Goal: Task Accomplishment & Management: Manage account settings

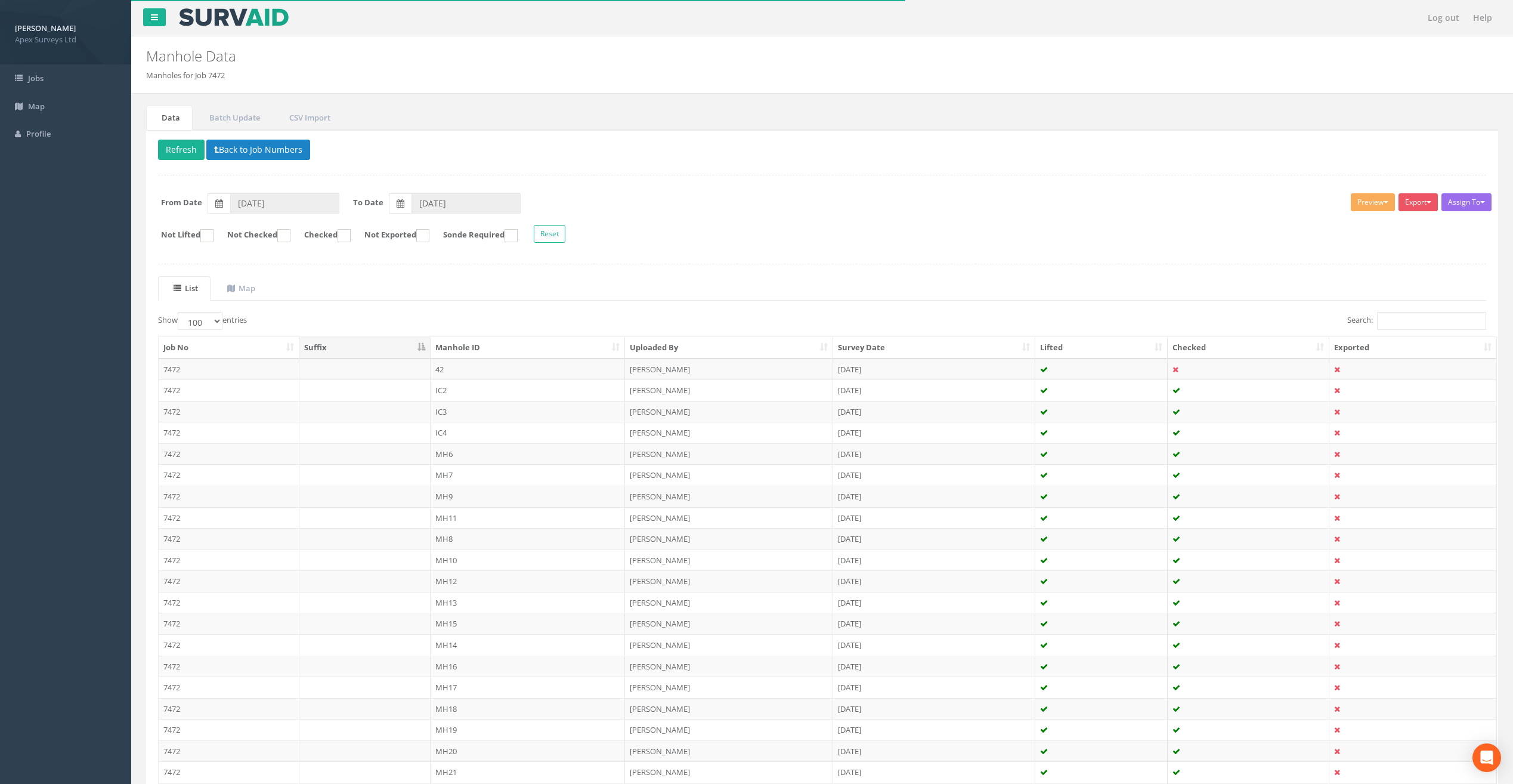
select select "100"
click at [1410, 202] on button "Export" at bounding box center [1418, 202] width 39 height 18
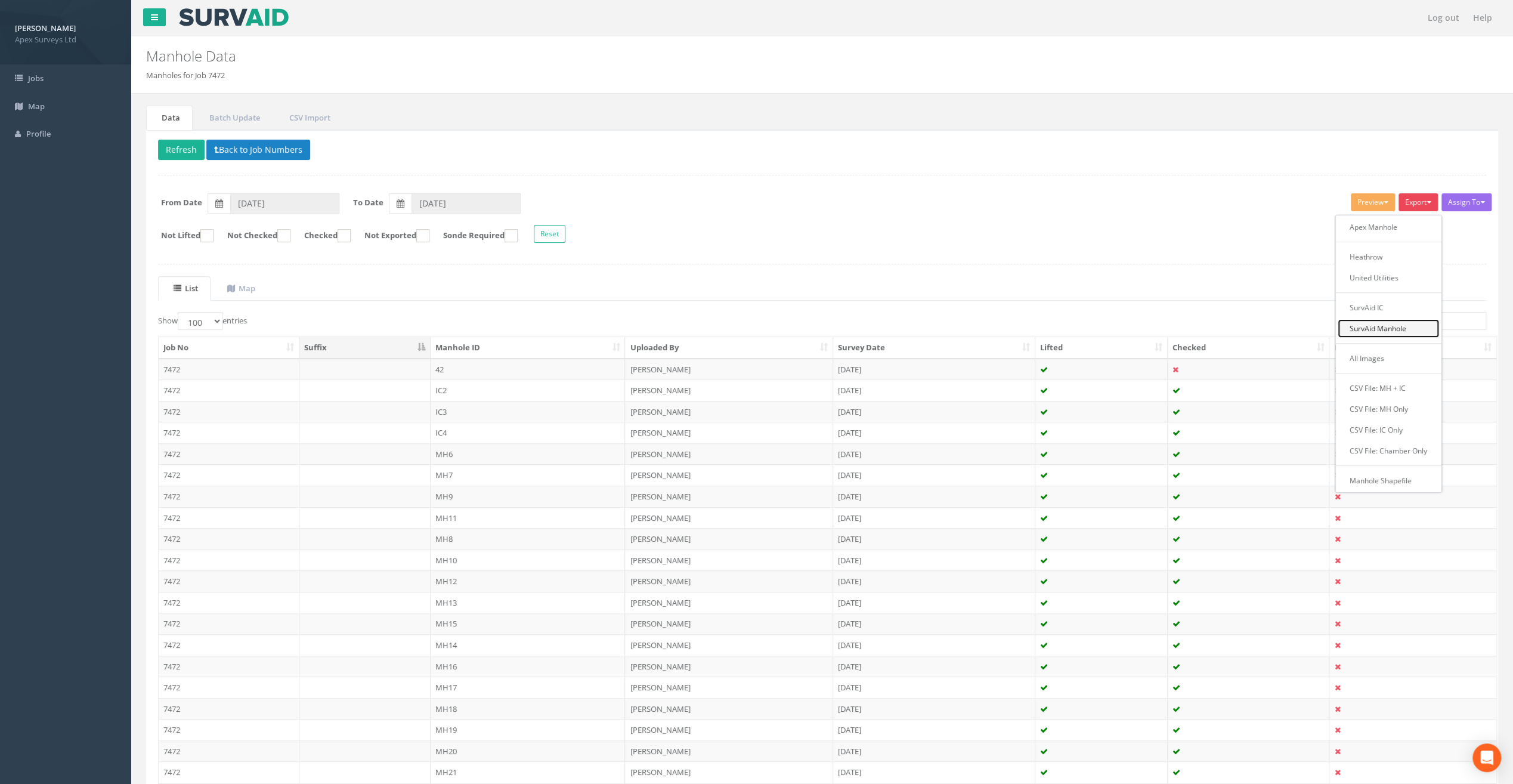
click at [1402, 333] on link "SurvAid Manhole" at bounding box center [1389, 328] width 102 height 19
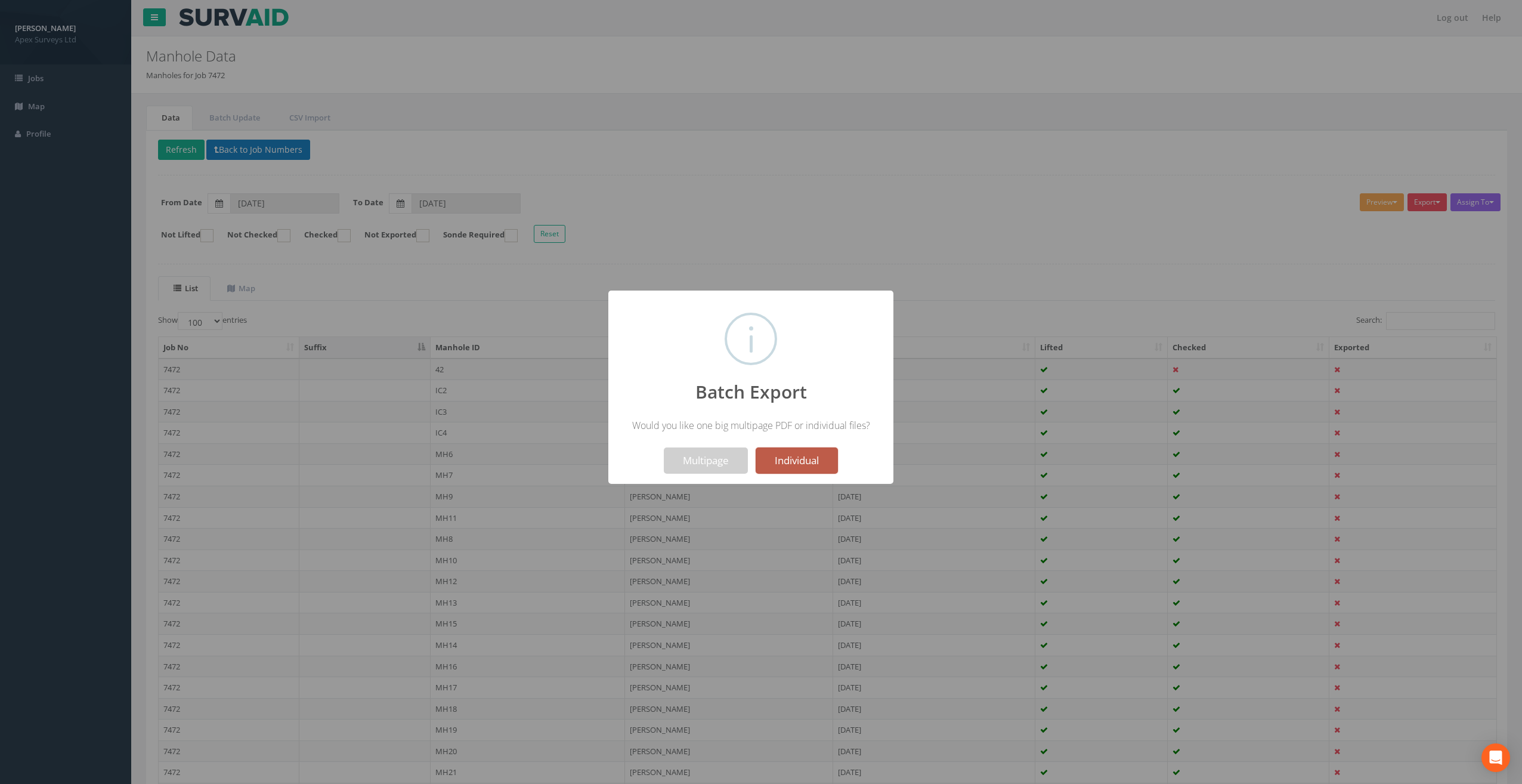
click at [777, 462] on button "Individual" at bounding box center [797, 460] width 82 height 26
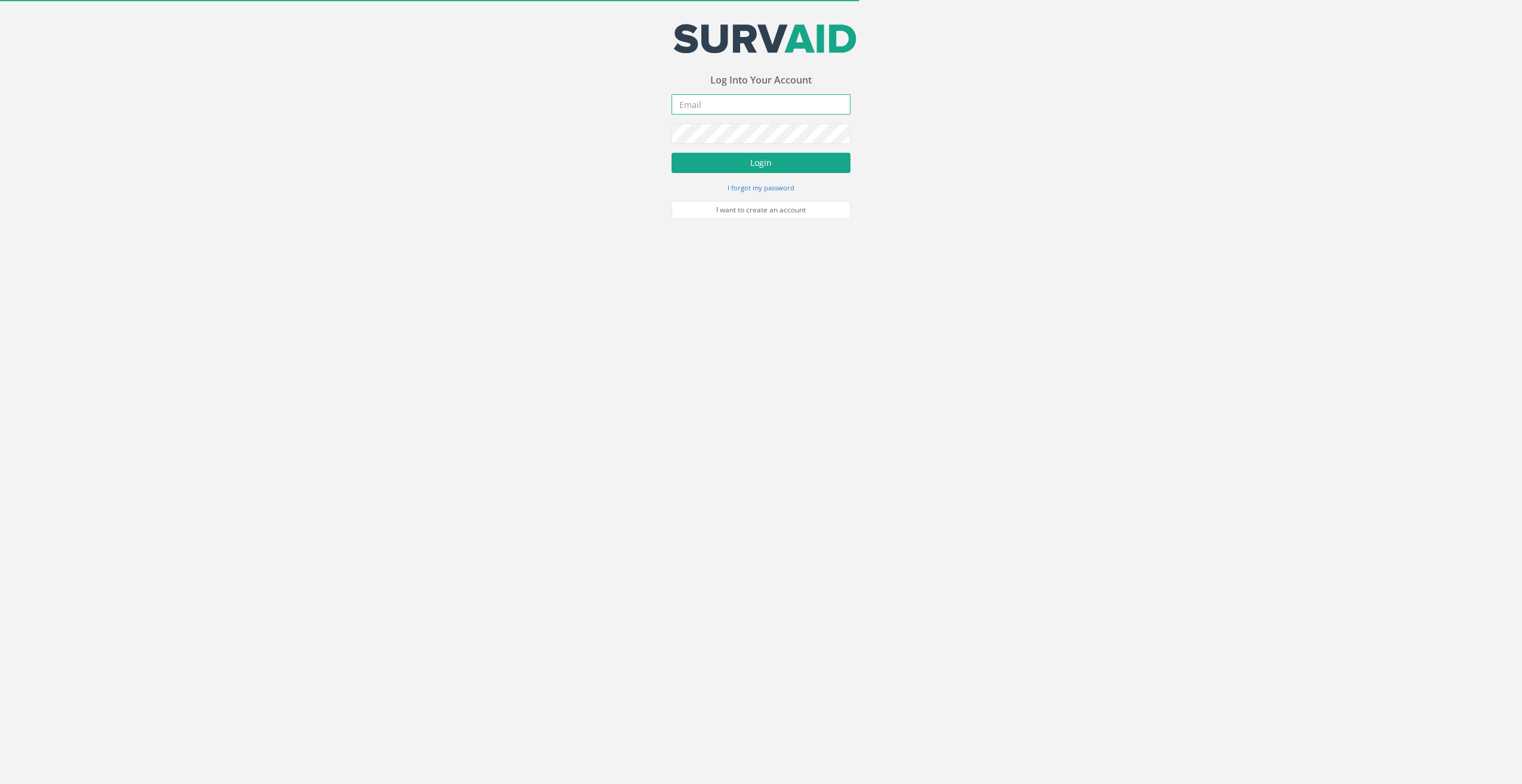
type input "marwan.mahgoub@apexsurveys.com"
click at [717, 160] on button "Login" at bounding box center [761, 163] width 179 height 21
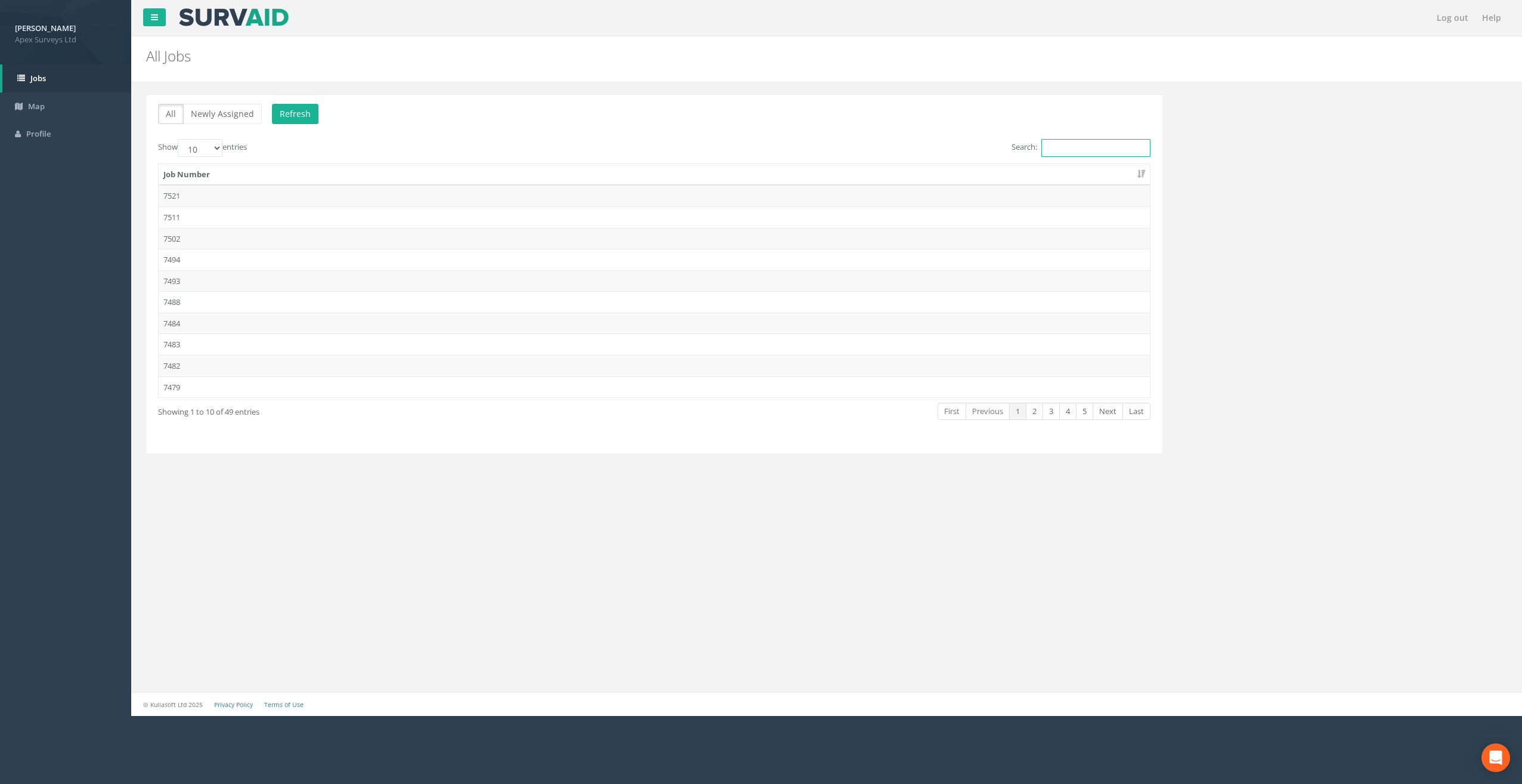
click at [1062, 140] on input "Search:" at bounding box center [1096, 148] width 109 height 18
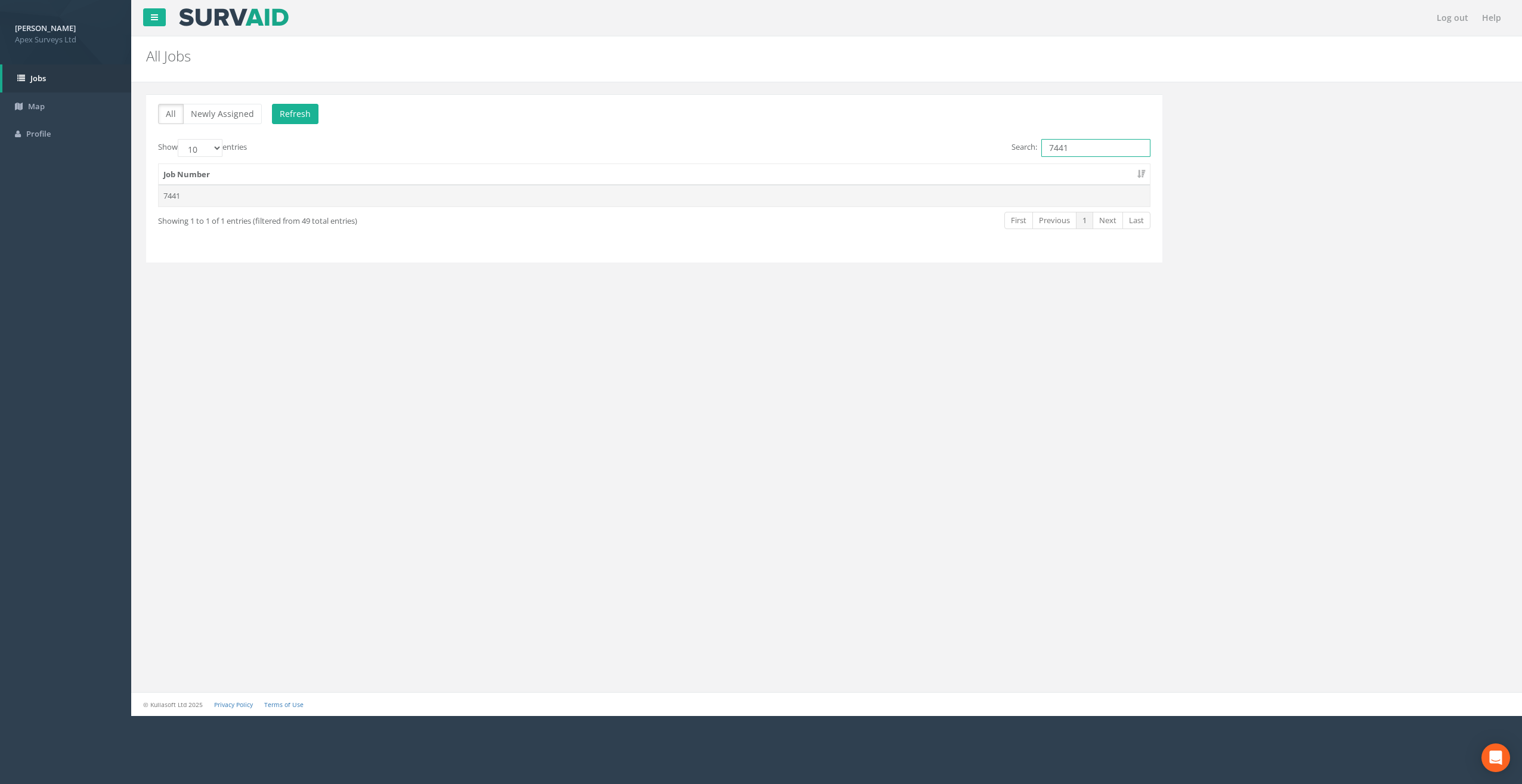
type input "7441"
click at [462, 198] on td "7441" at bounding box center [654, 195] width 991 height 21
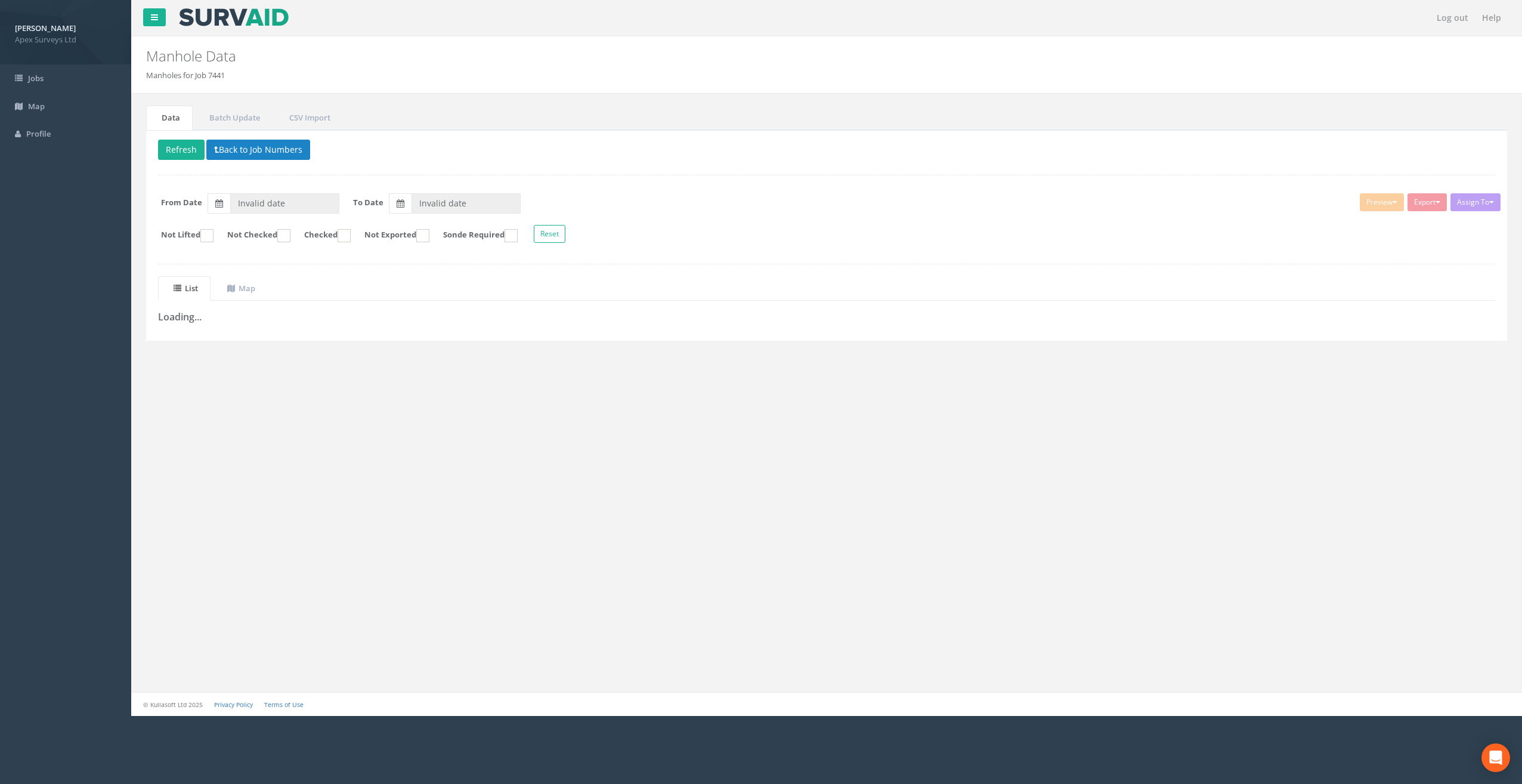
type input "09/09/2025"
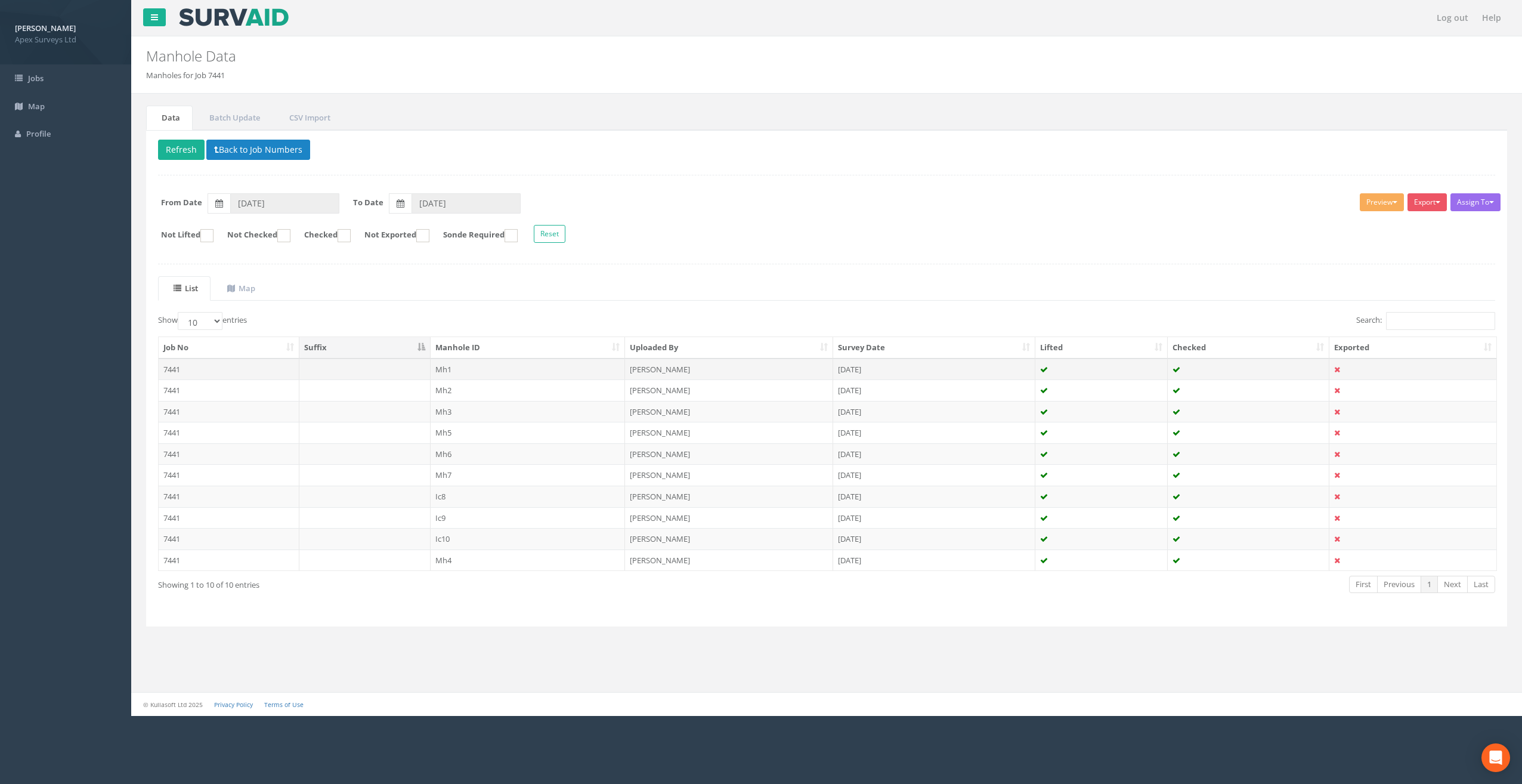
click at [463, 368] on td "Mh1" at bounding box center [528, 369] width 195 height 21
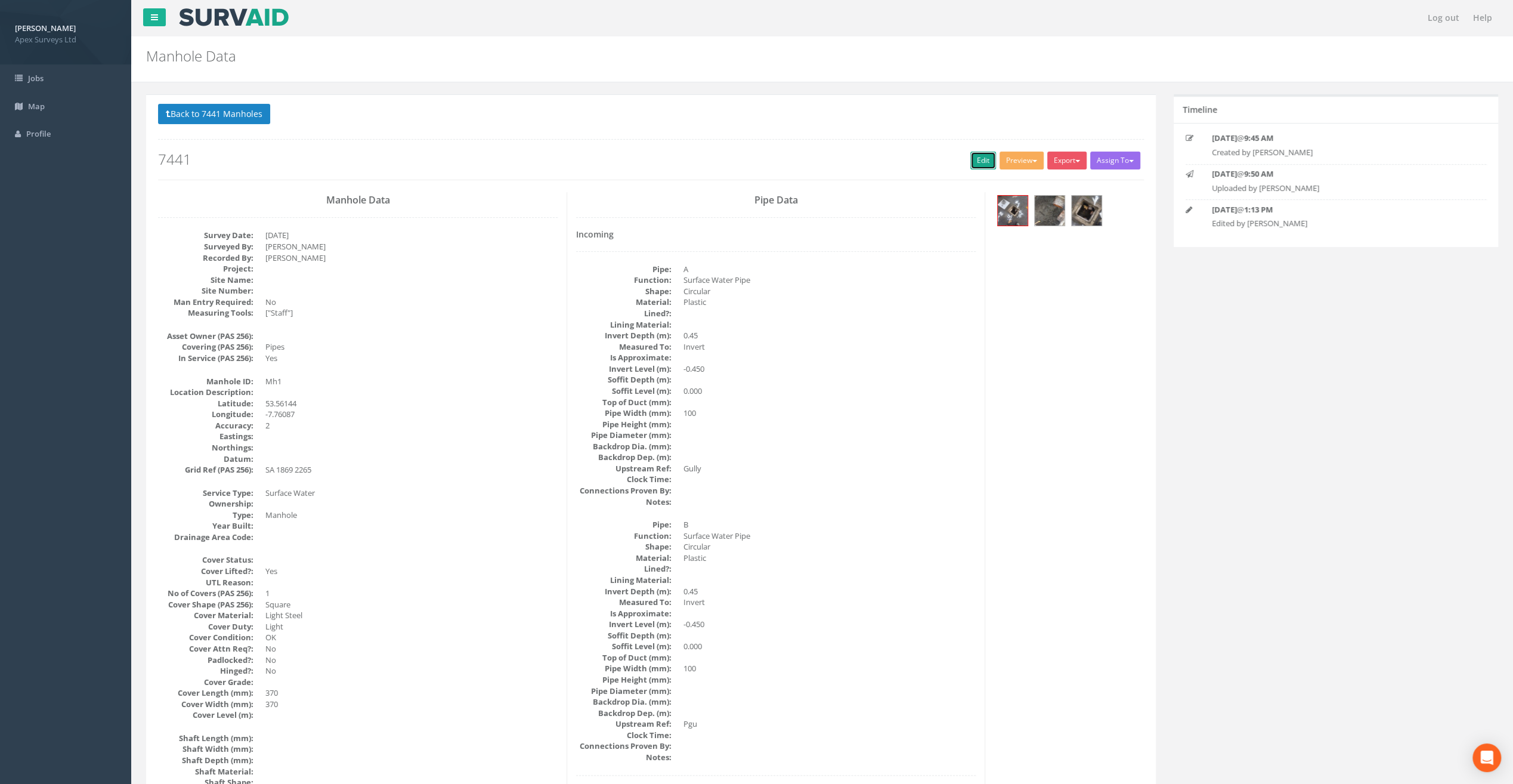
click at [982, 157] on link "Edit" at bounding box center [983, 160] width 25 height 18
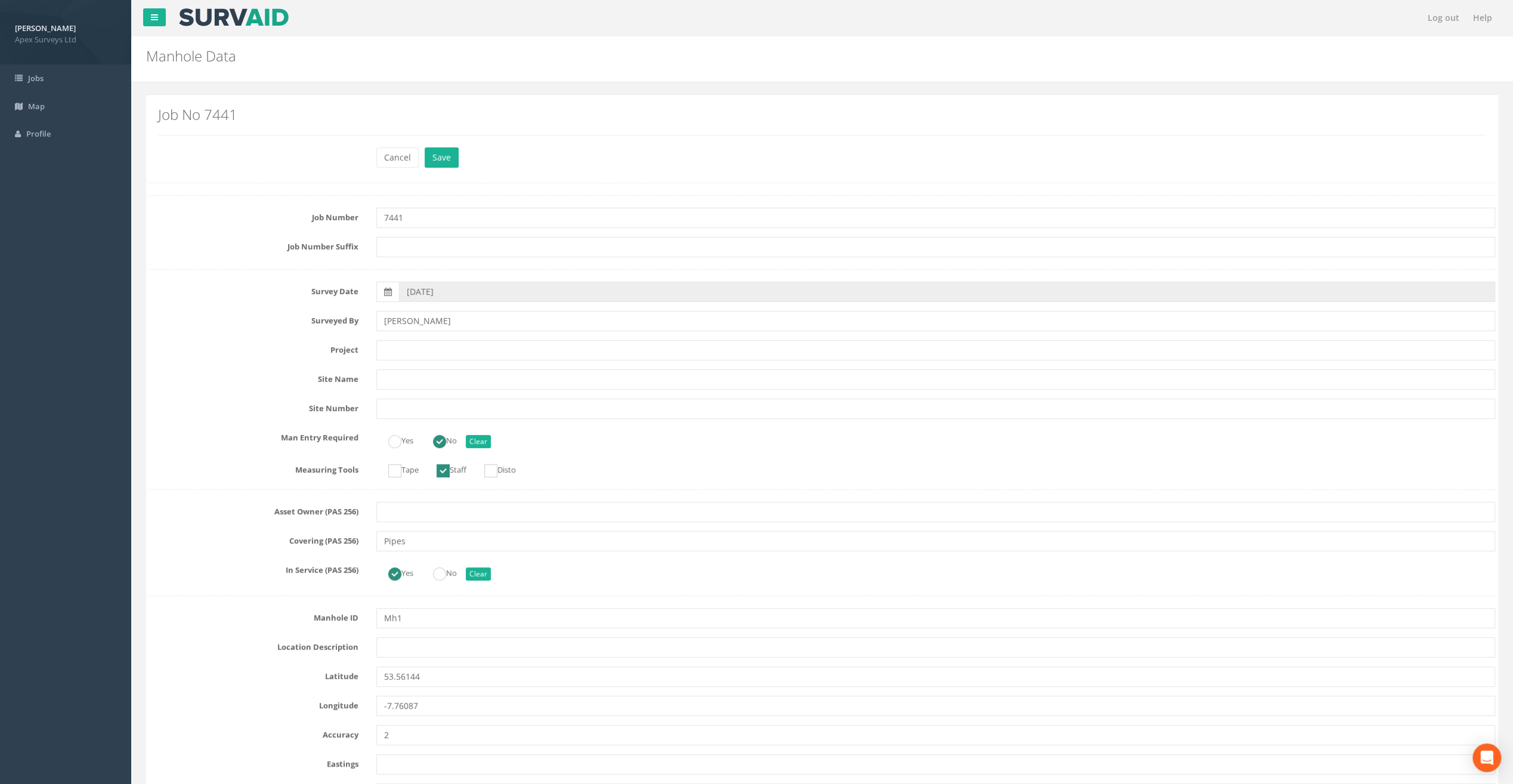
click at [264, 145] on div "Job No 7441" at bounding box center [822, 125] width 1346 height 43
click at [407, 342] on input "text" at bounding box center [936, 350] width 1119 height 21
paste input "Ballymahon Grada Station"
type input "Ballymahon Grada Station"
click at [191, 237] on label "Job Number Suffix" at bounding box center [254, 244] width 227 height 16
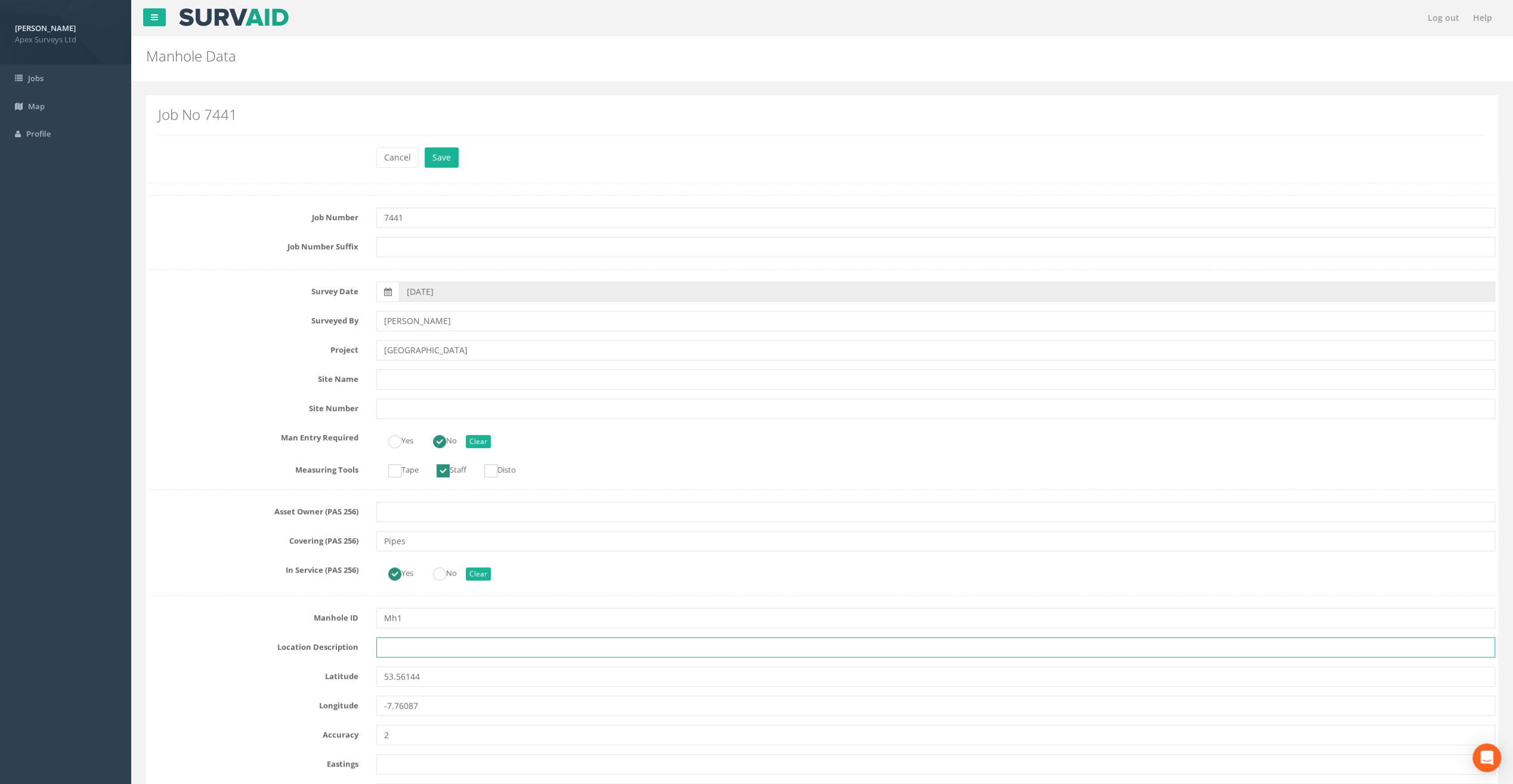
click at [407, 647] on input "text" at bounding box center [936, 647] width 1119 height 21
paste input "Ballymahon"
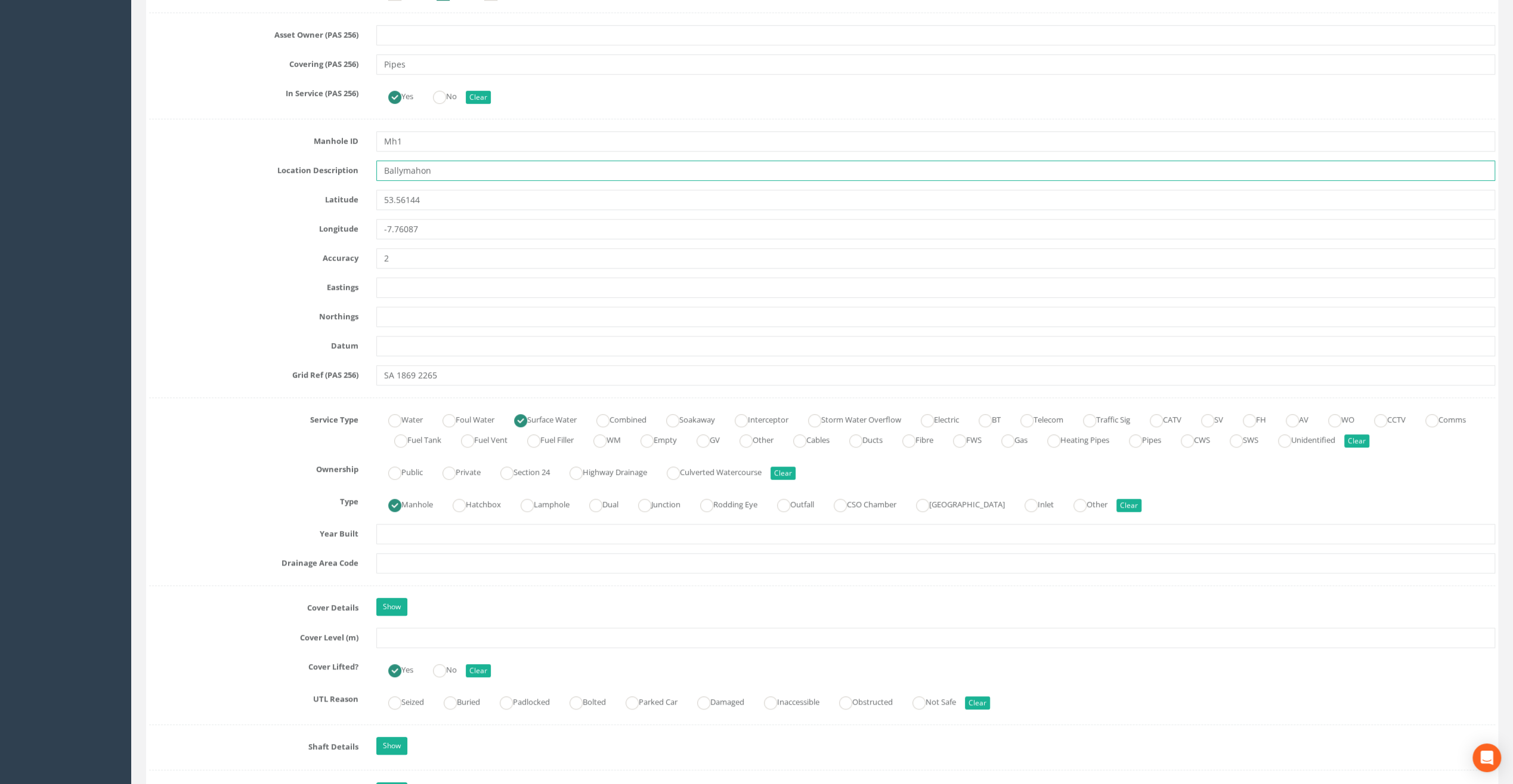
scroll to position [477, 0]
type input "Ballymahon"
click at [407, 632] on input "text" at bounding box center [936, 637] width 1119 height 21
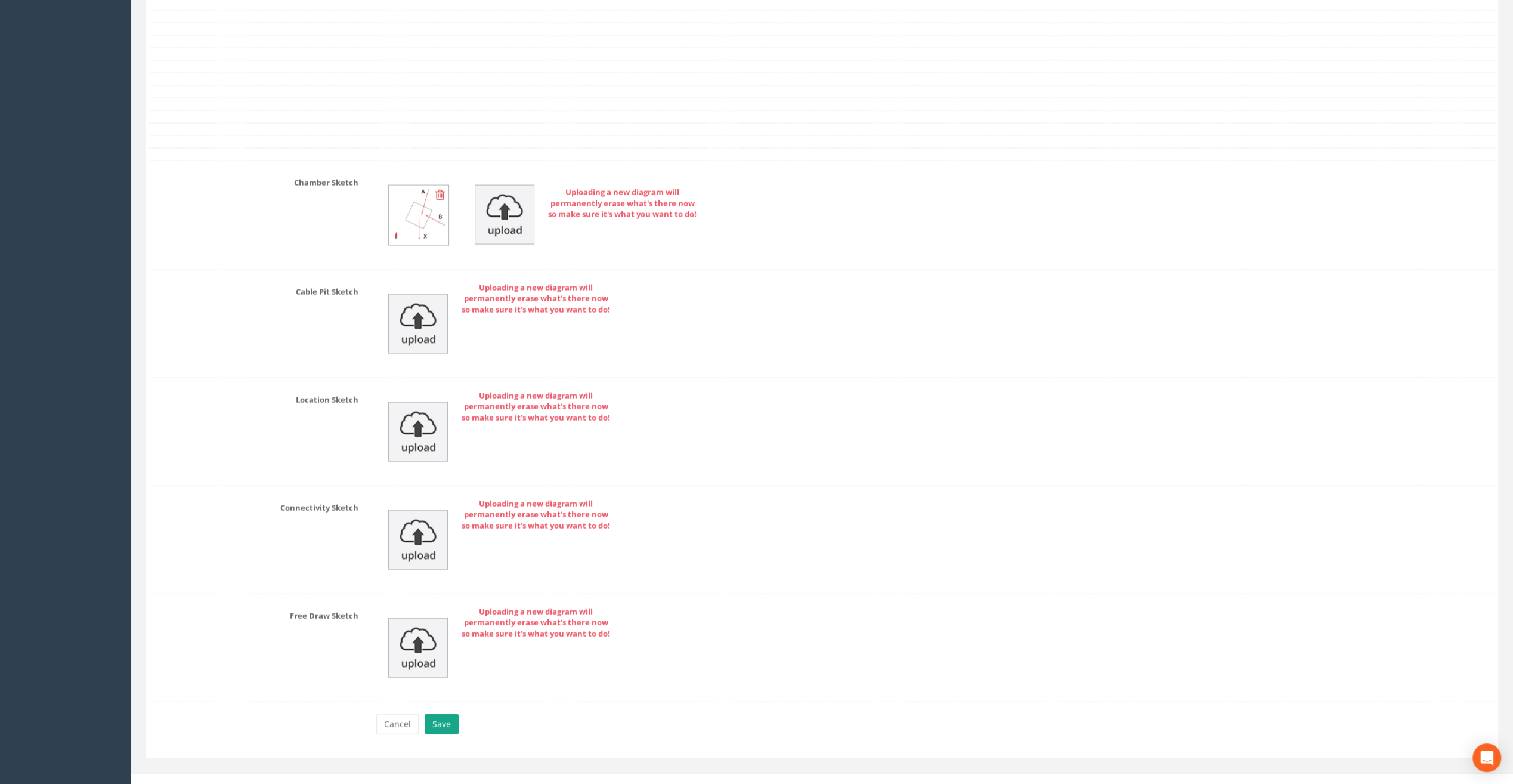
type input "49.25"
click at [443, 714] on button "Save" at bounding box center [442, 724] width 34 height 21
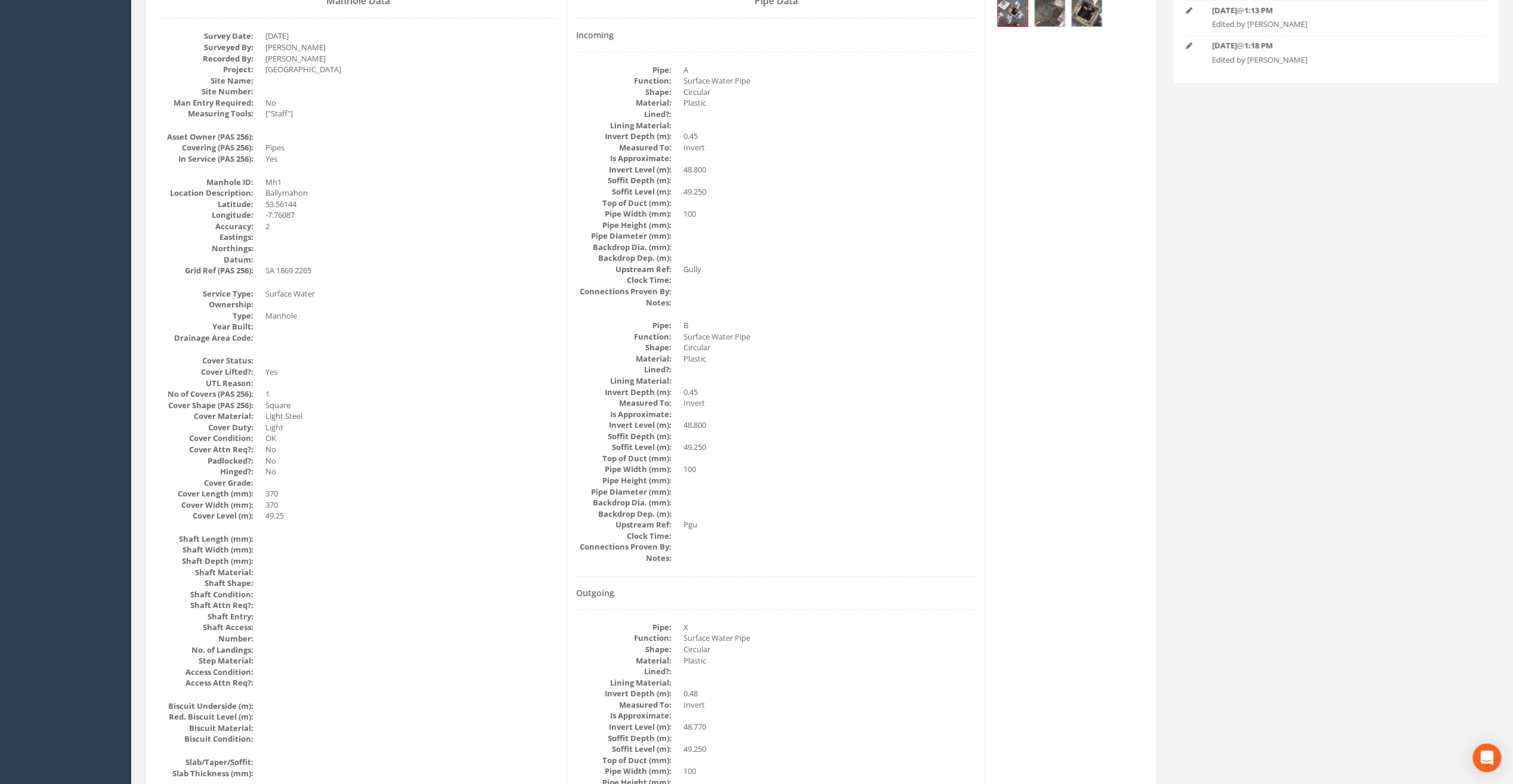
scroll to position [0, 0]
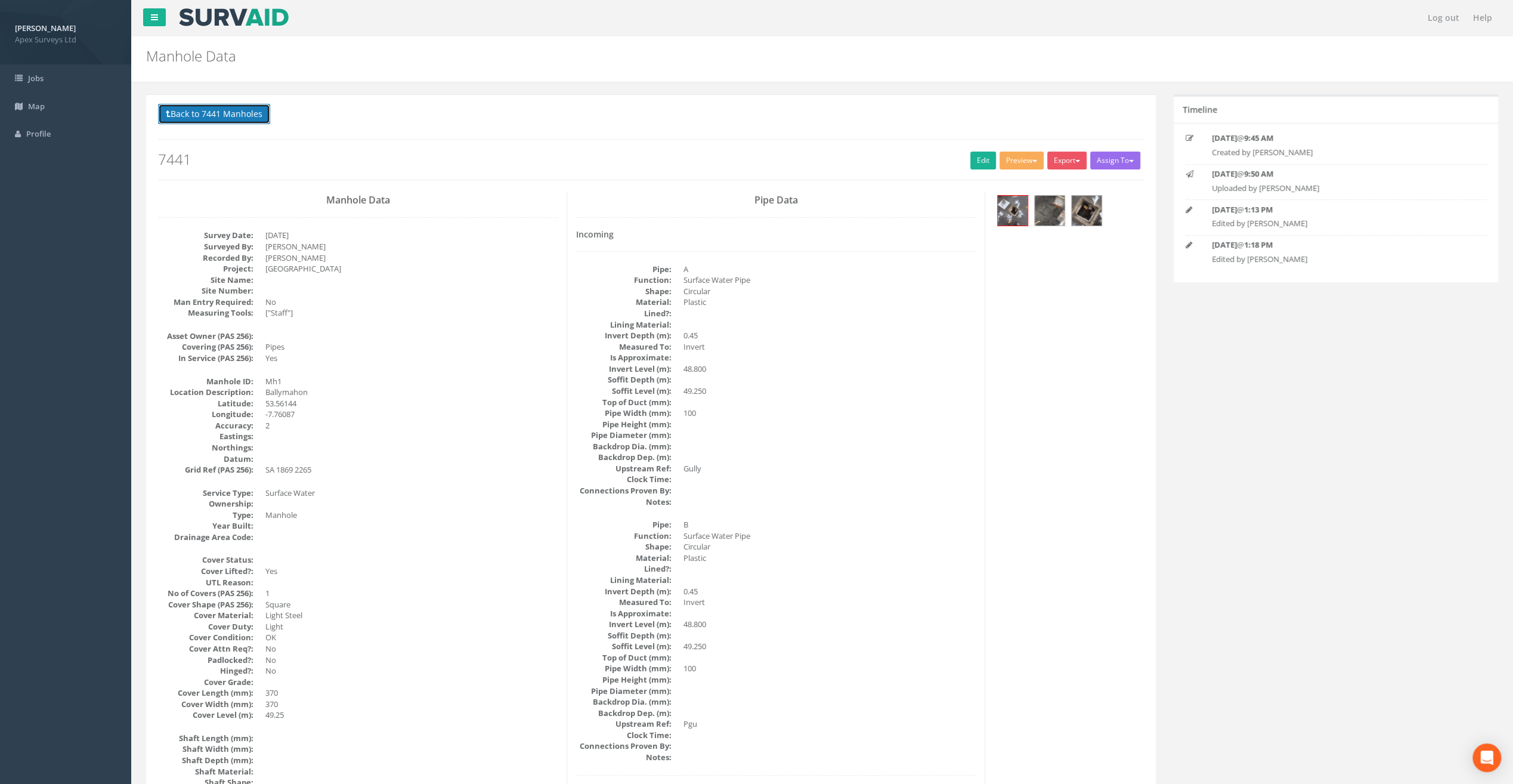
click at [249, 106] on button "Back to 7441 Manholes" at bounding box center [214, 114] width 112 height 21
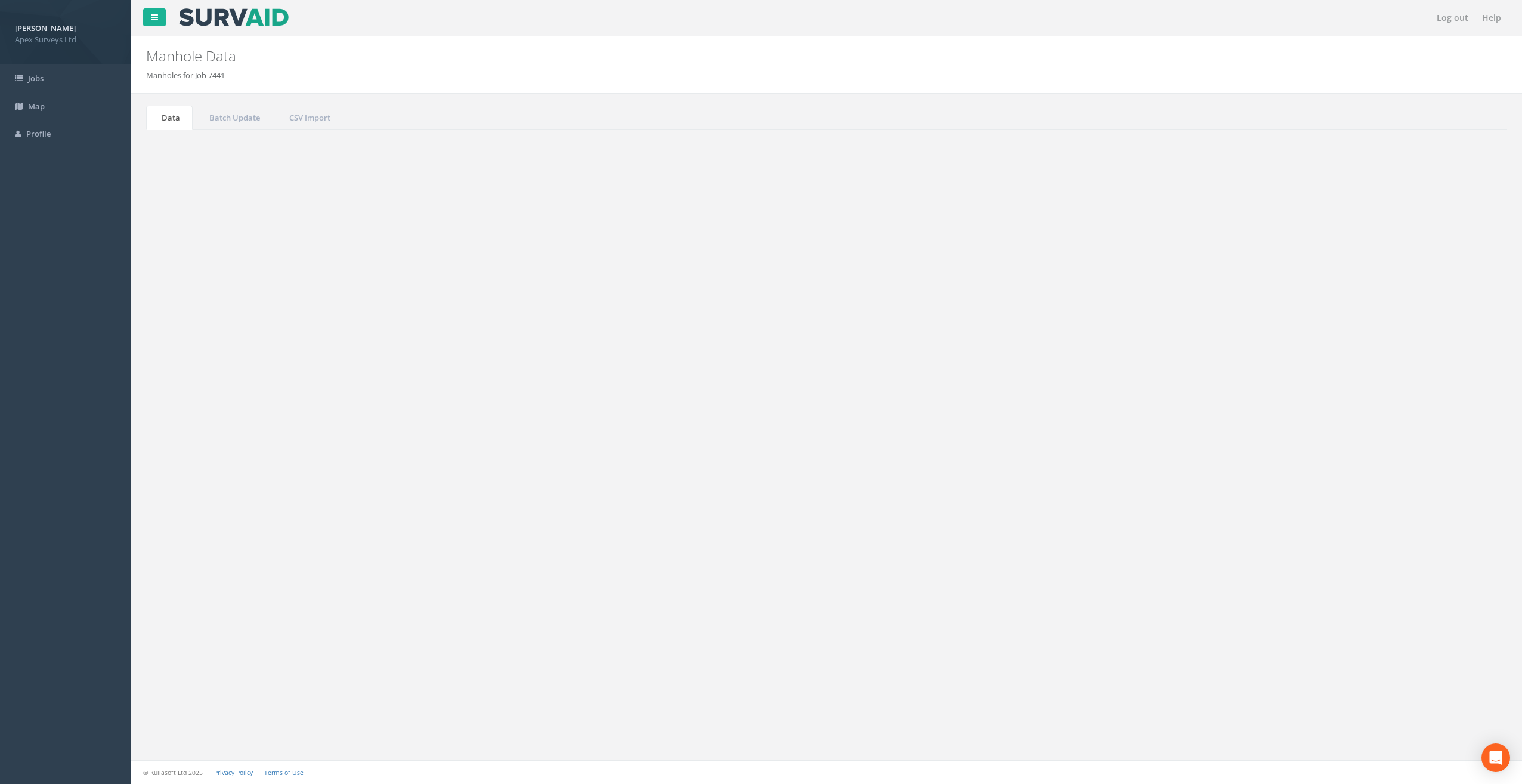
click at [451, 384] on td "Mh2" at bounding box center [528, 390] width 195 height 21
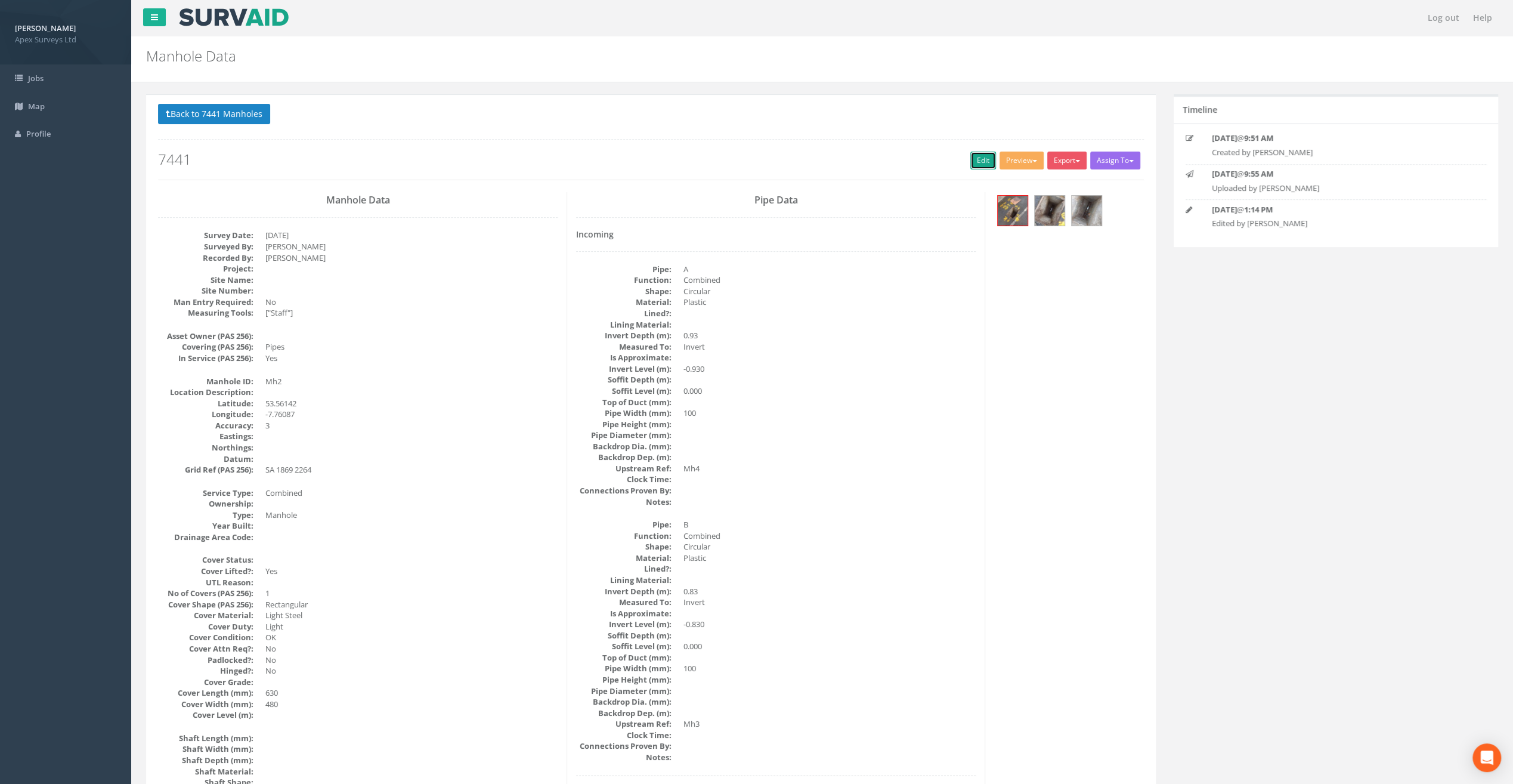
click at [975, 155] on link "Edit" at bounding box center [983, 160] width 25 height 18
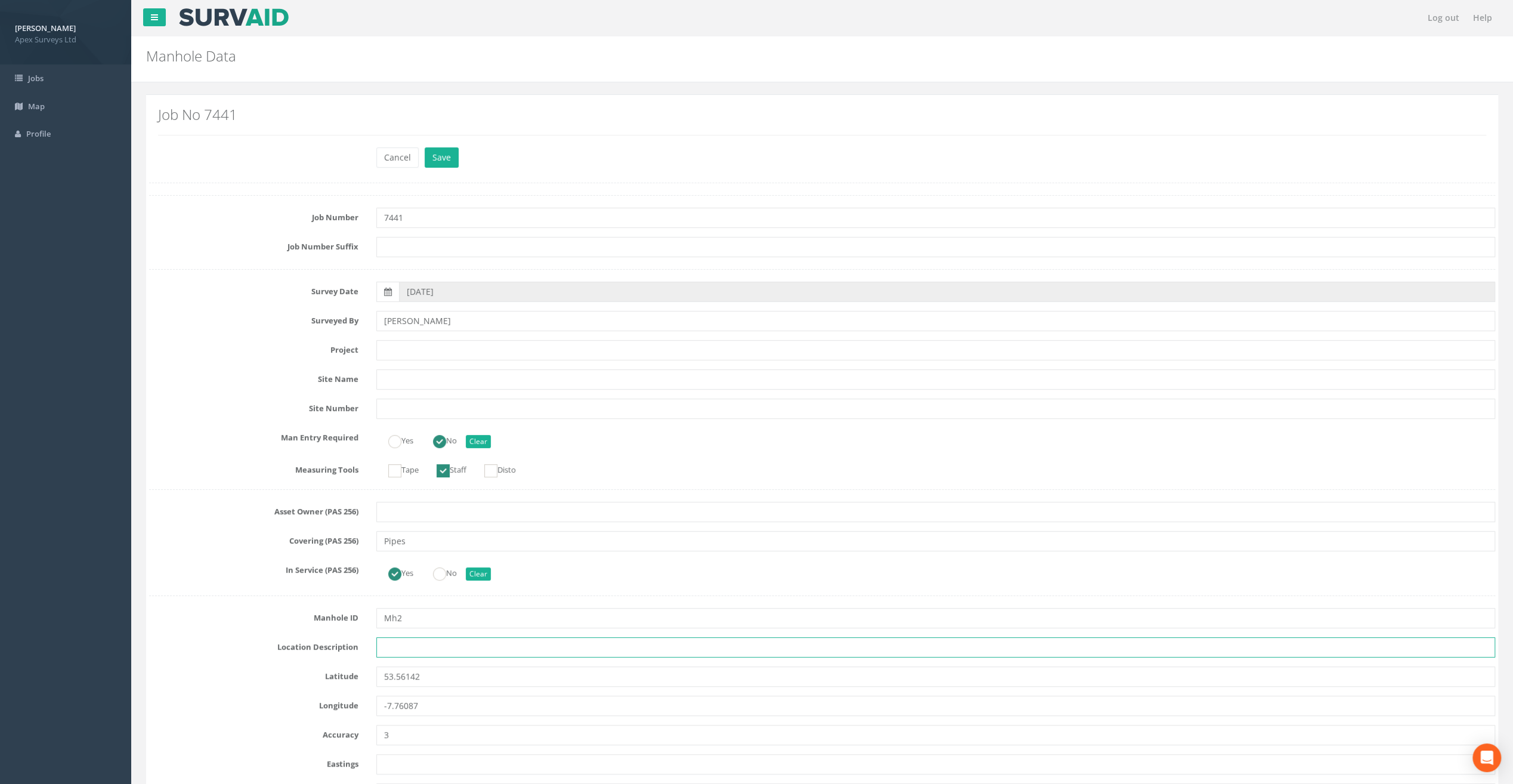
click at [394, 651] on input "text" at bounding box center [936, 647] width 1119 height 21
paste input "Ballymahon"
type input "Ballymahon"
click at [197, 153] on div "Cancel Save Delete" at bounding box center [822, 159] width 1364 height 23
click at [410, 344] on input "text" at bounding box center [936, 350] width 1119 height 21
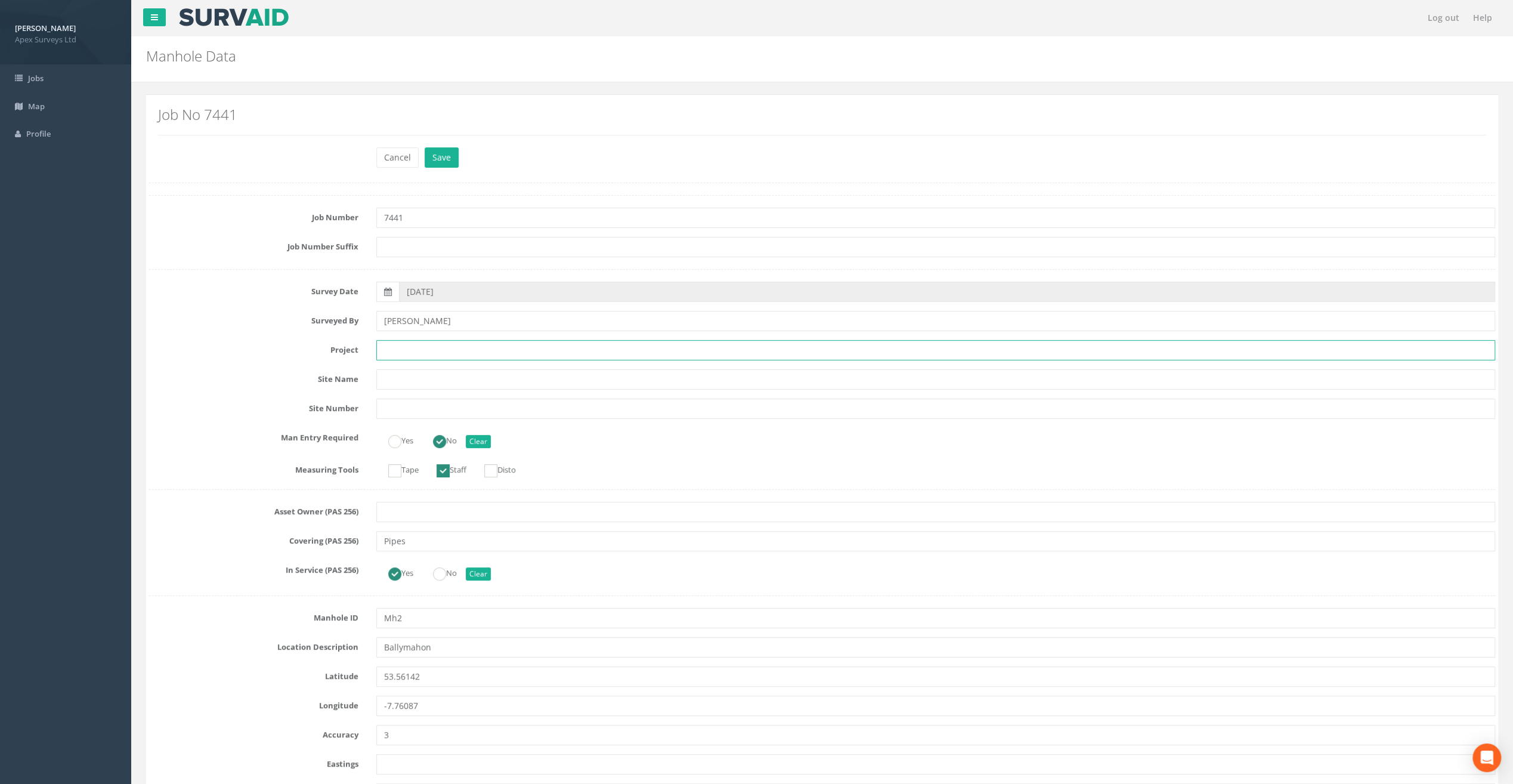
paste input "Ballymahon Grada Station"
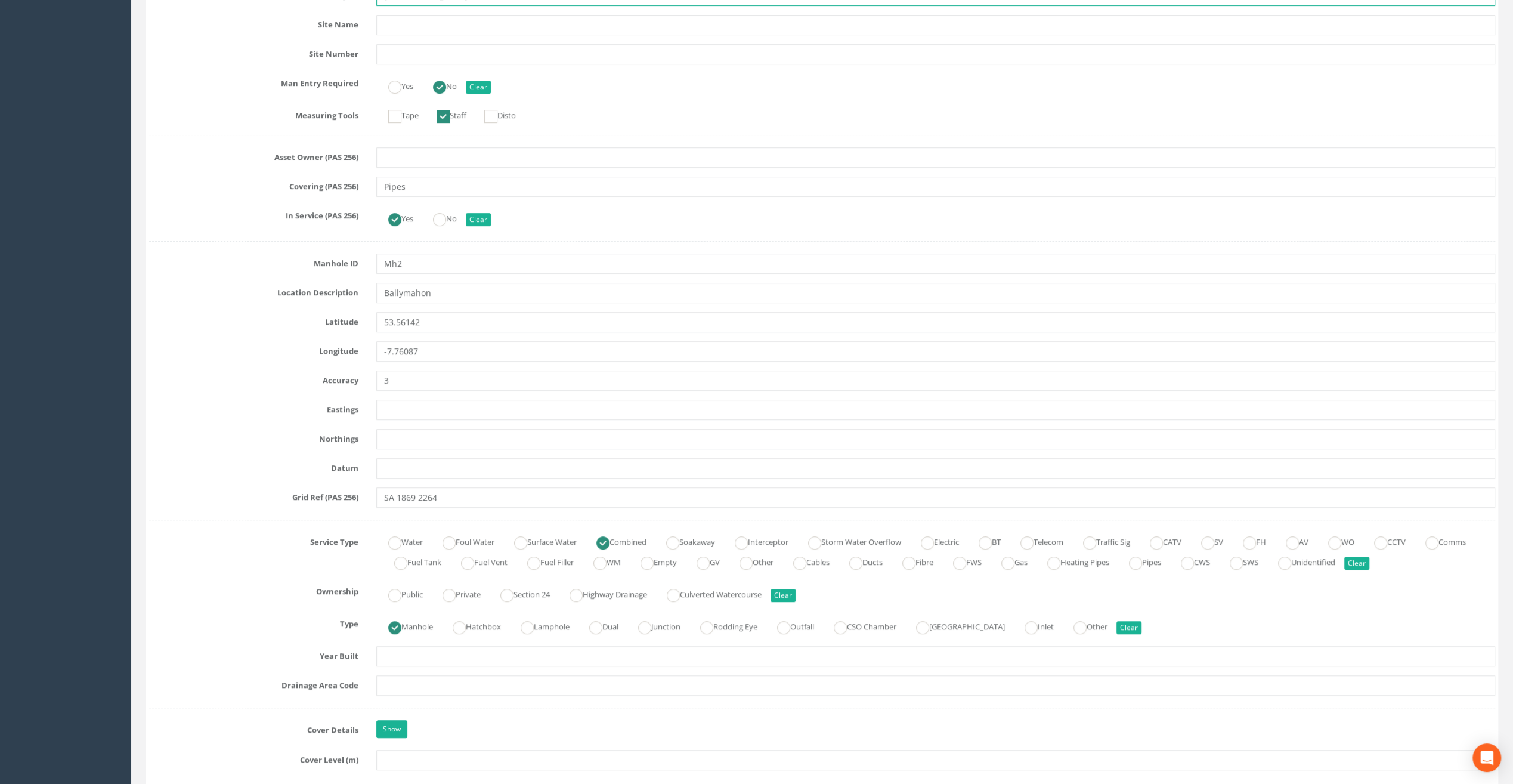
scroll to position [358, 0]
type input "Ballymahon Grada Station"
click at [407, 750] on input "text" at bounding box center [936, 756] width 1119 height 21
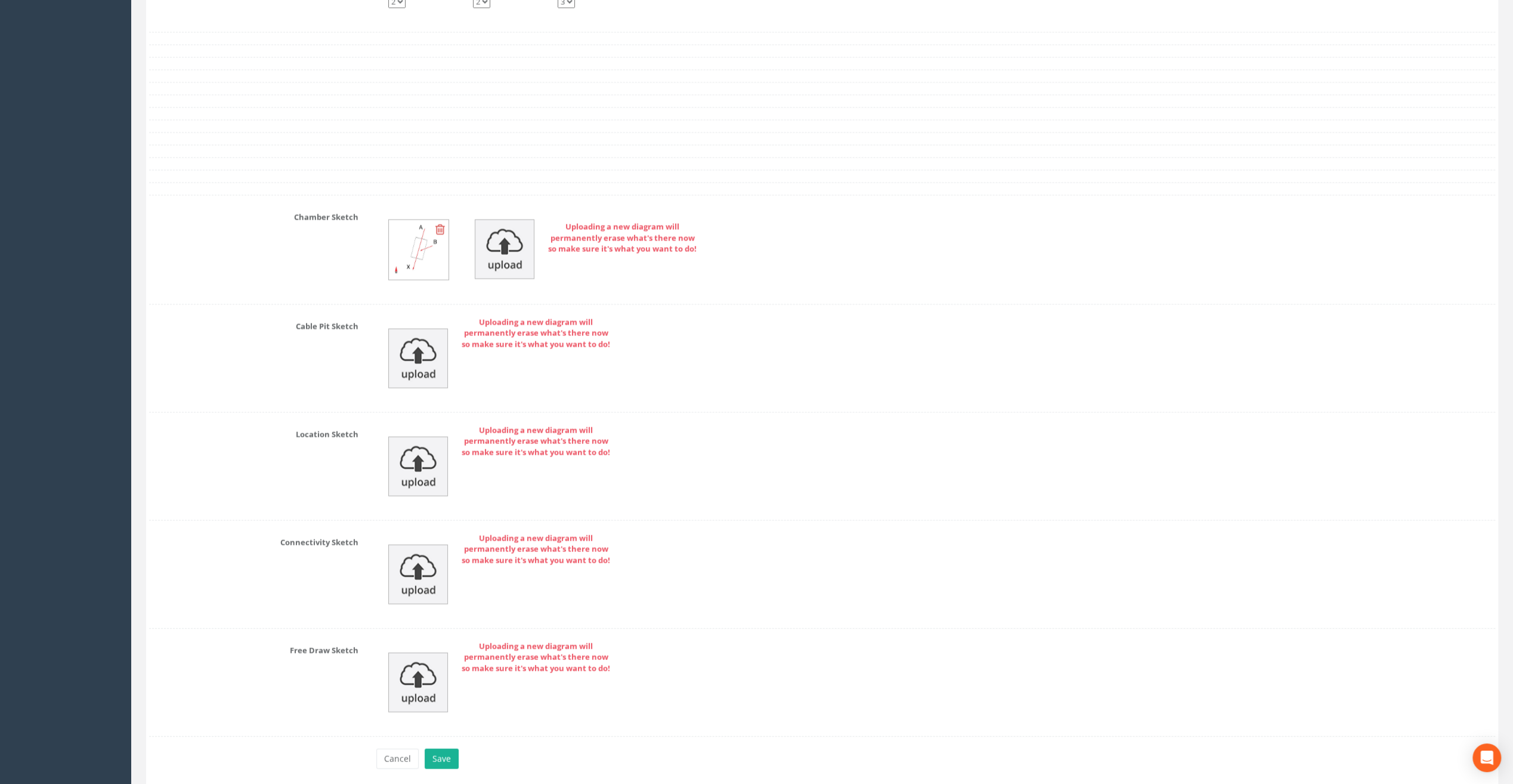
scroll to position [2341, 0]
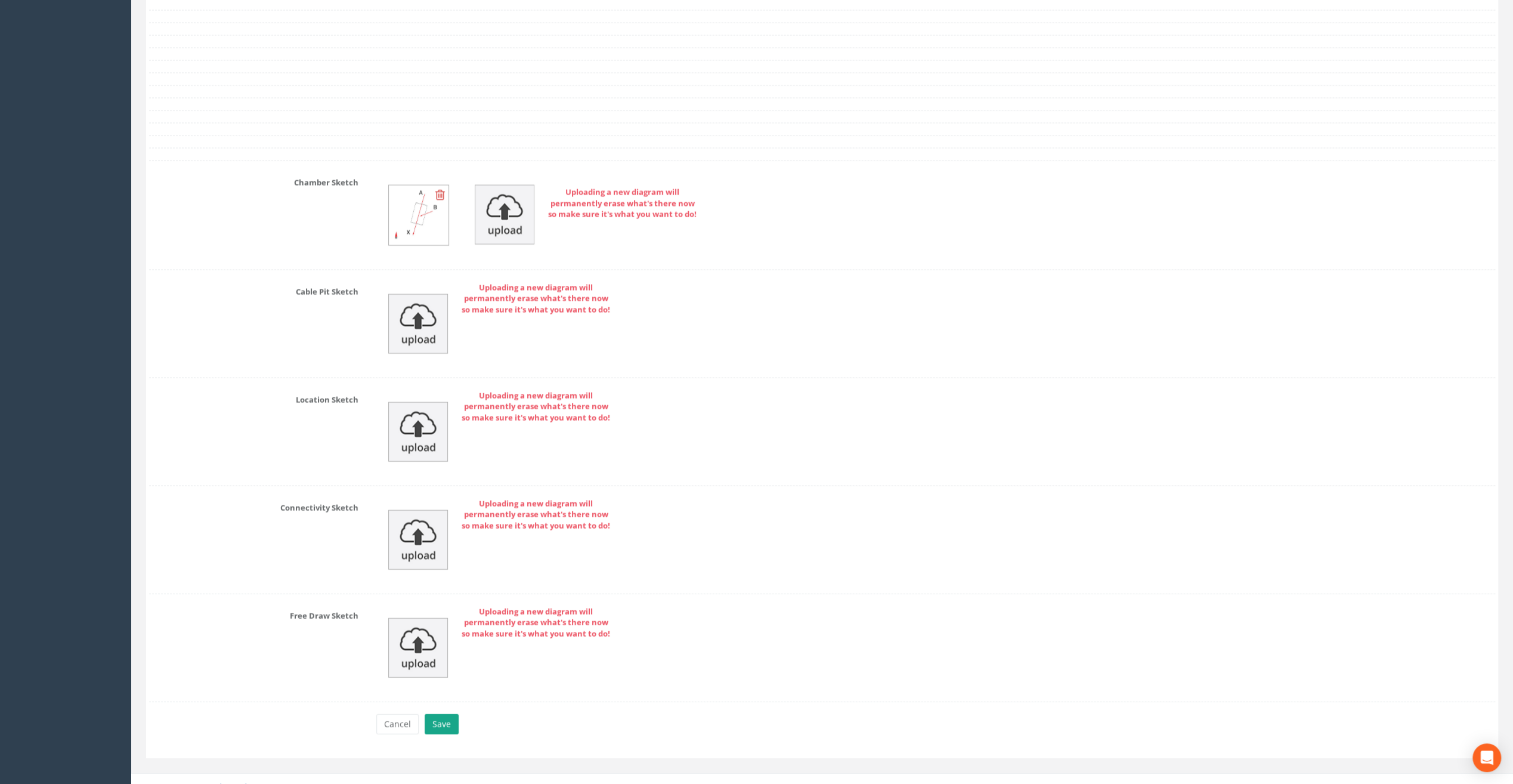
type input "49.37"
click at [443, 715] on button "Save" at bounding box center [442, 724] width 34 height 21
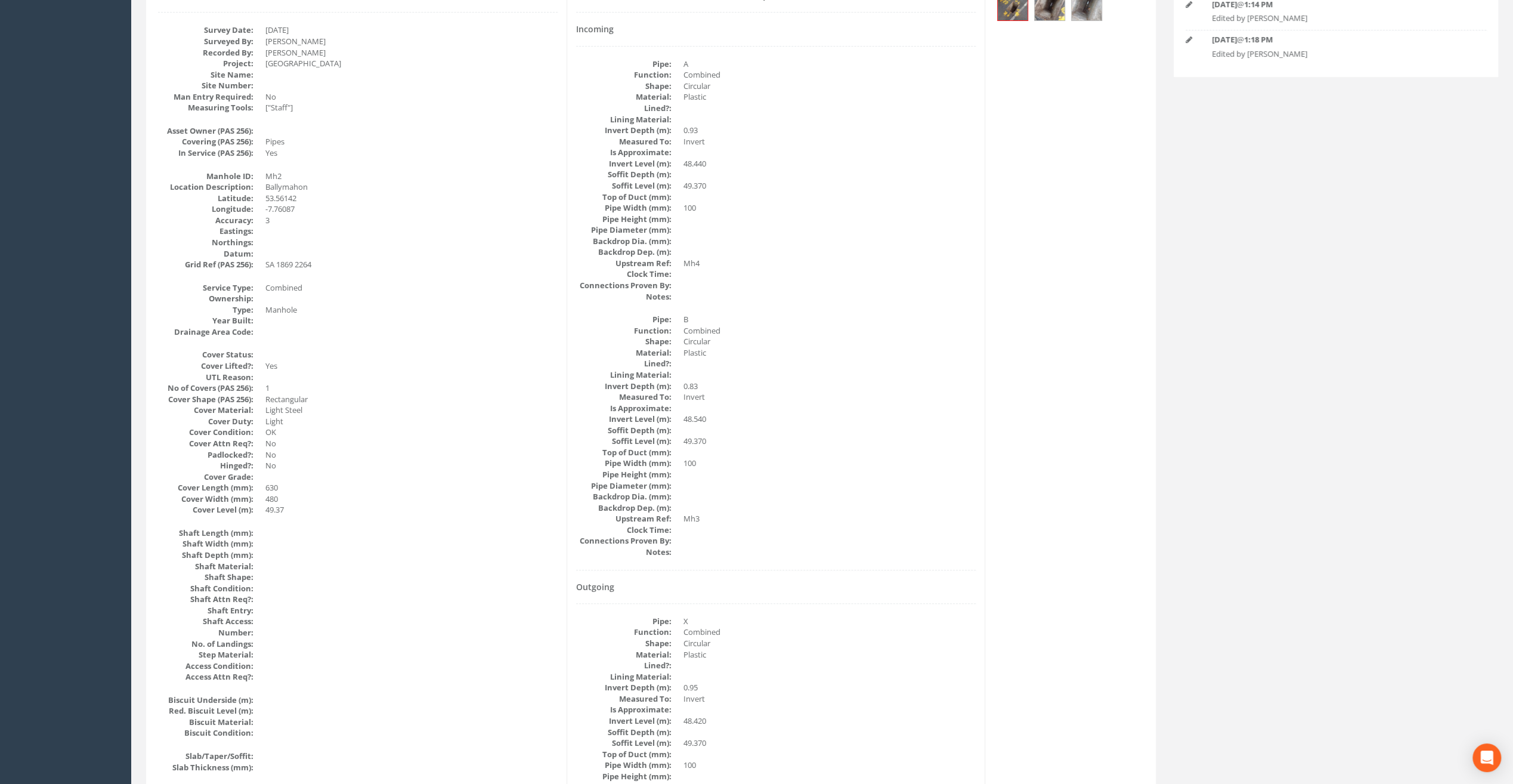
scroll to position [0, 0]
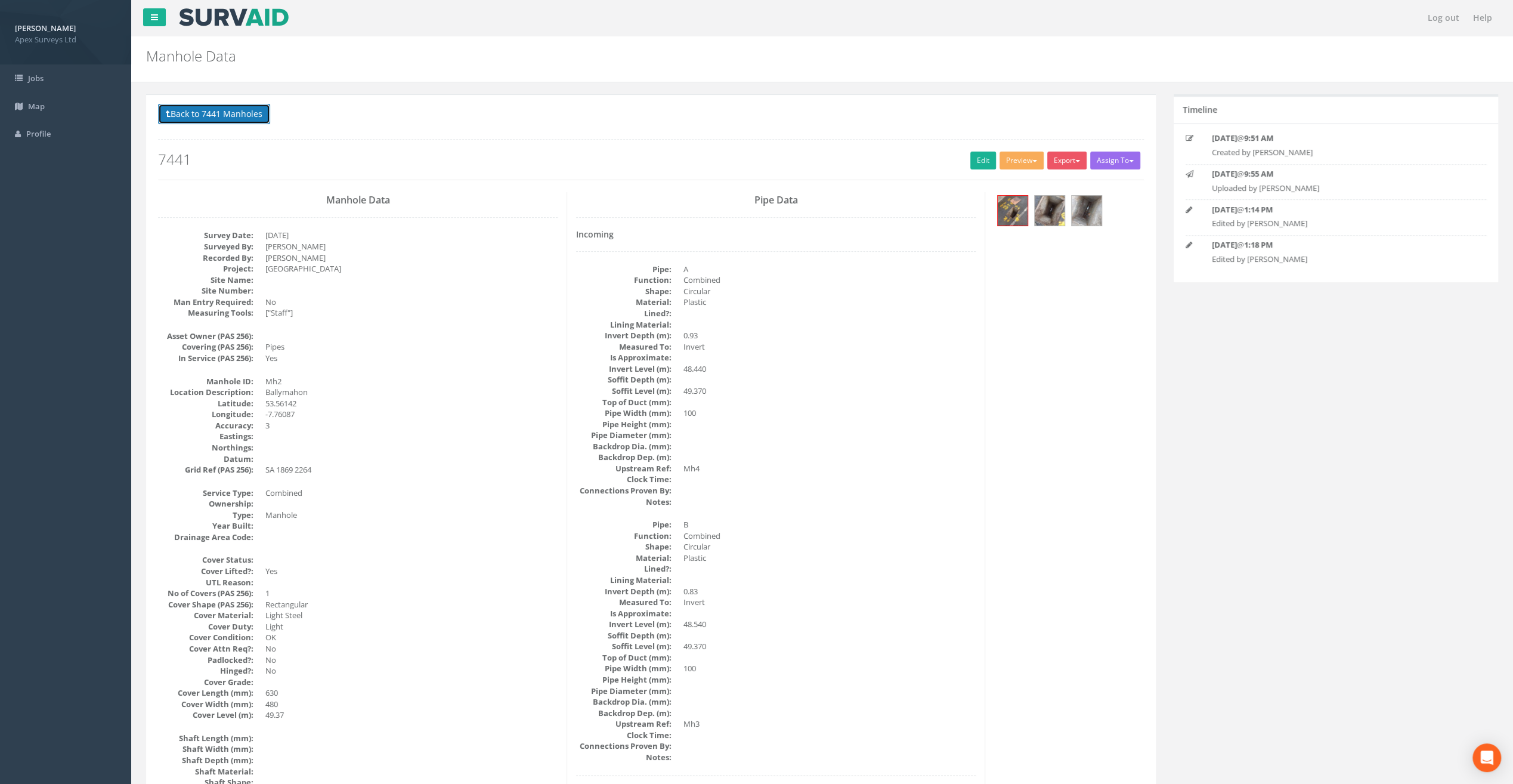
click at [216, 113] on button "Back to 7441 Manholes" at bounding box center [214, 114] width 112 height 21
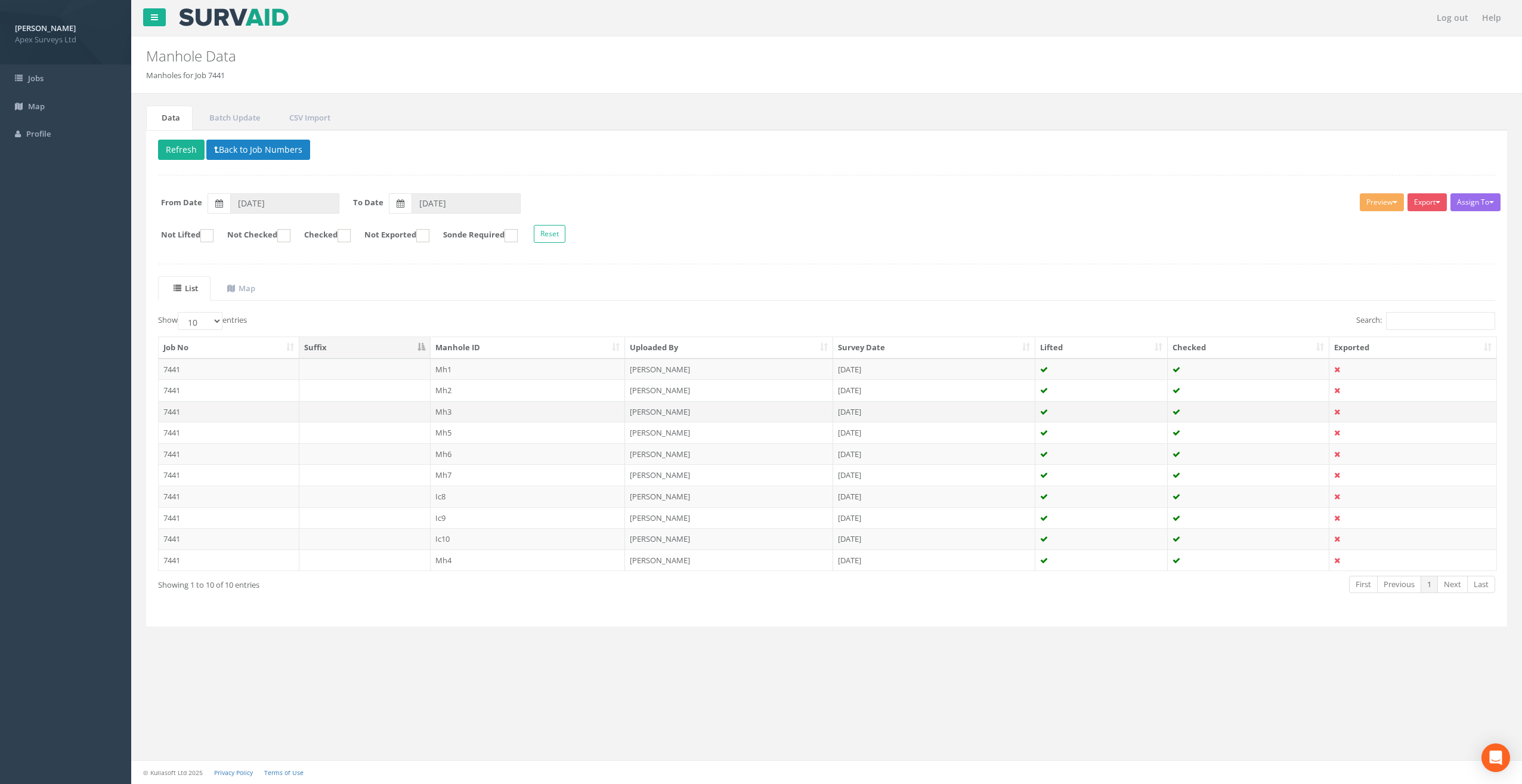
click at [451, 411] on td "Mh3" at bounding box center [528, 411] width 195 height 21
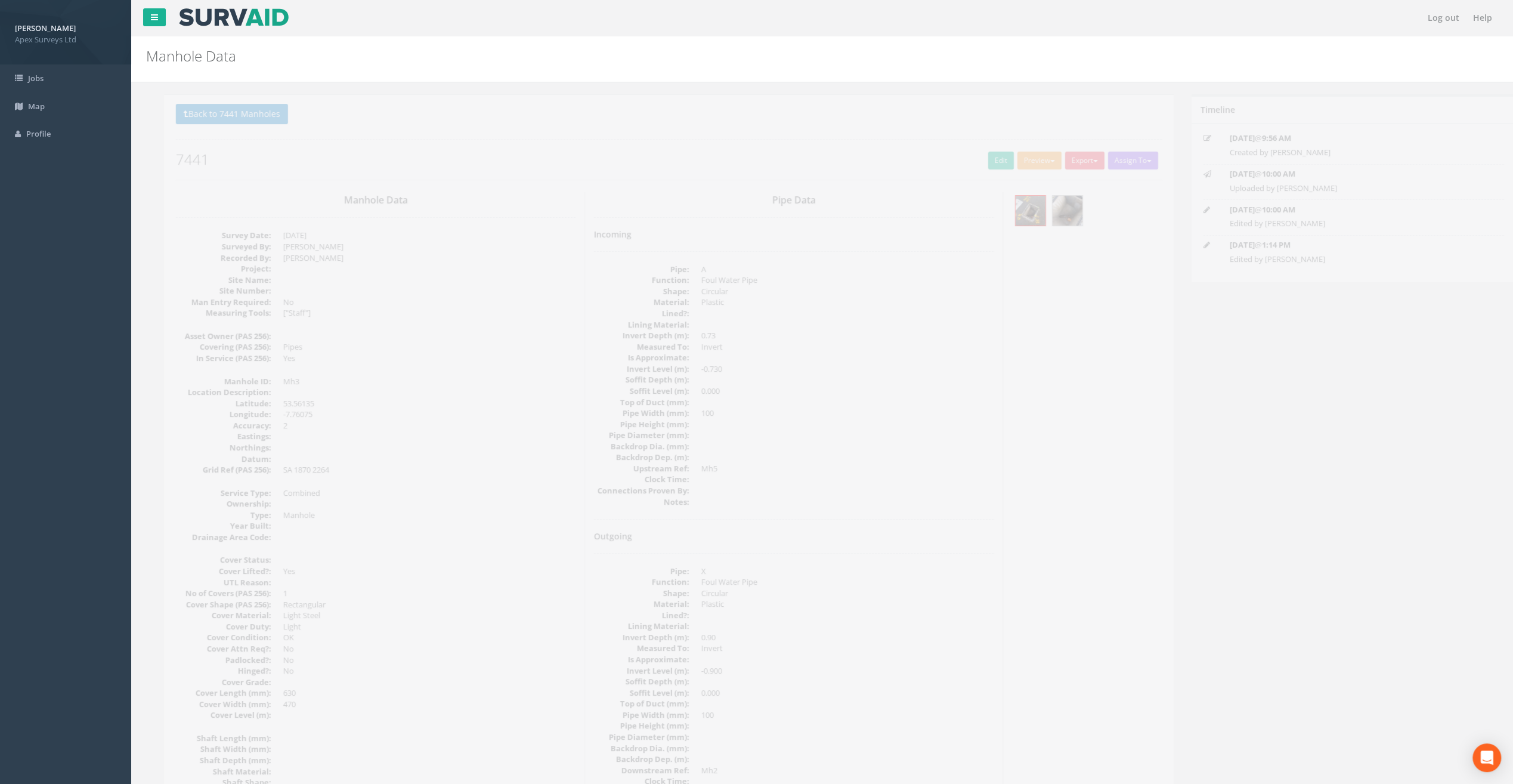
click at [428, 148] on div "Back to 7441 Manholes Back to Map Assign To No Companies Added Export Apex Manh…" at bounding box center [651, 142] width 986 height 76
click at [977, 161] on link "Edit" at bounding box center [983, 160] width 25 height 18
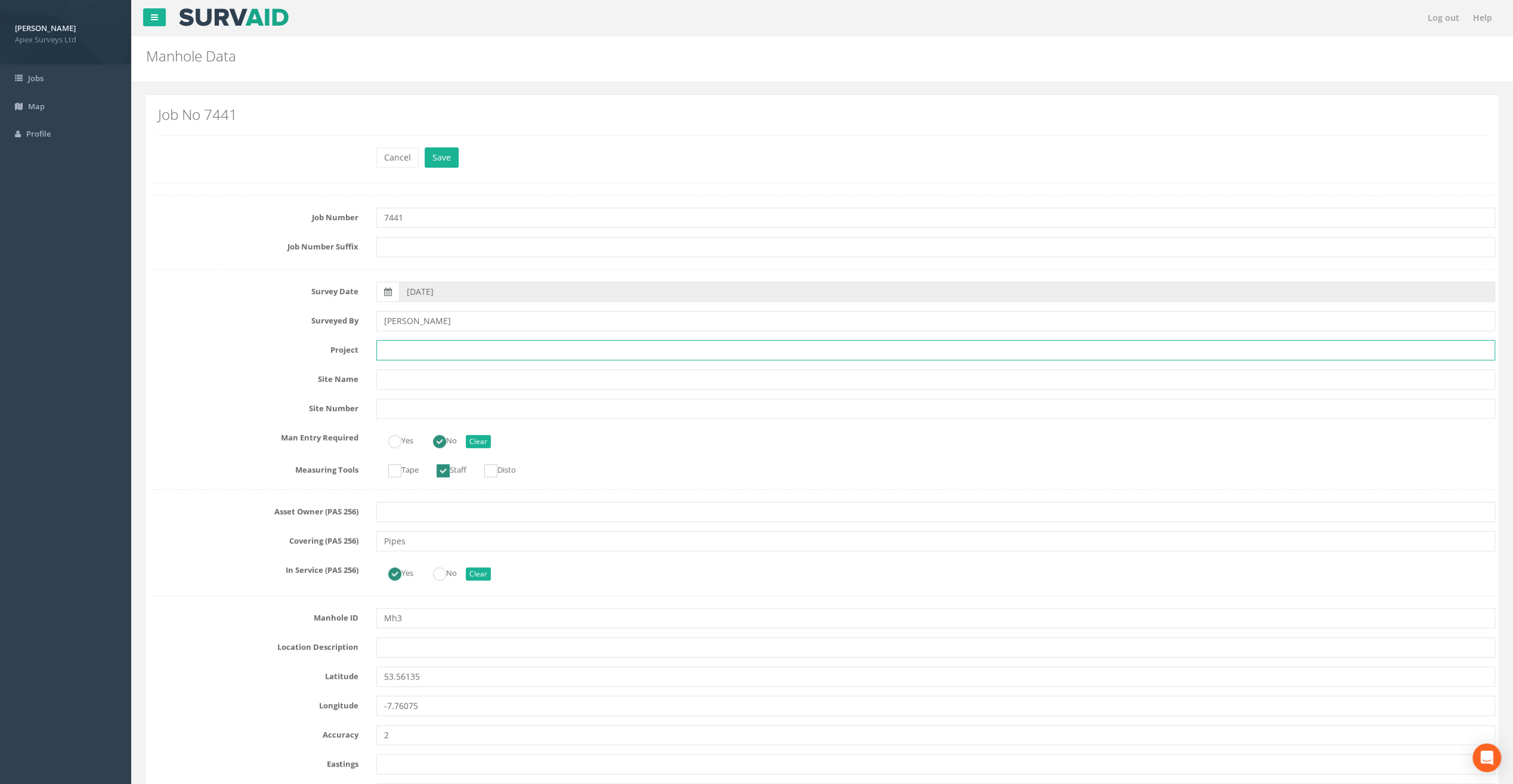
click at [396, 348] on input "text" at bounding box center [936, 350] width 1119 height 21
paste input "Ballymahon Grada Station"
type input "Ballymahon Grada Station"
drag, startPoint x: 204, startPoint y: 256, endPoint x: 237, endPoint y: 304, distance: 58.2
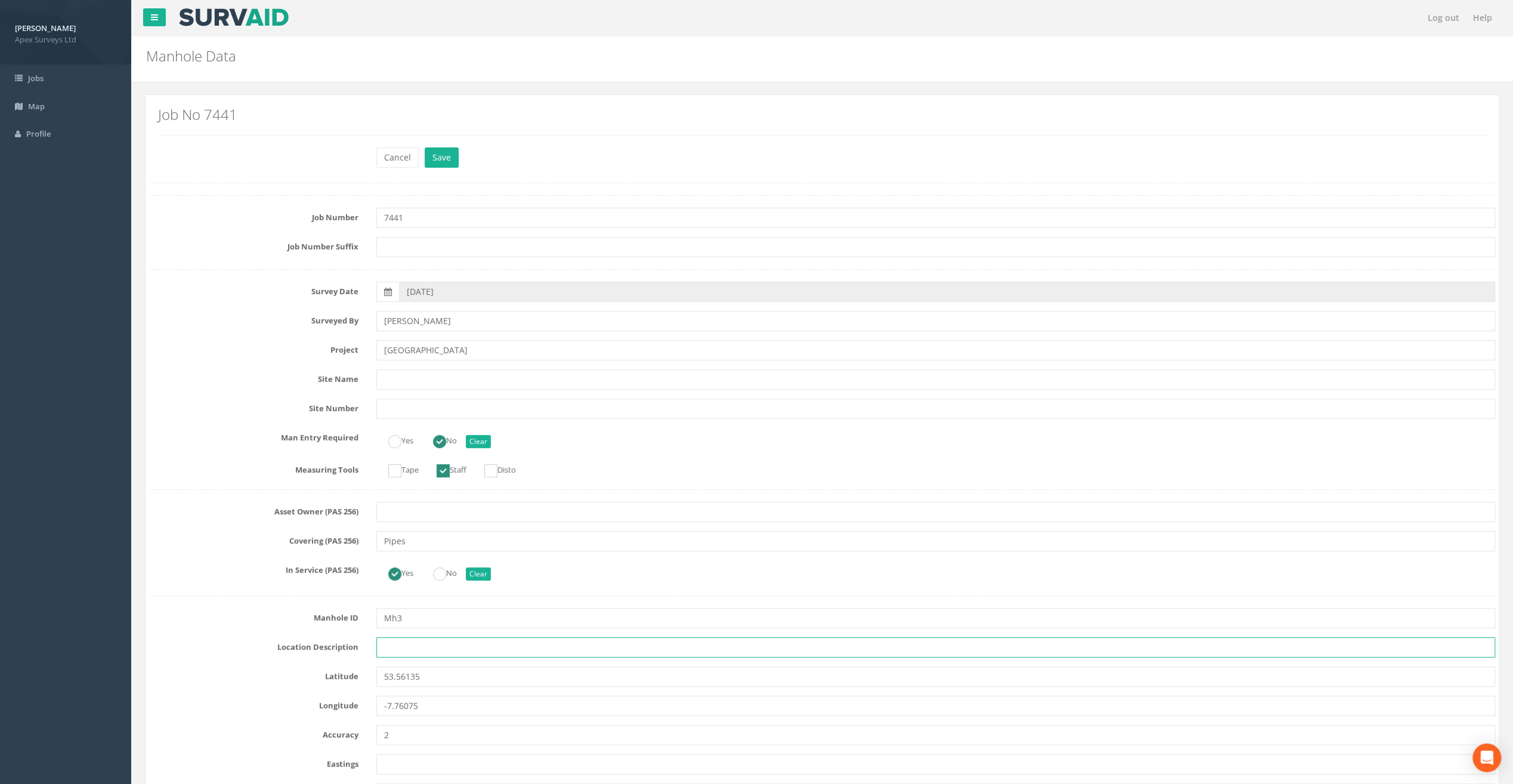
click at [422, 651] on input "text" at bounding box center [936, 647] width 1119 height 21
paste input "Ballymahon"
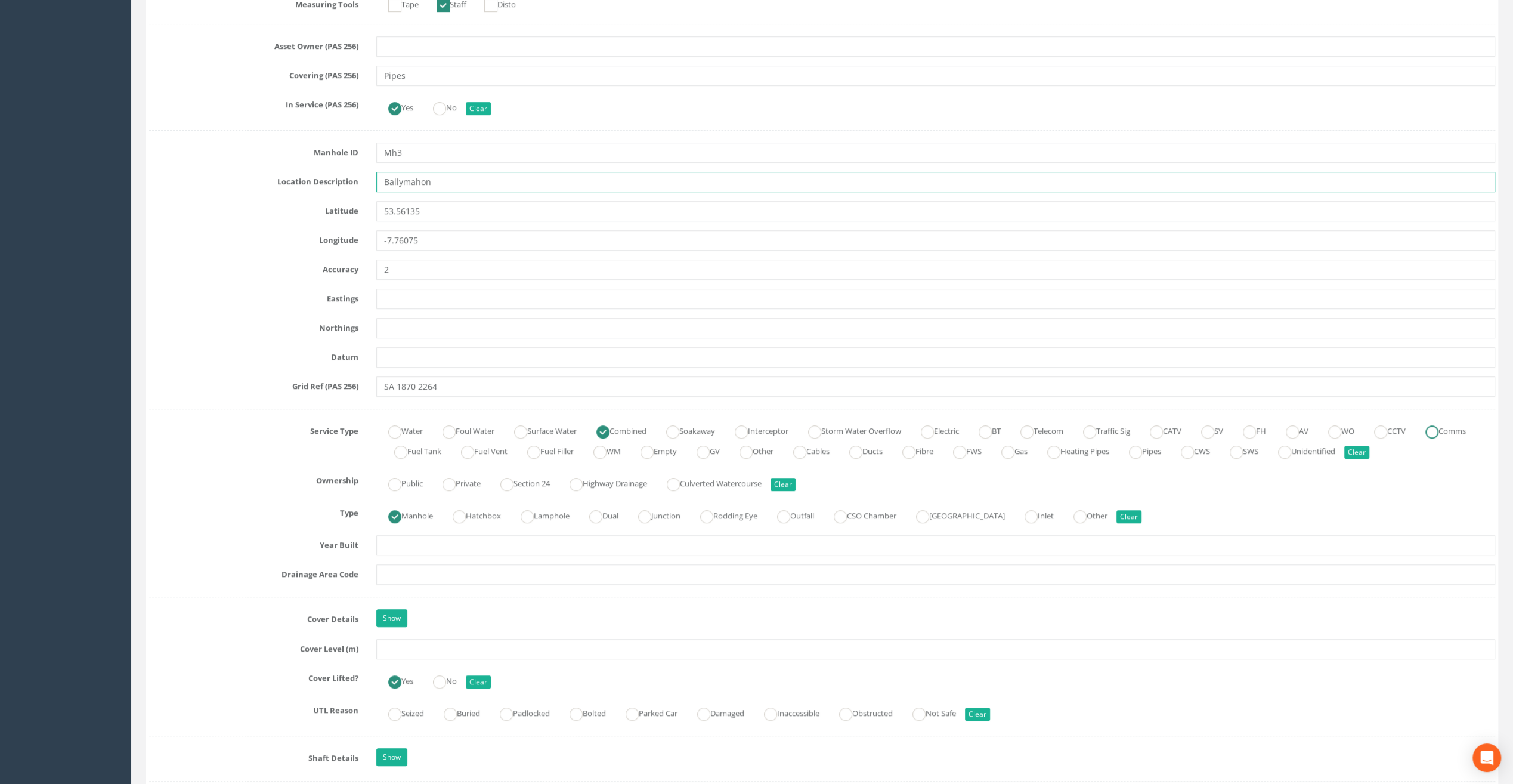
scroll to position [596, 0]
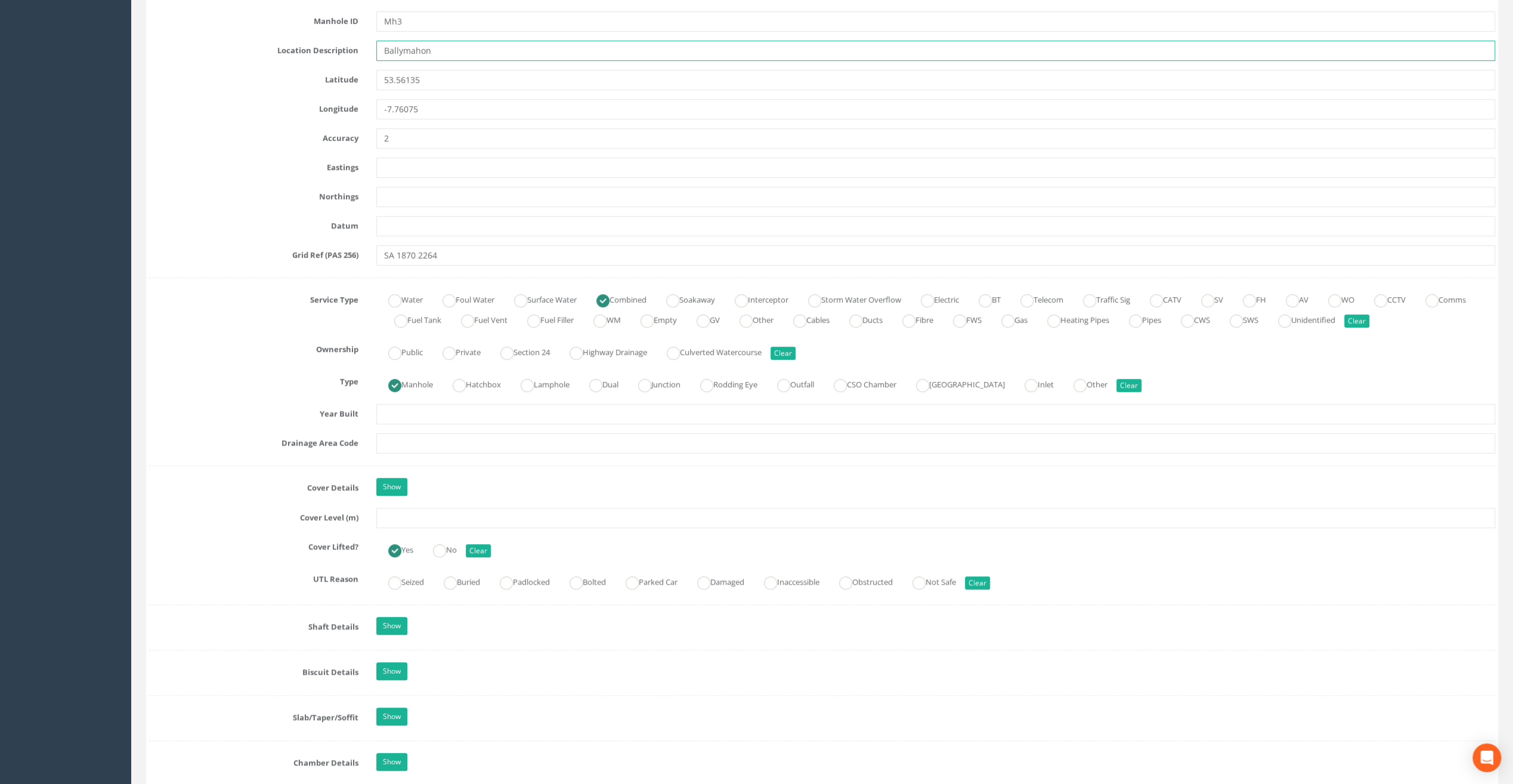
type input "Ballymahon"
click at [404, 513] on input "text" at bounding box center [936, 518] width 1119 height 21
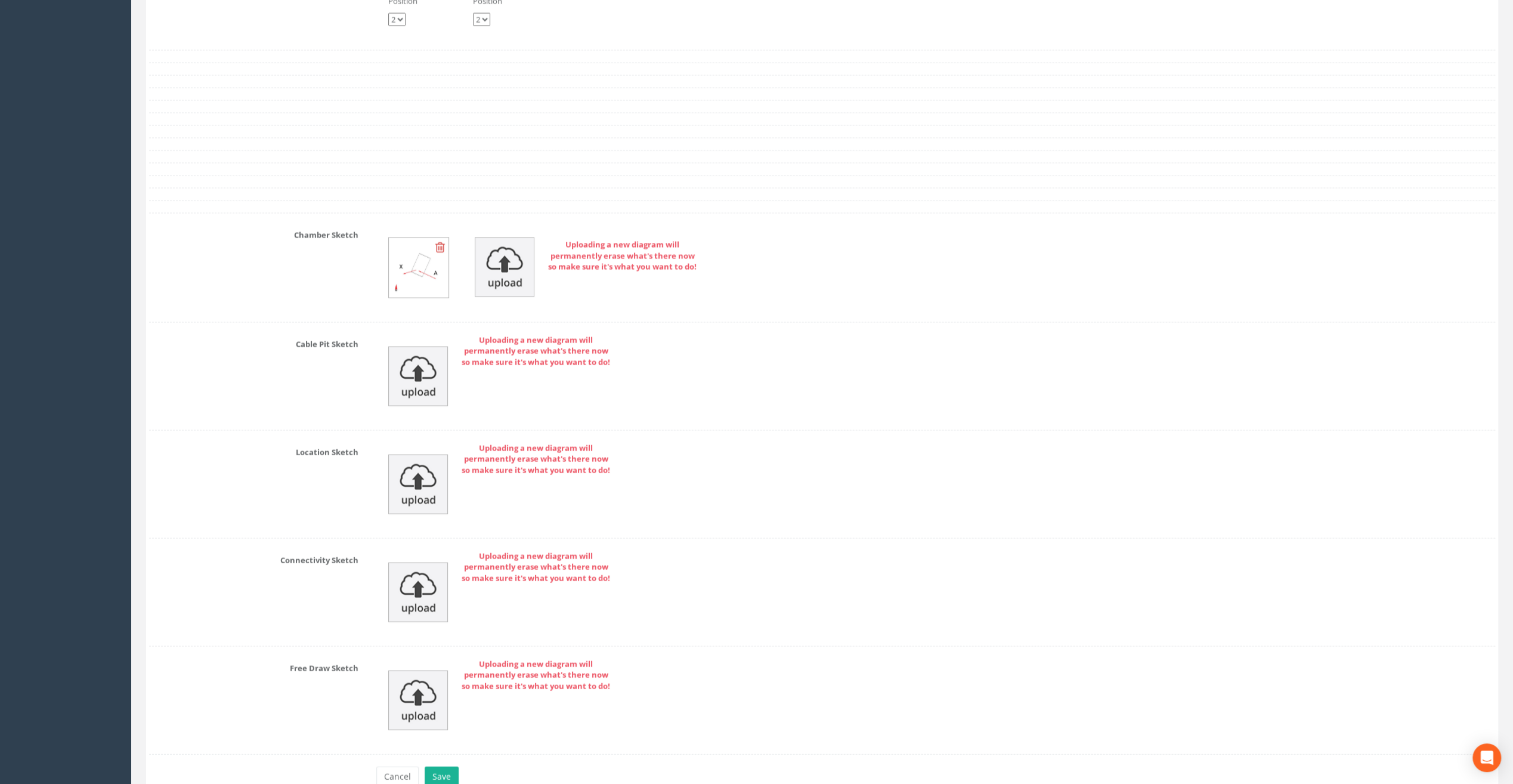
scroll to position [2296, 0]
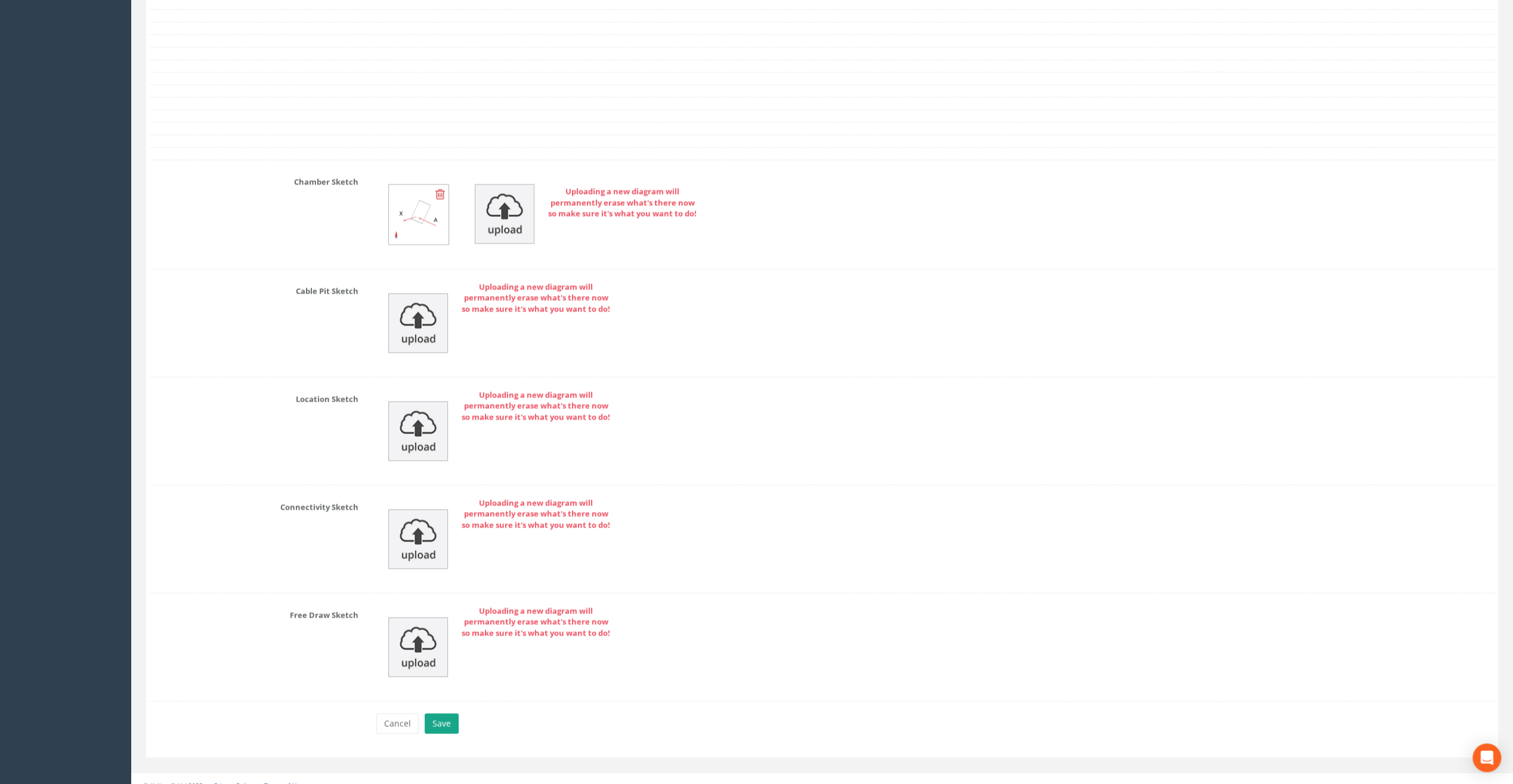
type input "49.70"
click at [452, 713] on button "Save" at bounding box center [442, 724] width 34 height 21
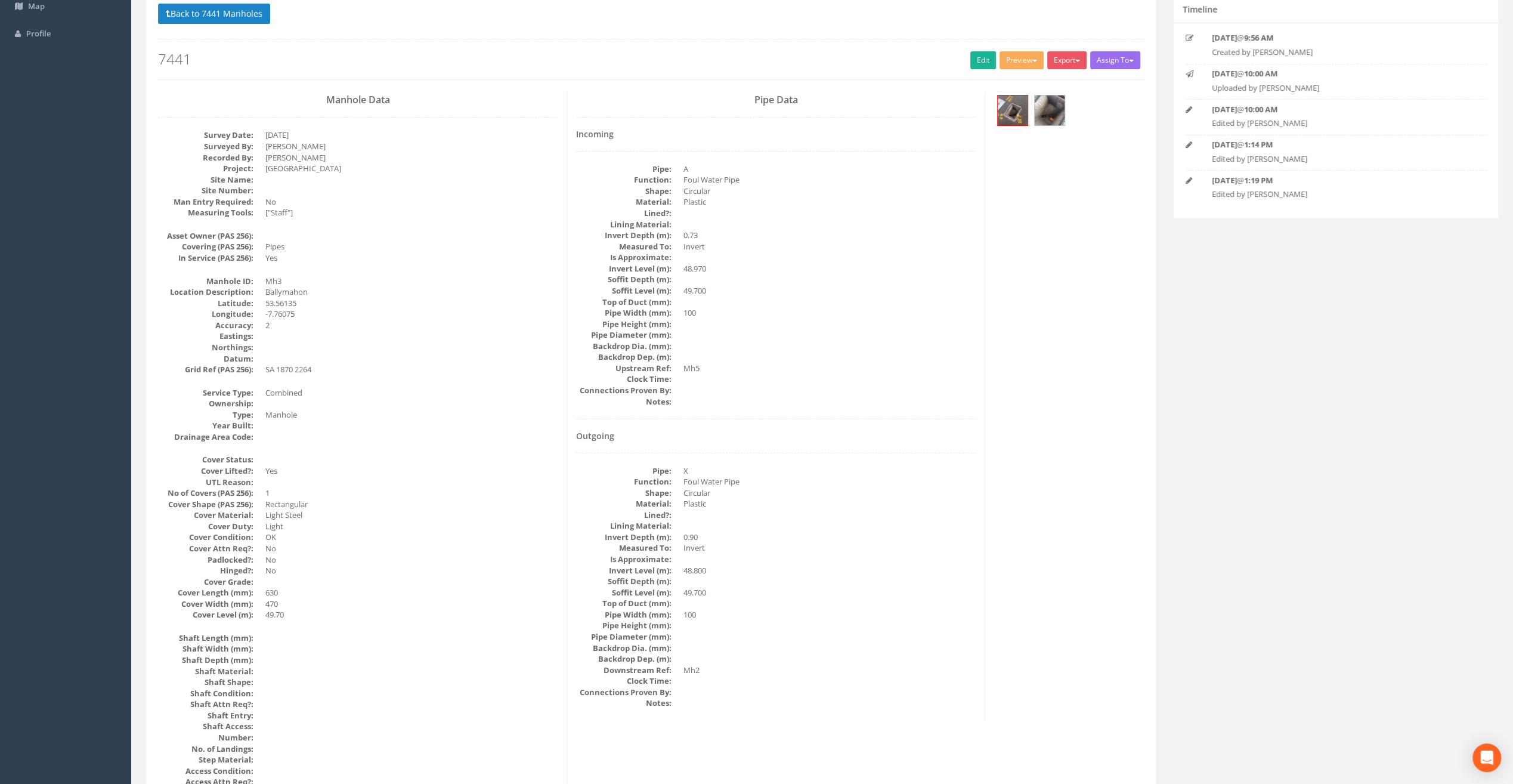
scroll to position [0, 0]
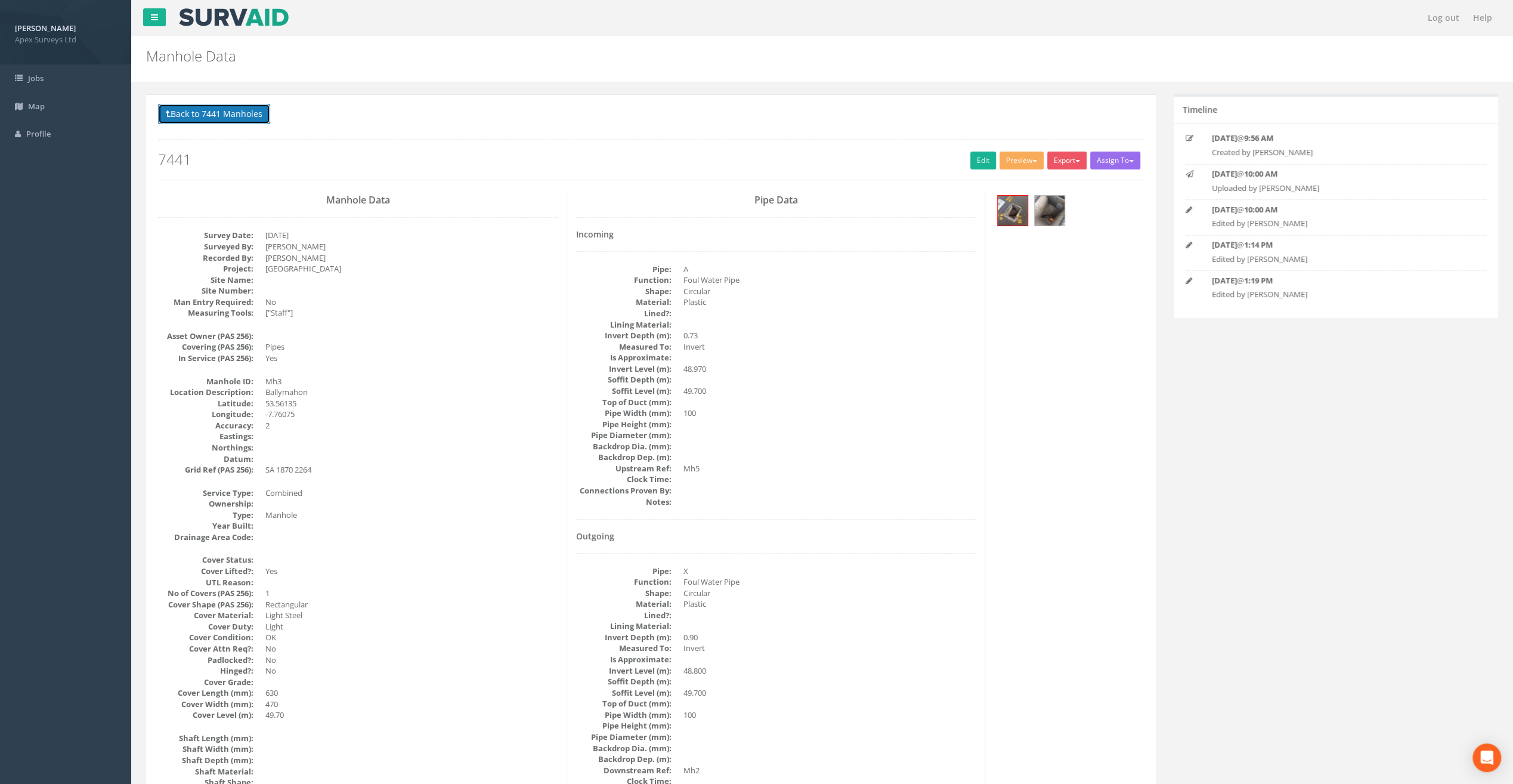
click at [190, 117] on button "Back to 7441 Manholes" at bounding box center [214, 114] width 112 height 21
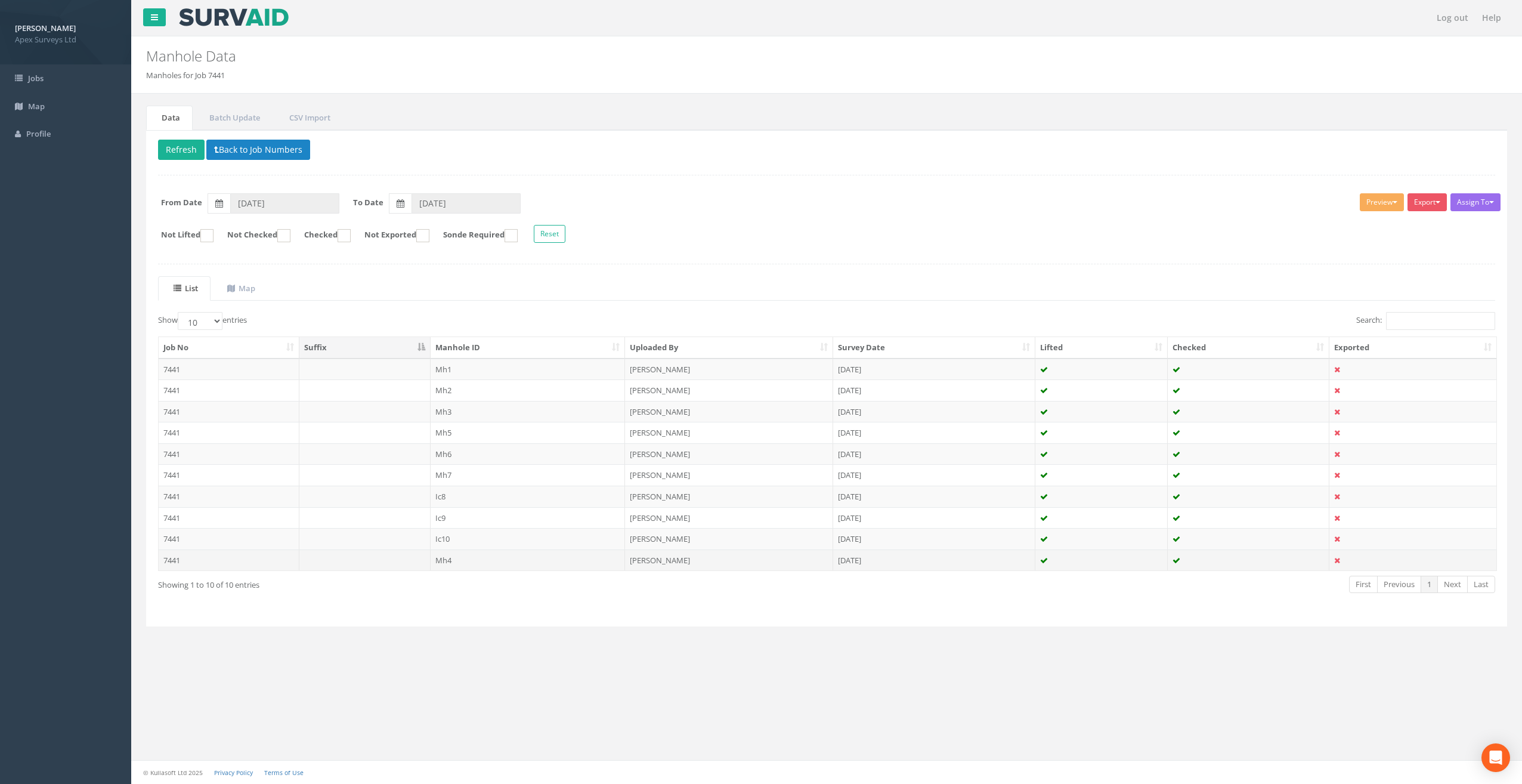
click at [458, 551] on td "Mh4" at bounding box center [528, 560] width 195 height 21
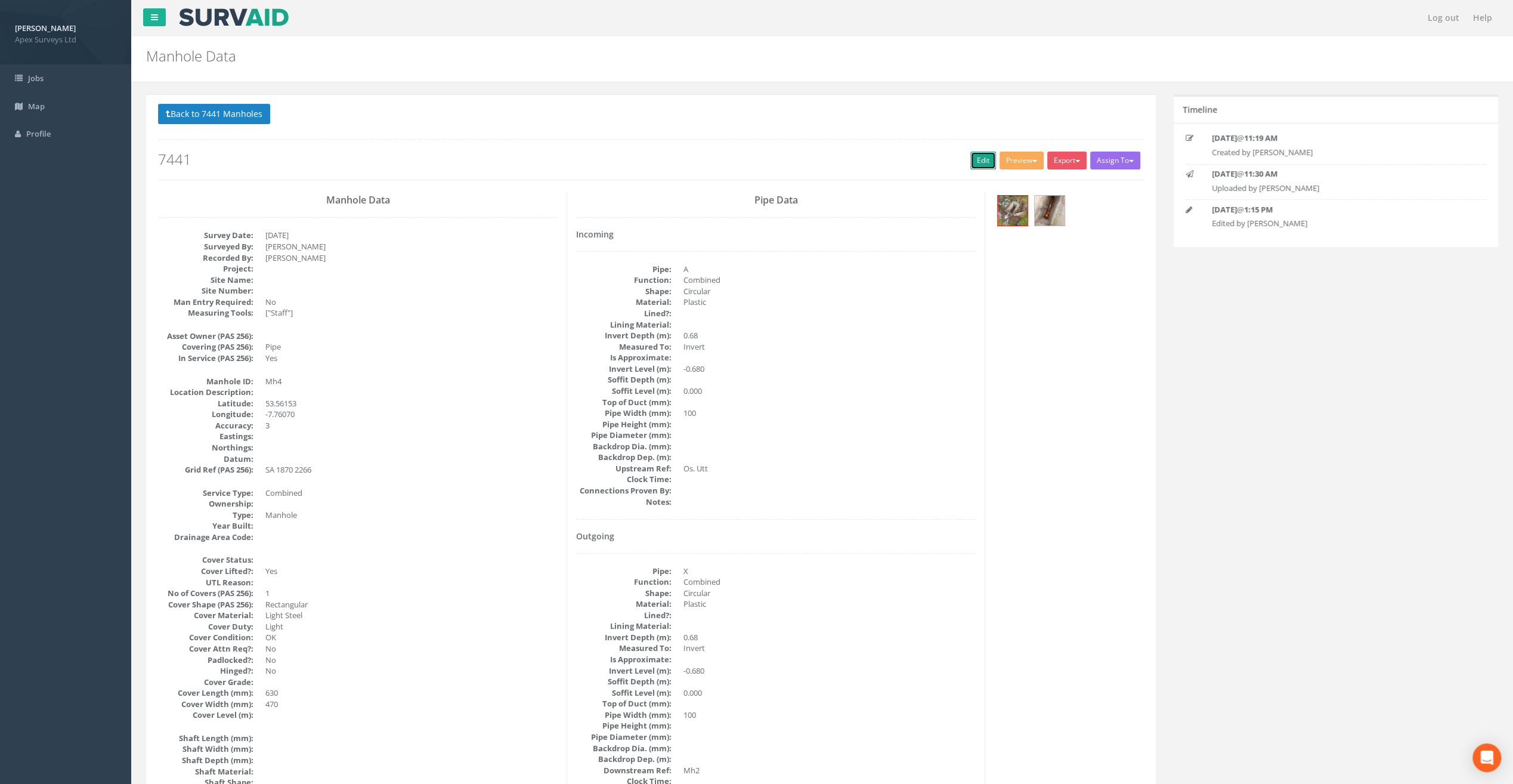
click at [977, 155] on link "Edit" at bounding box center [983, 160] width 25 height 18
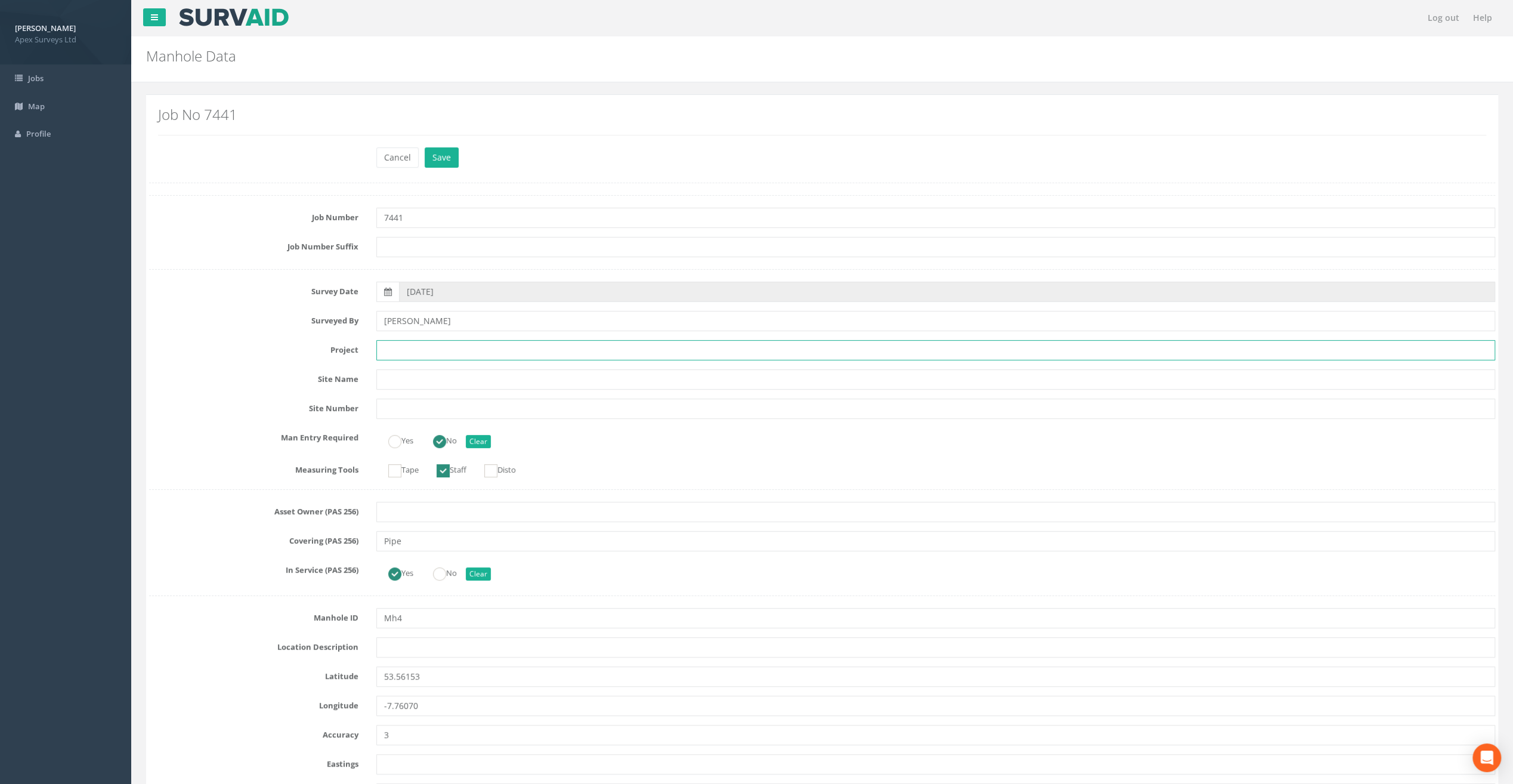
click at [422, 354] on input "text" at bounding box center [936, 350] width 1119 height 21
paste input "Ballymahon"
type input "Ballymahon"
click at [423, 648] on input "text" at bounding box center [936, 647] width 1119 height 21
paste input "Ballymahon"
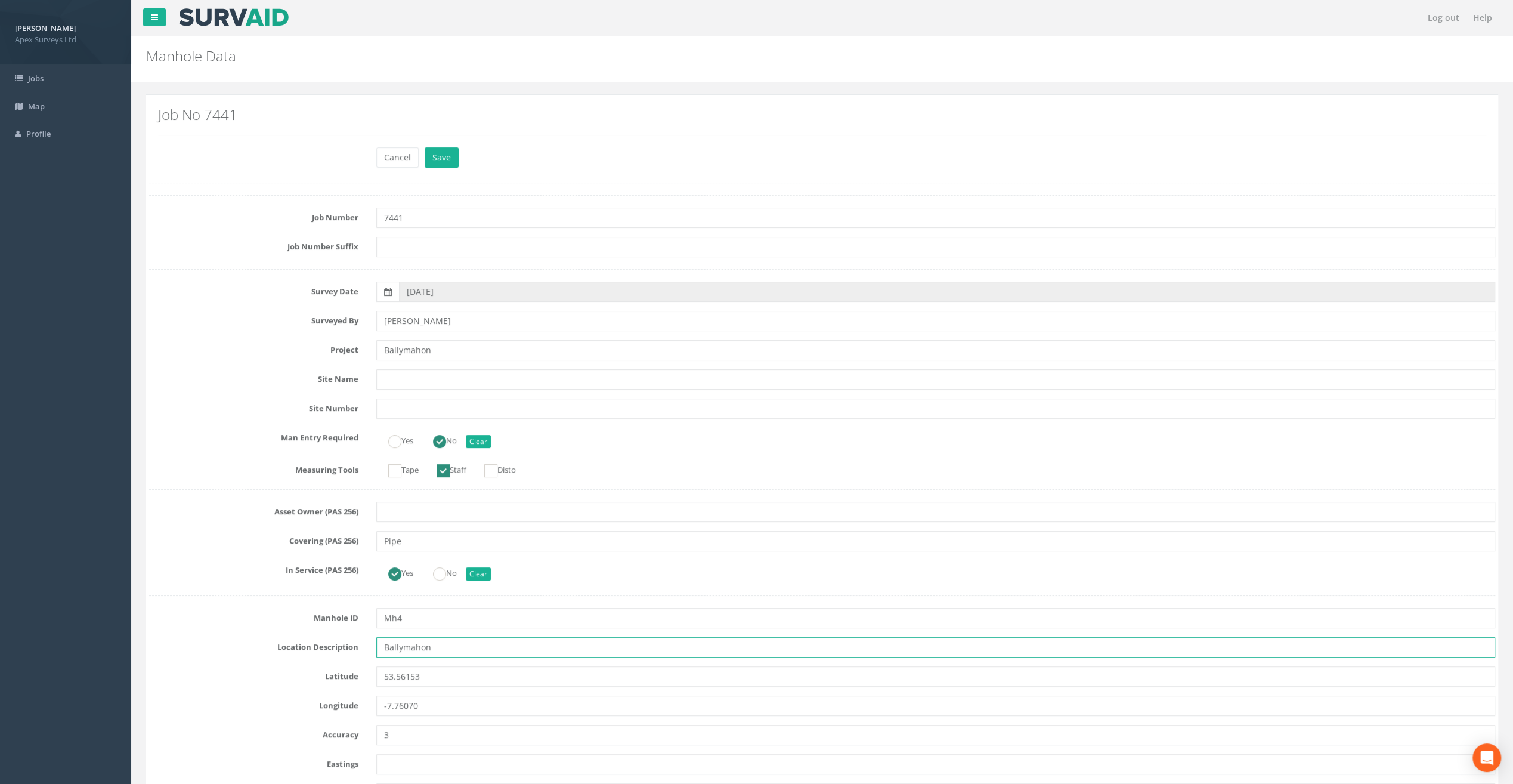
type input "Ballymahon"
click at [200, 146] on div "Job No 7441" at bounding box center [822, 125] width 1346 height 43
click at [410, 373] on input "text" at bounding box center [936, 379] width 1119 height 21
drag, startPoint x: 448, startPoint y: 349, endPoint x: 368, endPoint y: 349, distance: 80.0
click at [368, 349] on div "Ballymahon" at bounding box center [935, 350] width 1137 height 21
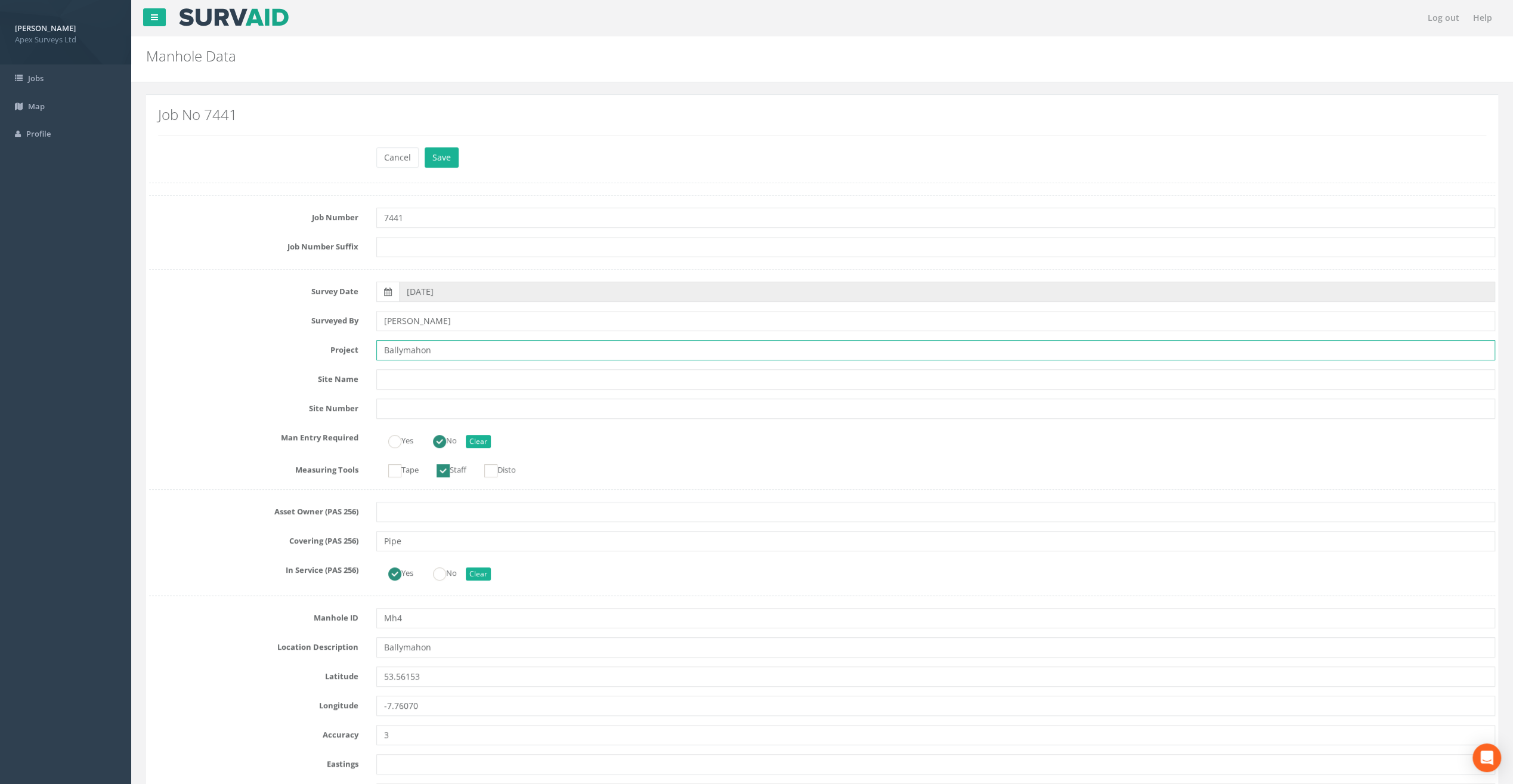
paste input "Grada Station"
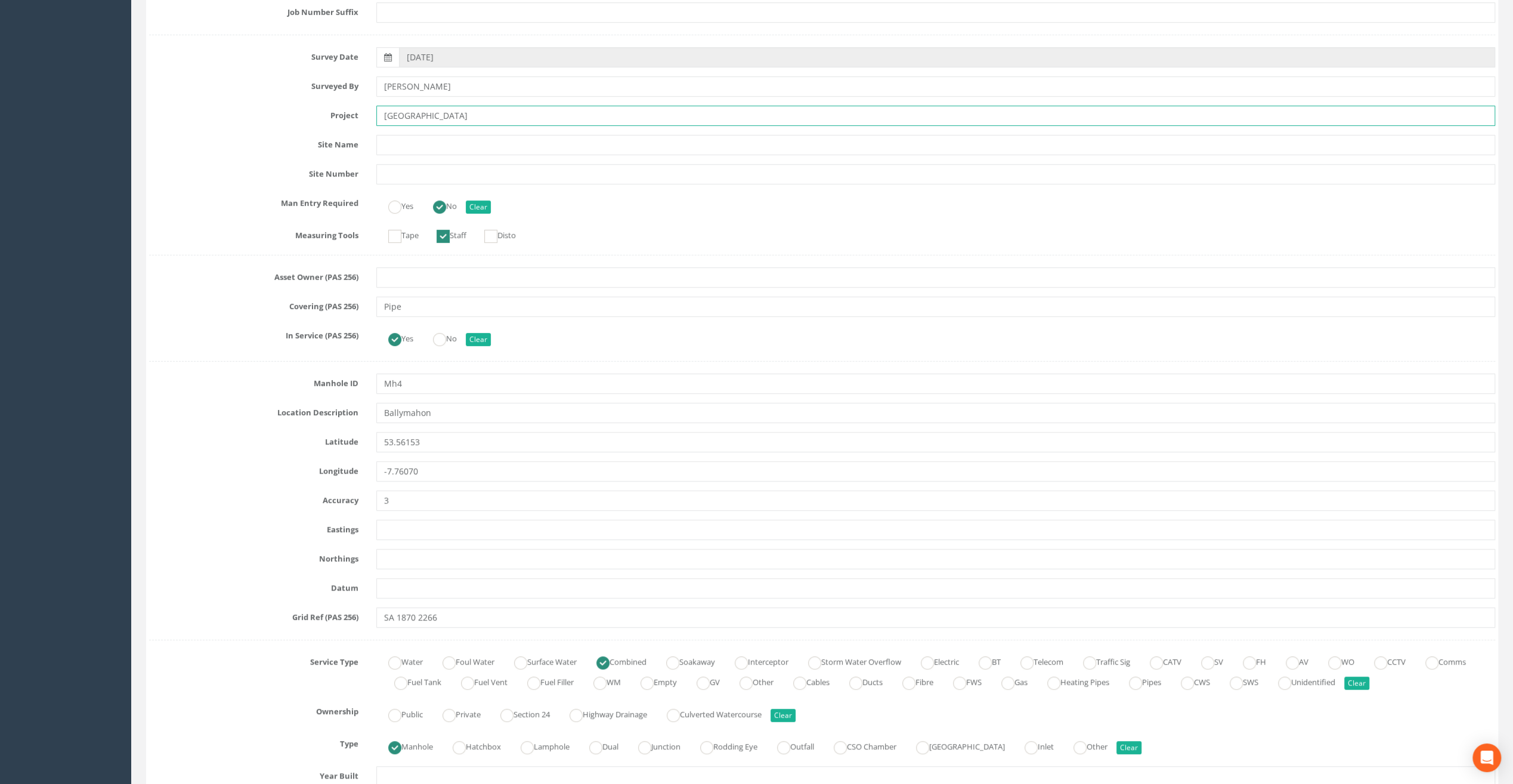
scroll to position [298, 0]
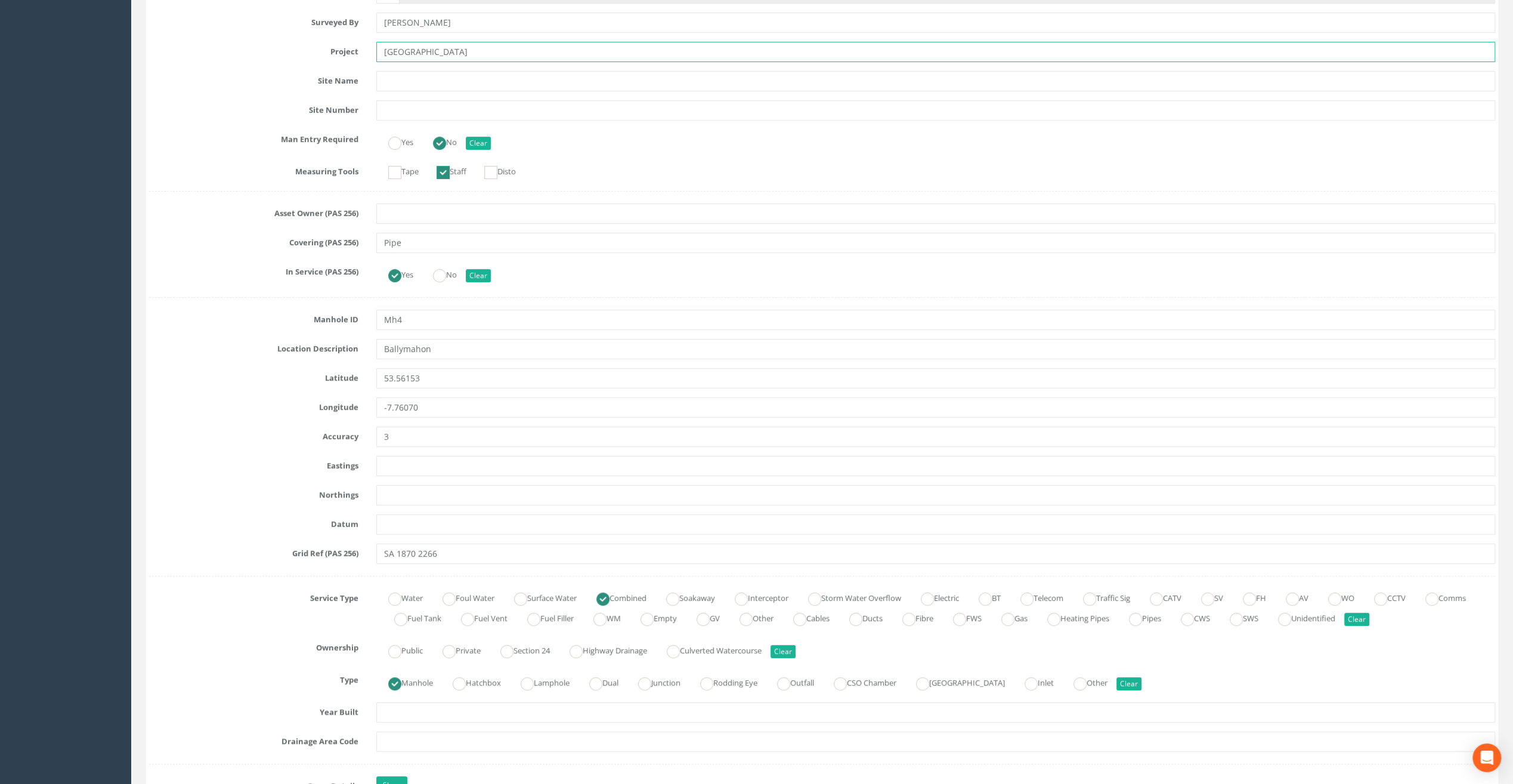
type input "Ballymahon Grada Station"
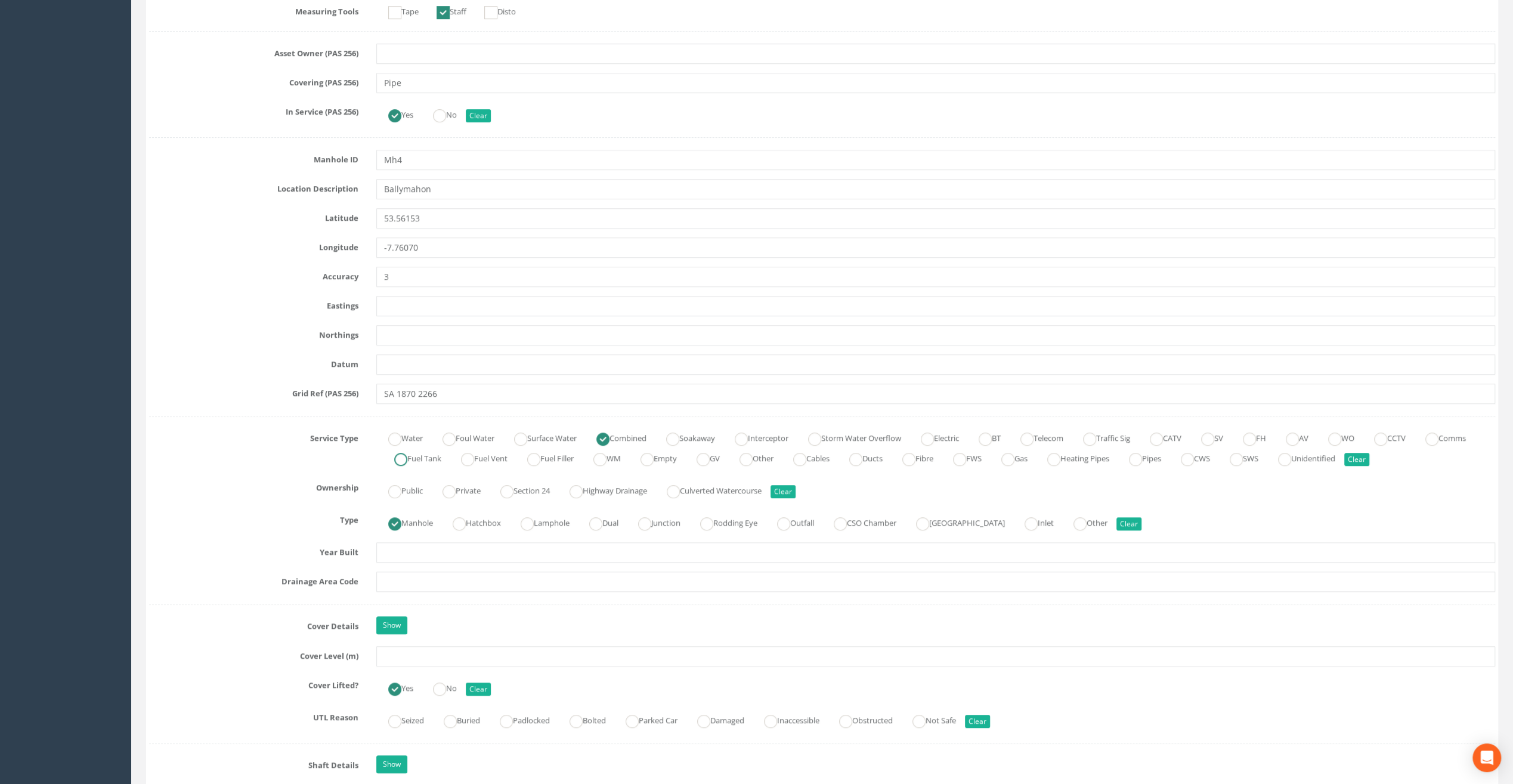
scroll to position [477, 0]
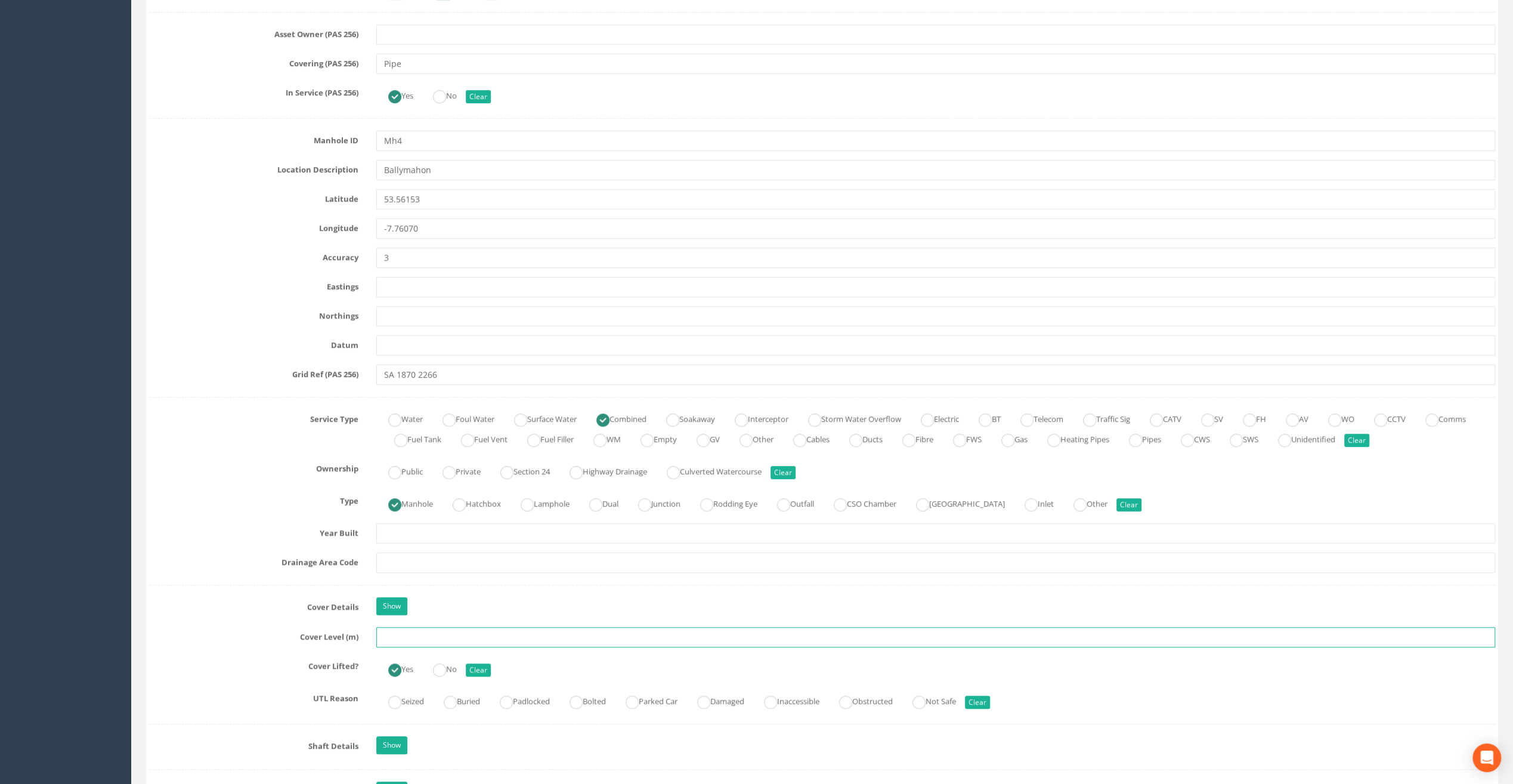
click at [415, 637] on input "text" at bounding box center [936, 637] width 1119 height 21
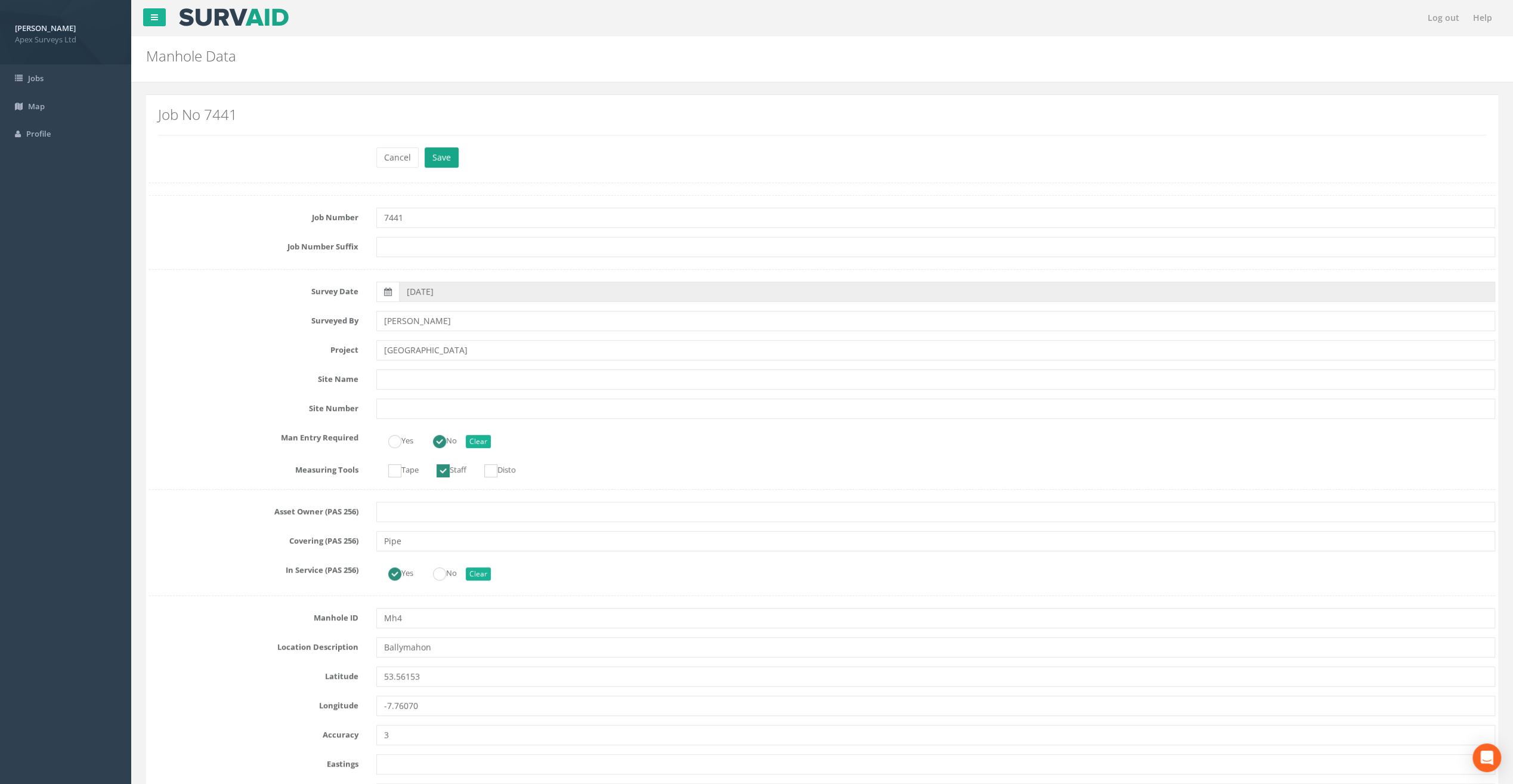
type input "49.22"
click at [442, 155] on button "Save" at bounding box center [442, 158] width 34 height 21
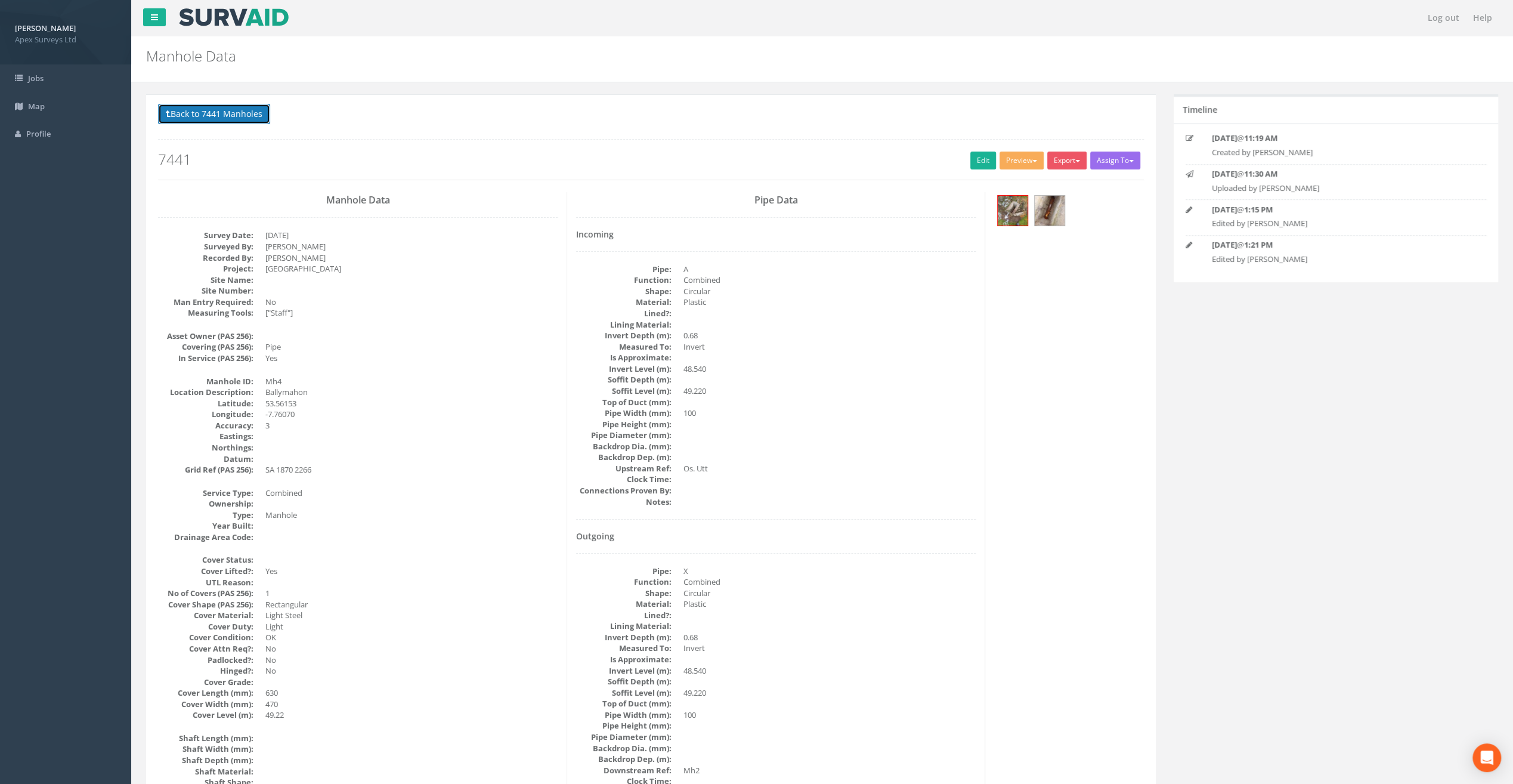
click at [211, 116] on button "Back to 7441 Manholes" at bounding box center [214, 114] width 112 height 21
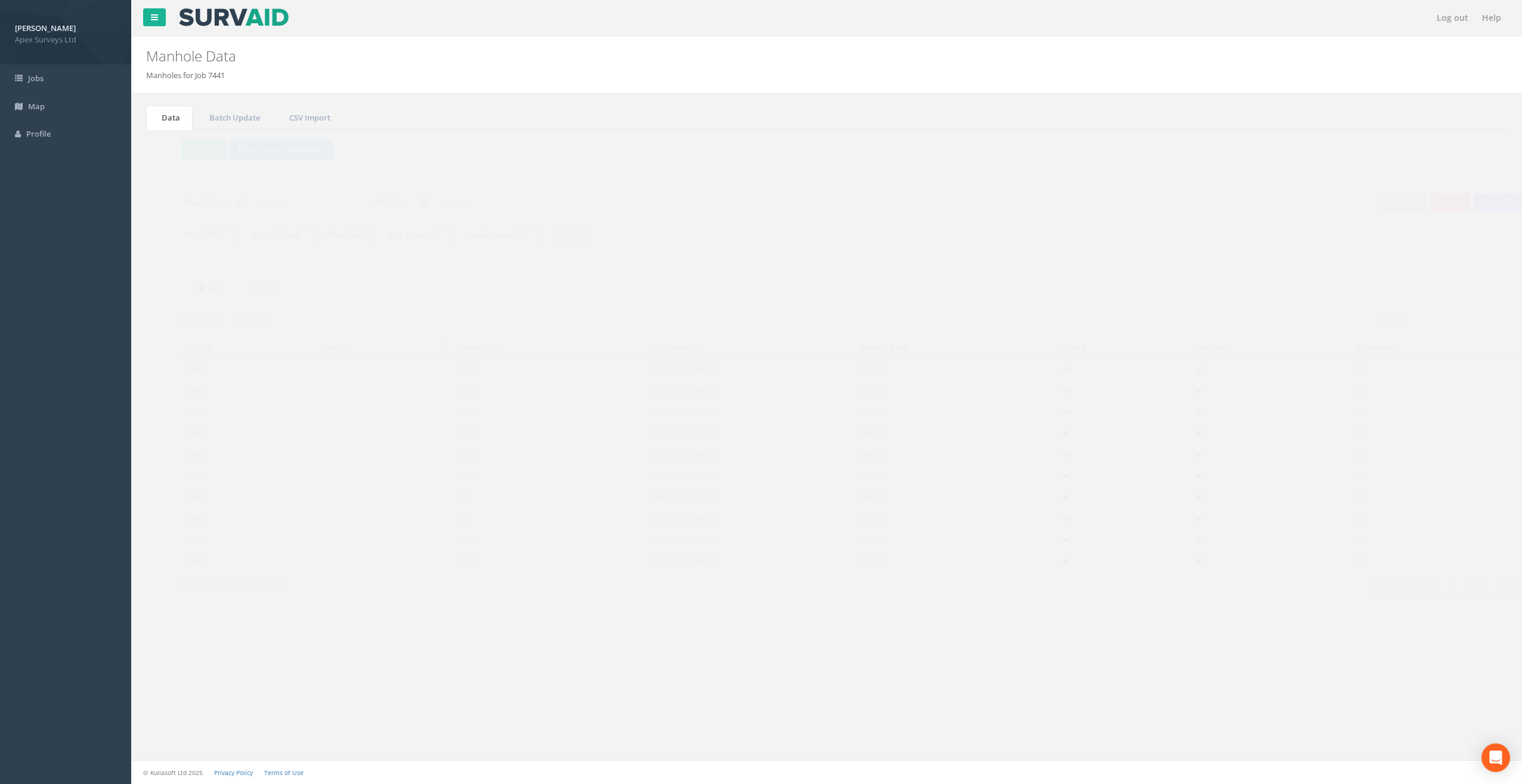
click at [452, 433] on td "Mh5" at bounding box center [528, 432] width 195 height 21
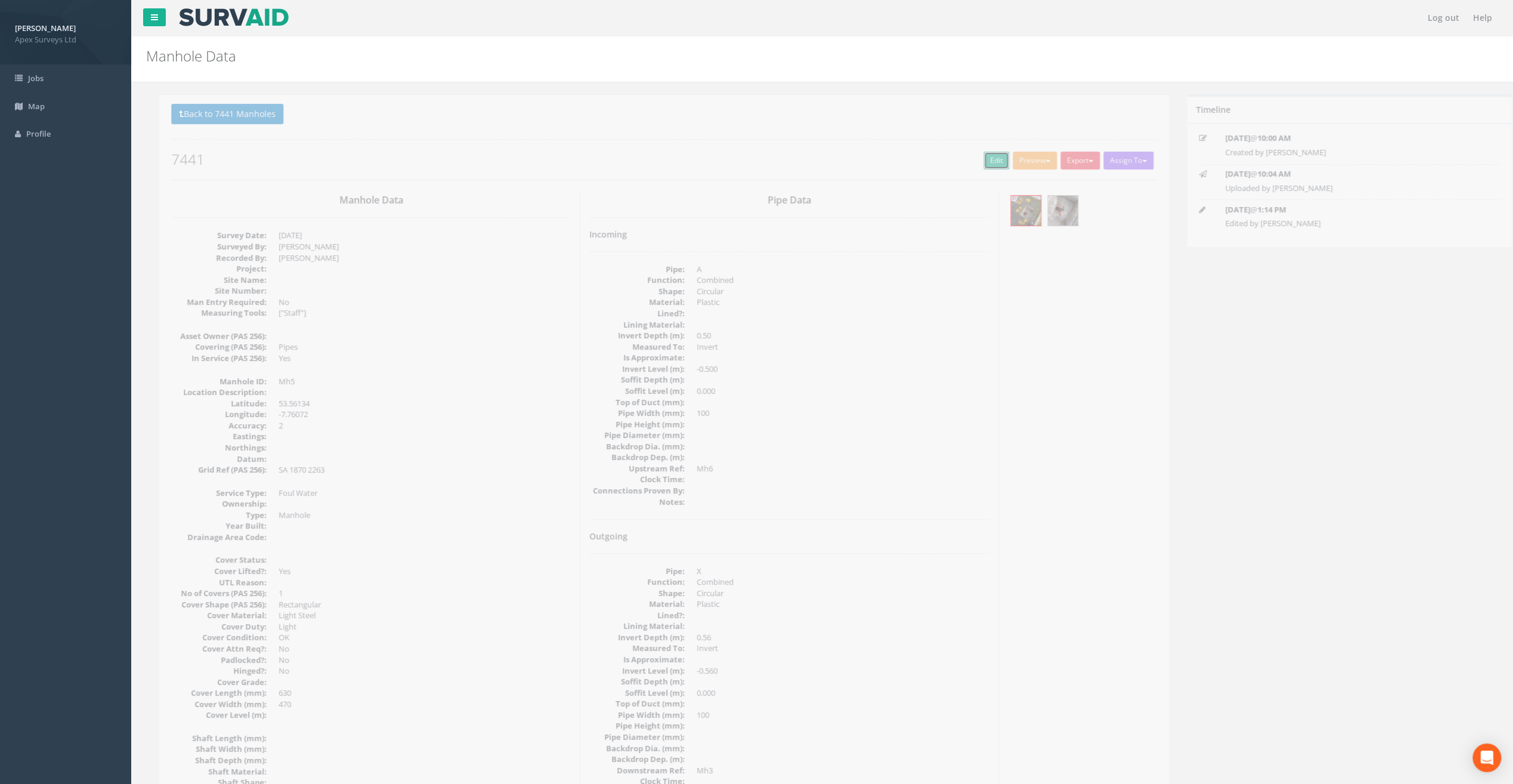
click at [977, 164] on link "Edit" at bounding box center [983, 160] width 25 height 18
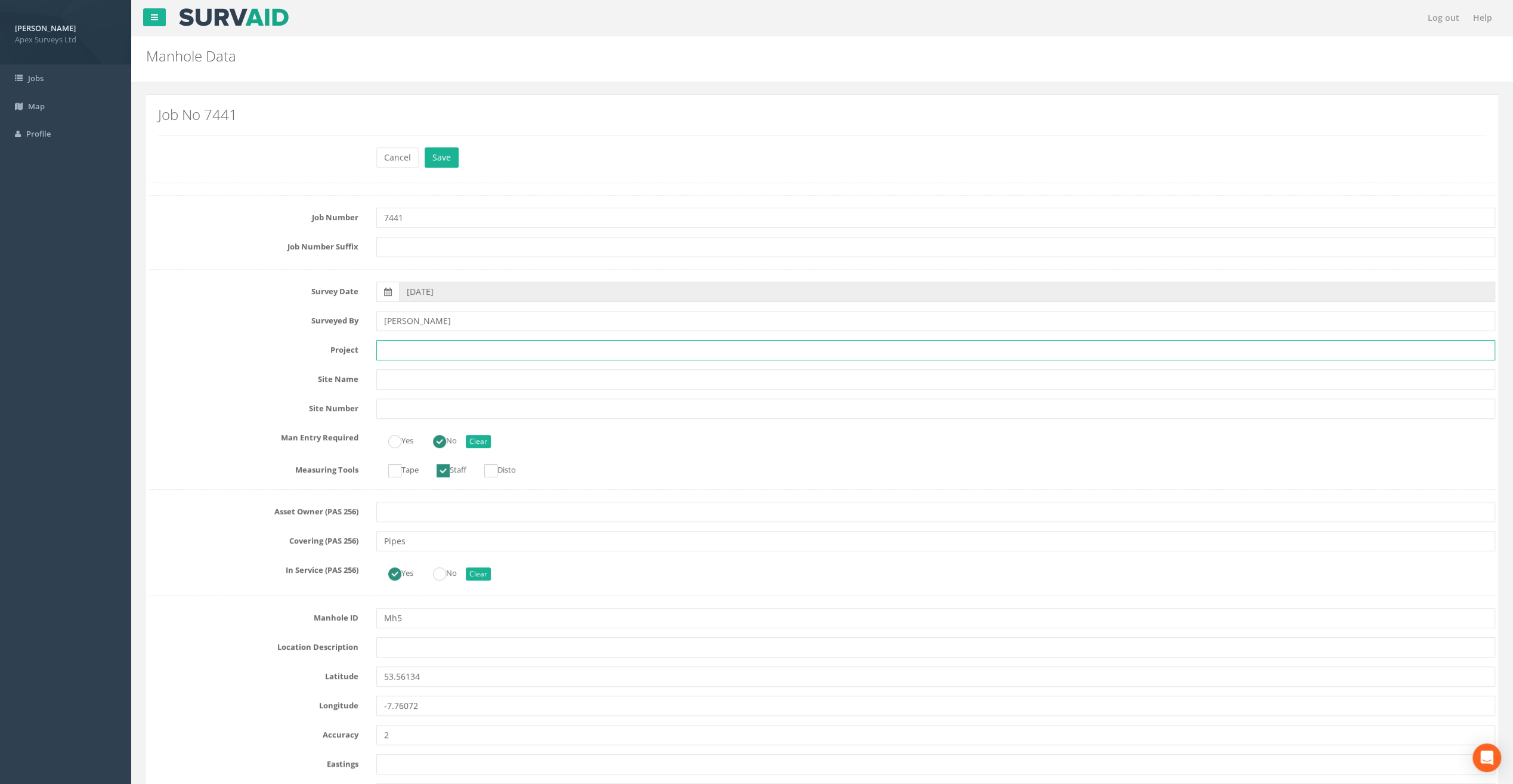
click at [413, 348] on input "text" at bounding box center [936, 350] width 1119 height 21
paste input "Ballymahon Grada Station"
type input "Ballymahon Grada Station"
click at [190, 151] on div "Cancel Save Delete" at bounding box center [822, 159] width 1364 height 23
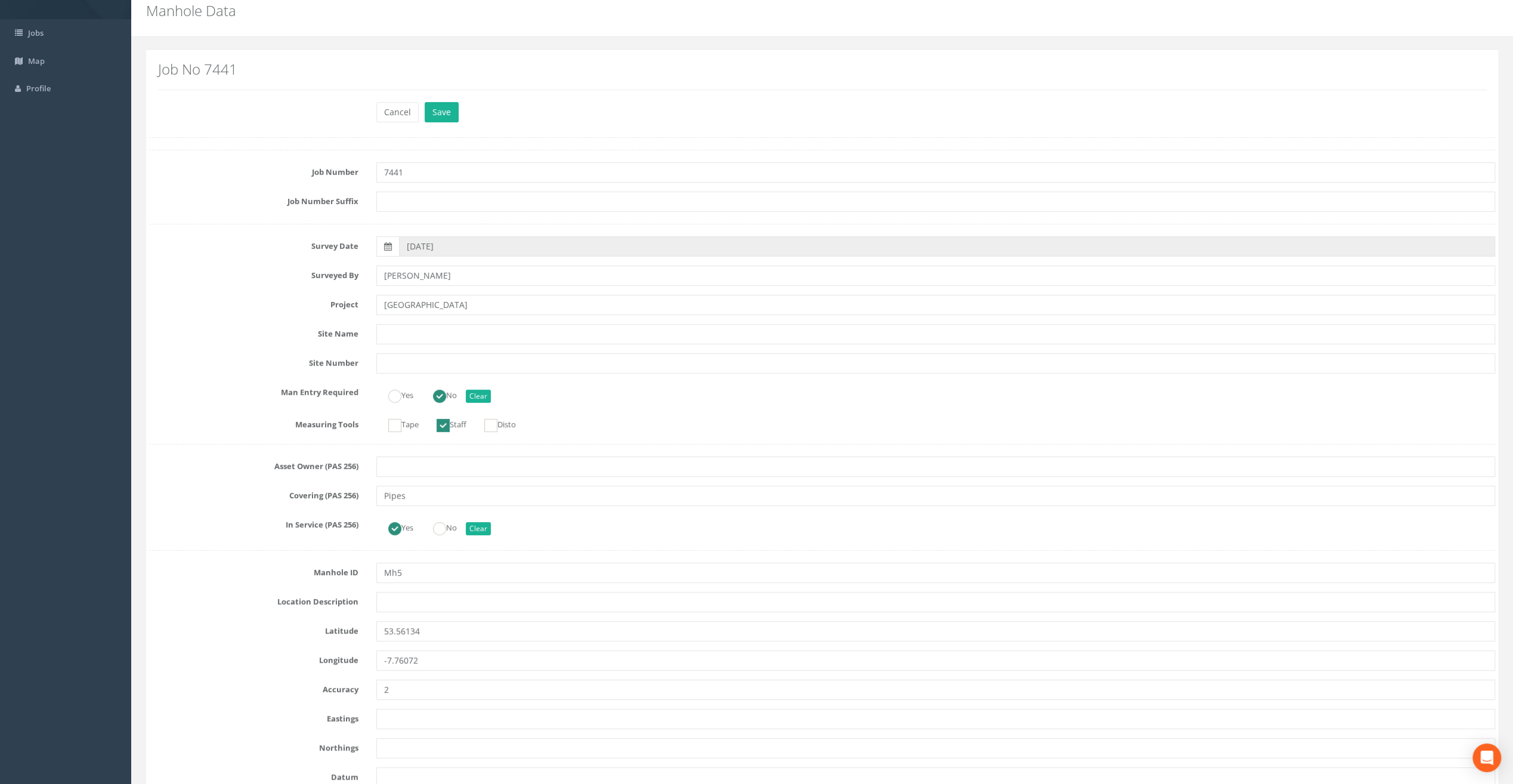
scroll to position [179, 0]
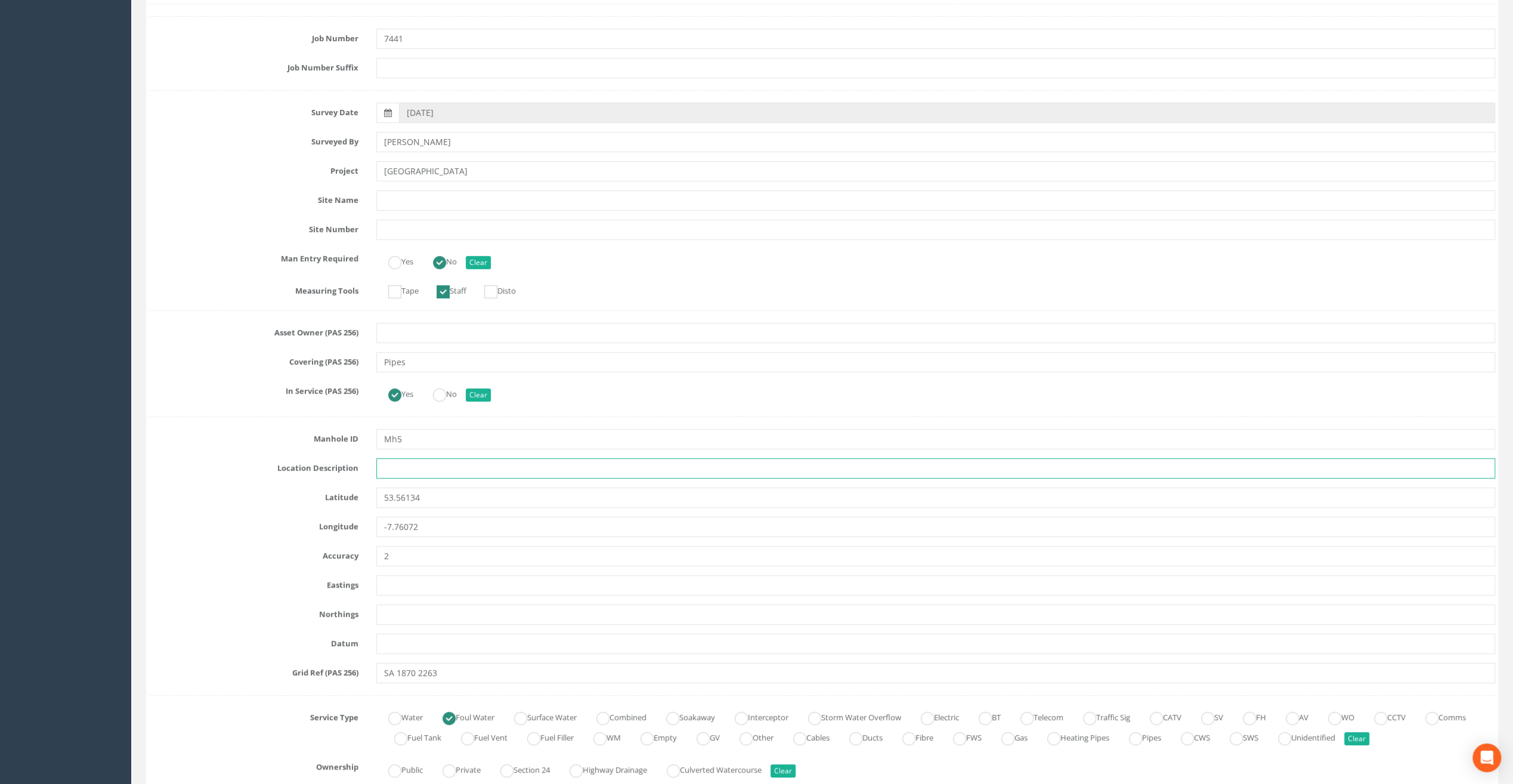
click at [392, 468] on input "text" at bounding box center [936, 468] width 1119 height 21
paste input "Ballymahon"
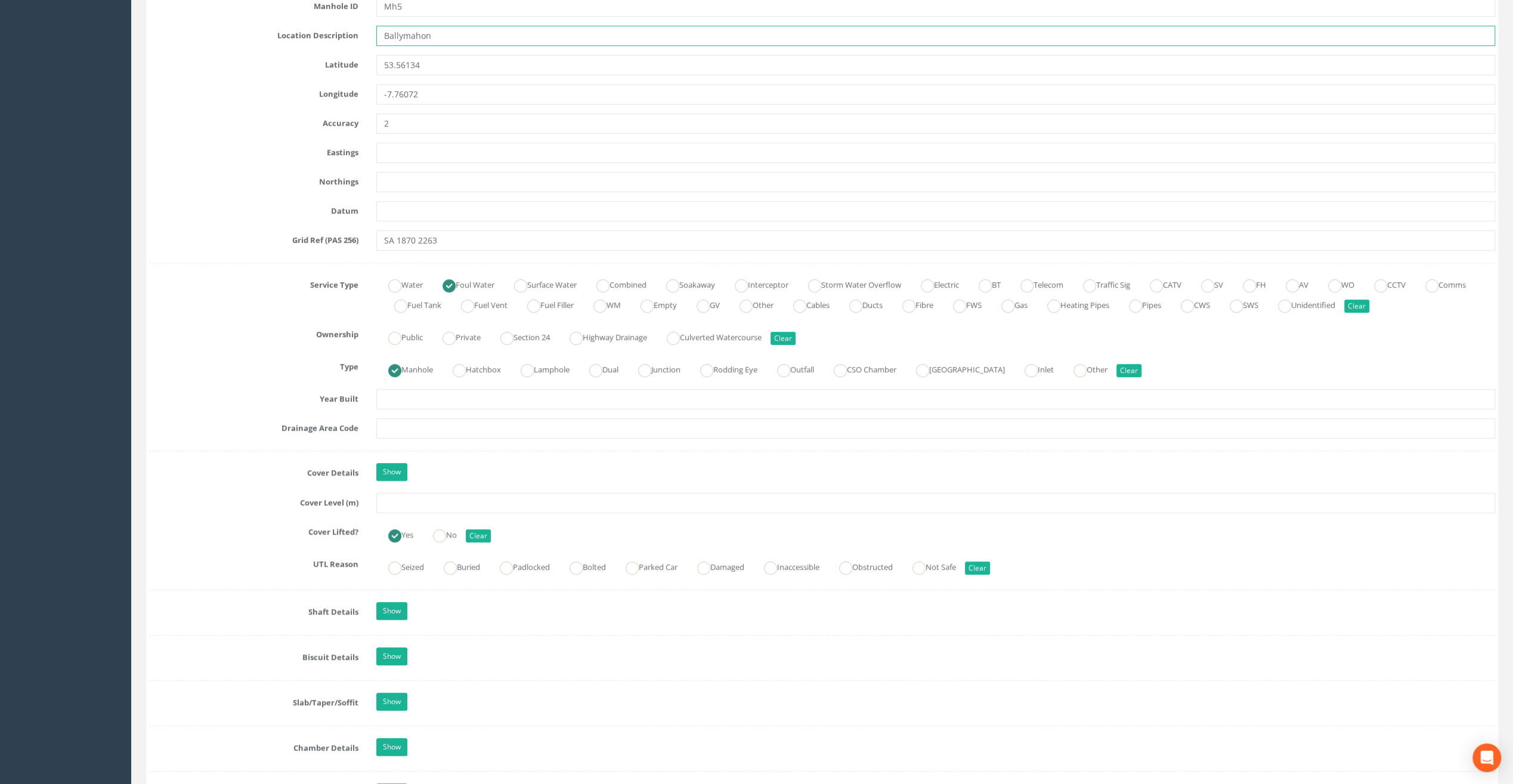
scroll to position [716, 0]
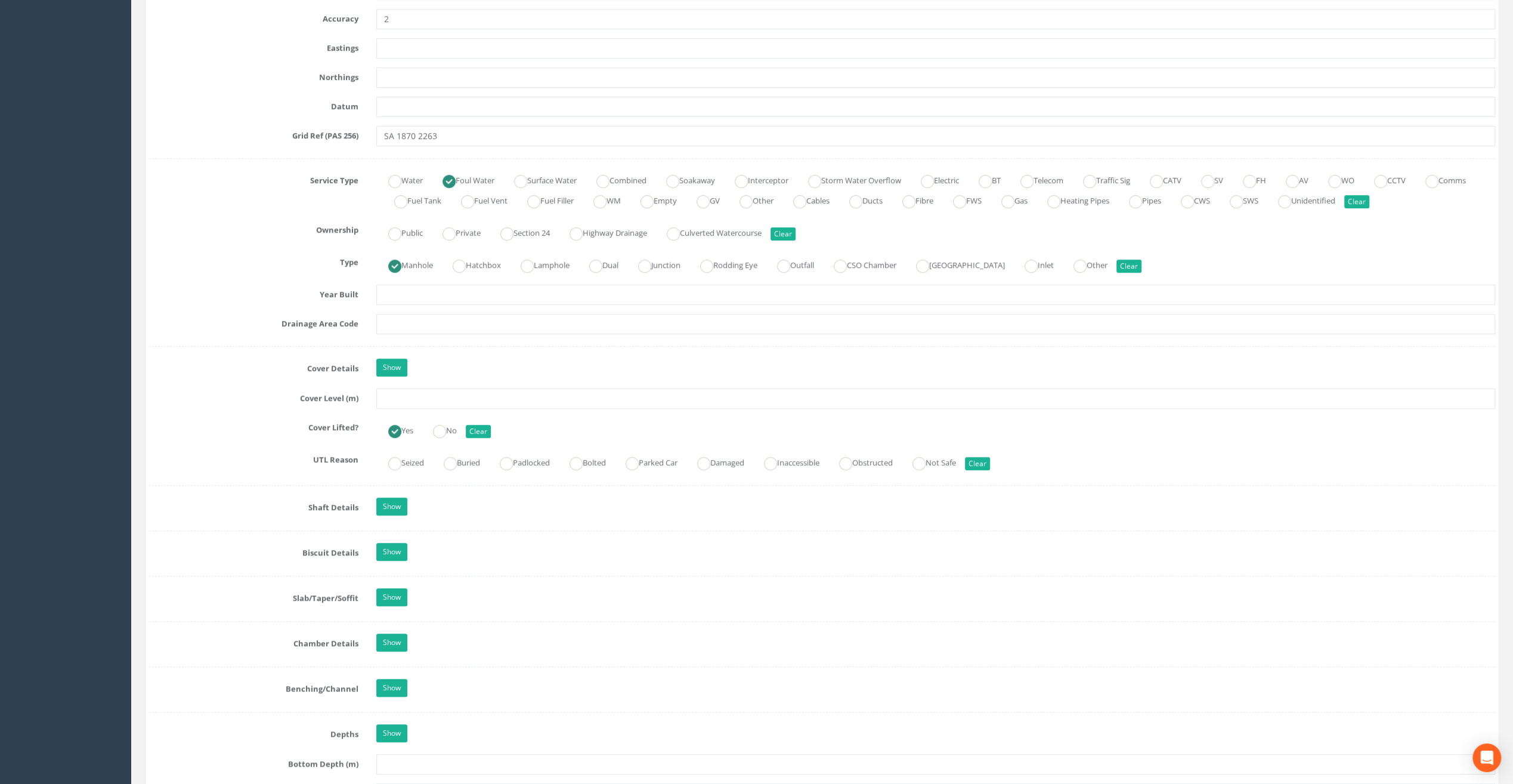
type input "Ballymahon"
click at [409, 394] on input "text" at bounding box center [936, 399] width 1119 height 21
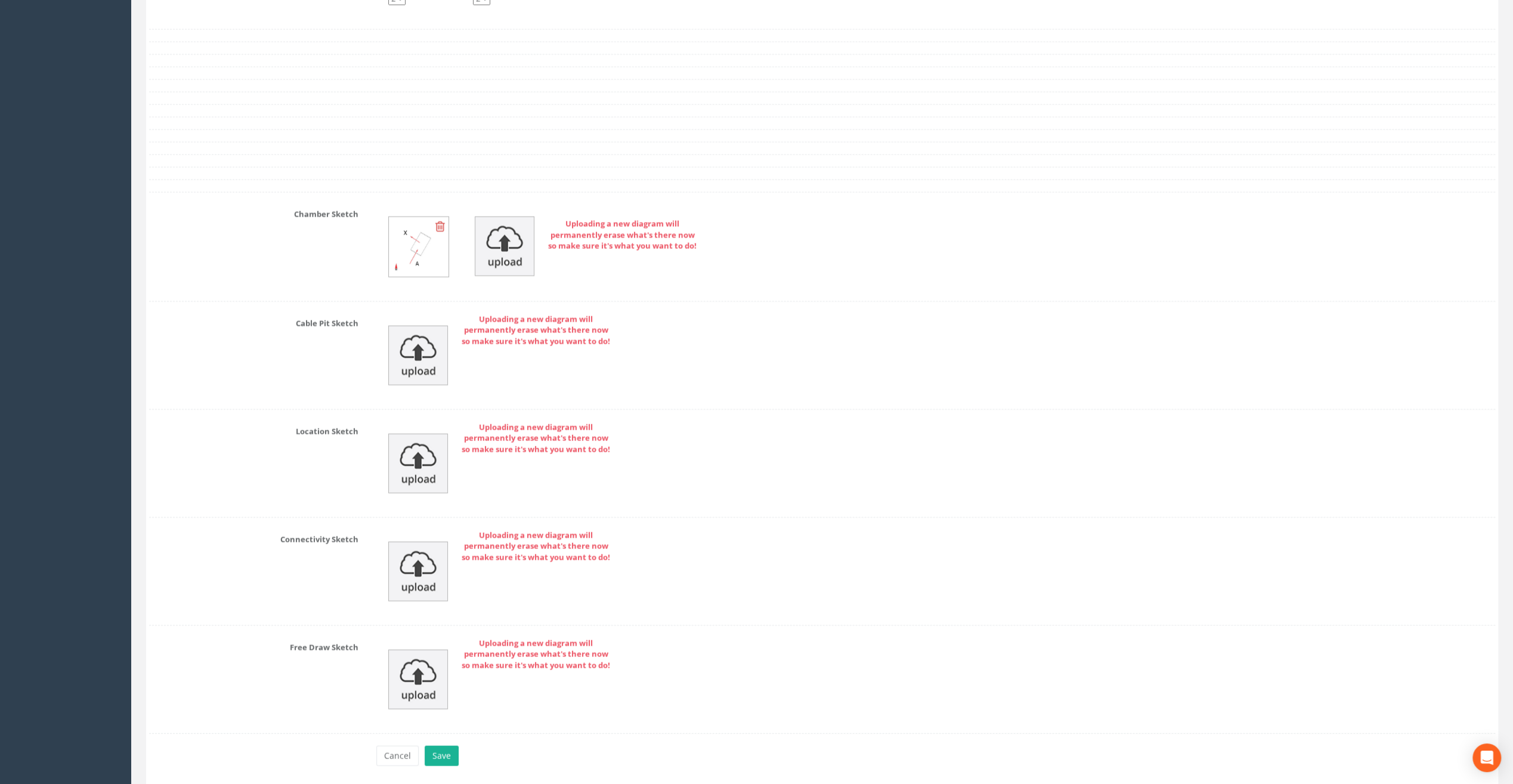
scroll to position [2296, 0]
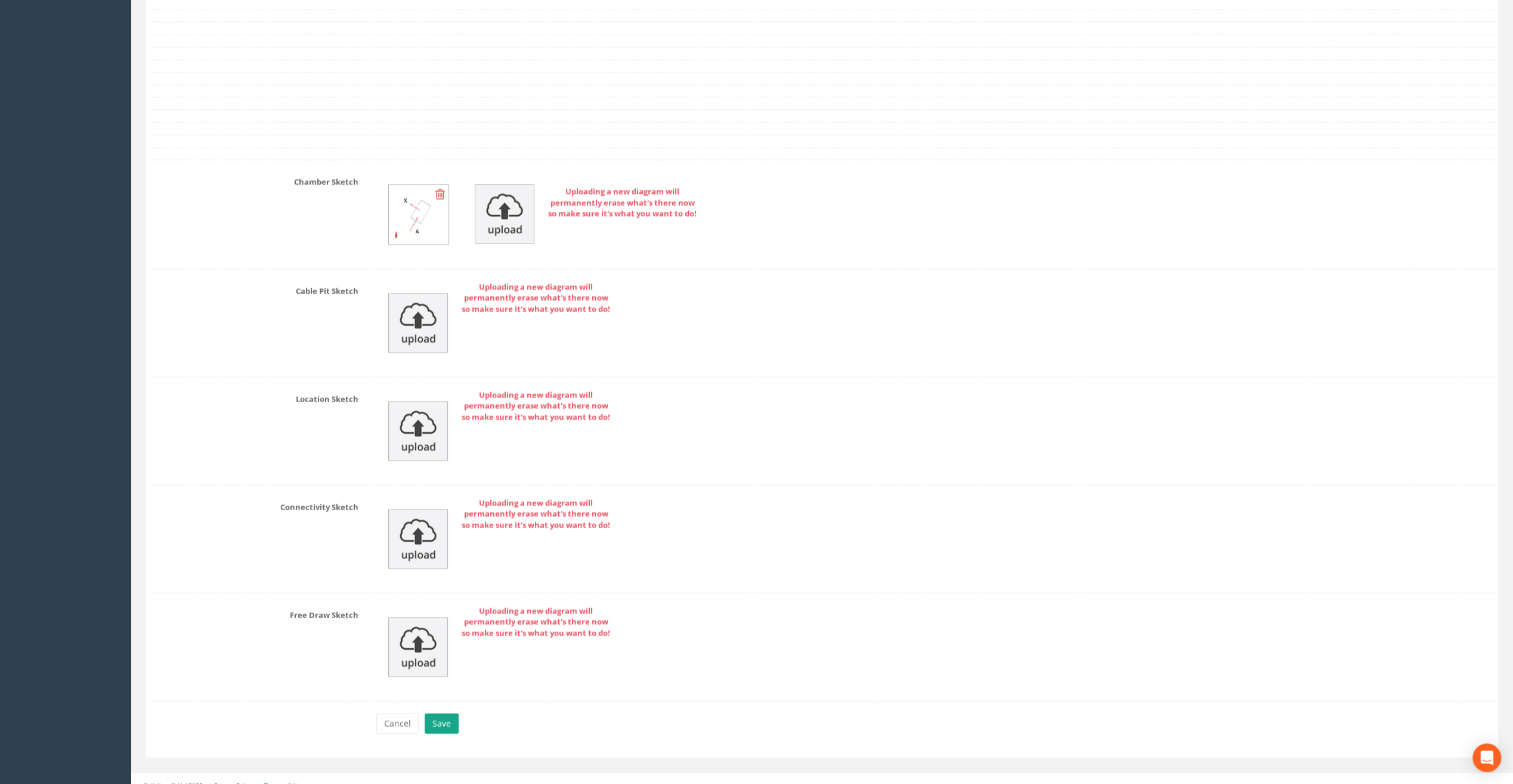
type input "49.73"
click at [442, 717] on button "Save" at bounding box center [442, 724] width 34 height 21
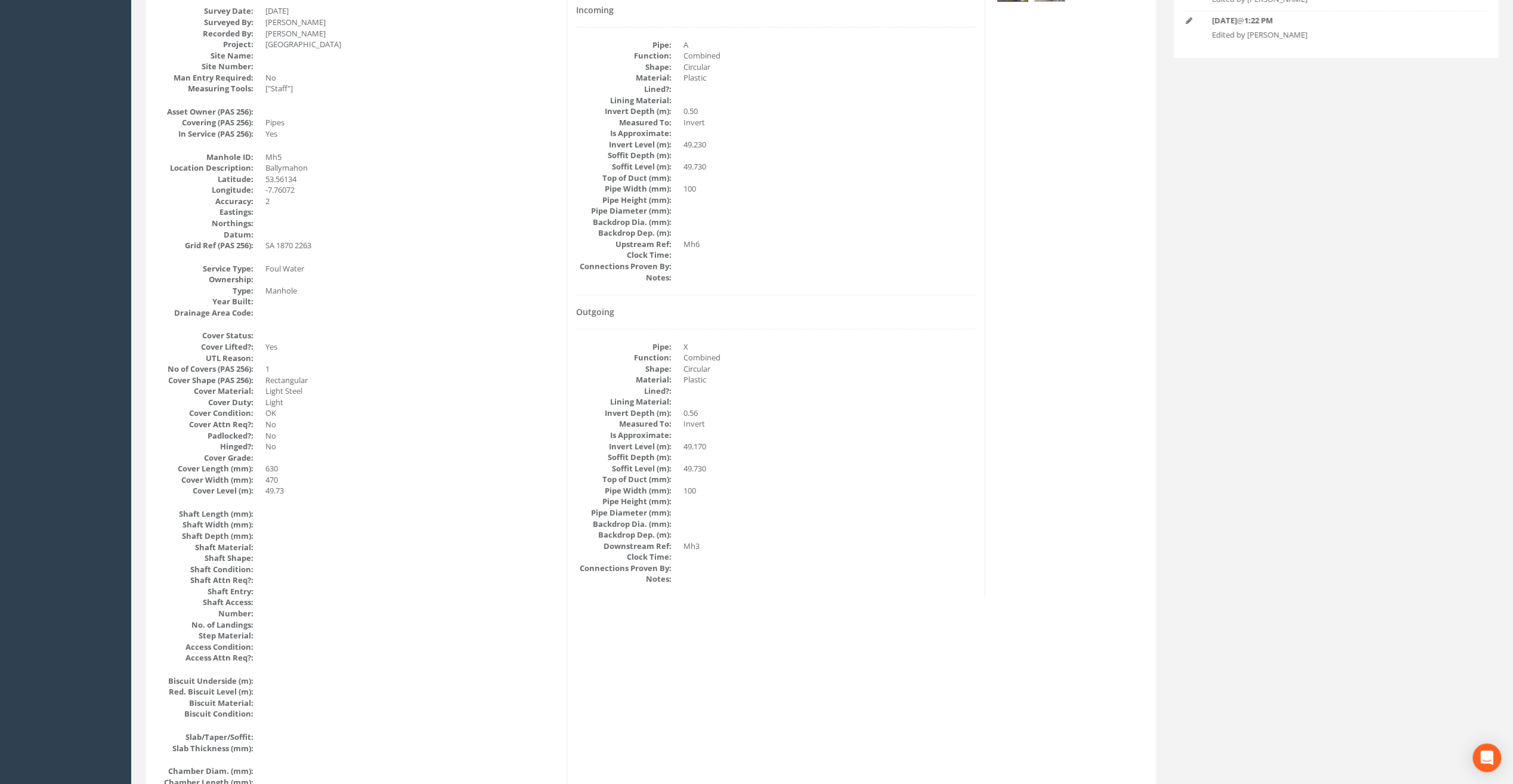
scroll to position [0, 0]
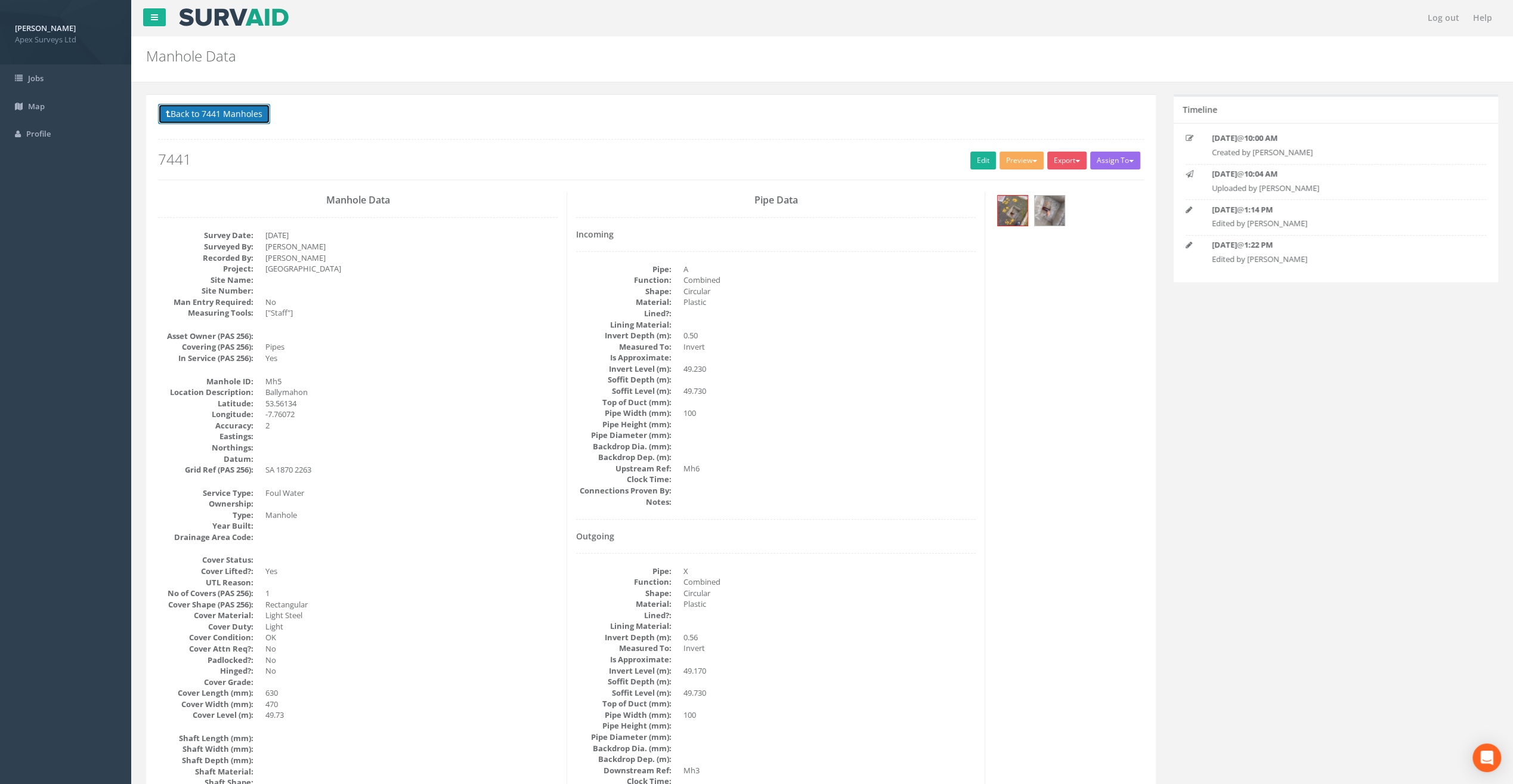
click at [223, 118] on button "Back to 7441 Manholes" at bounding box center [214, 114] width 112 height 21
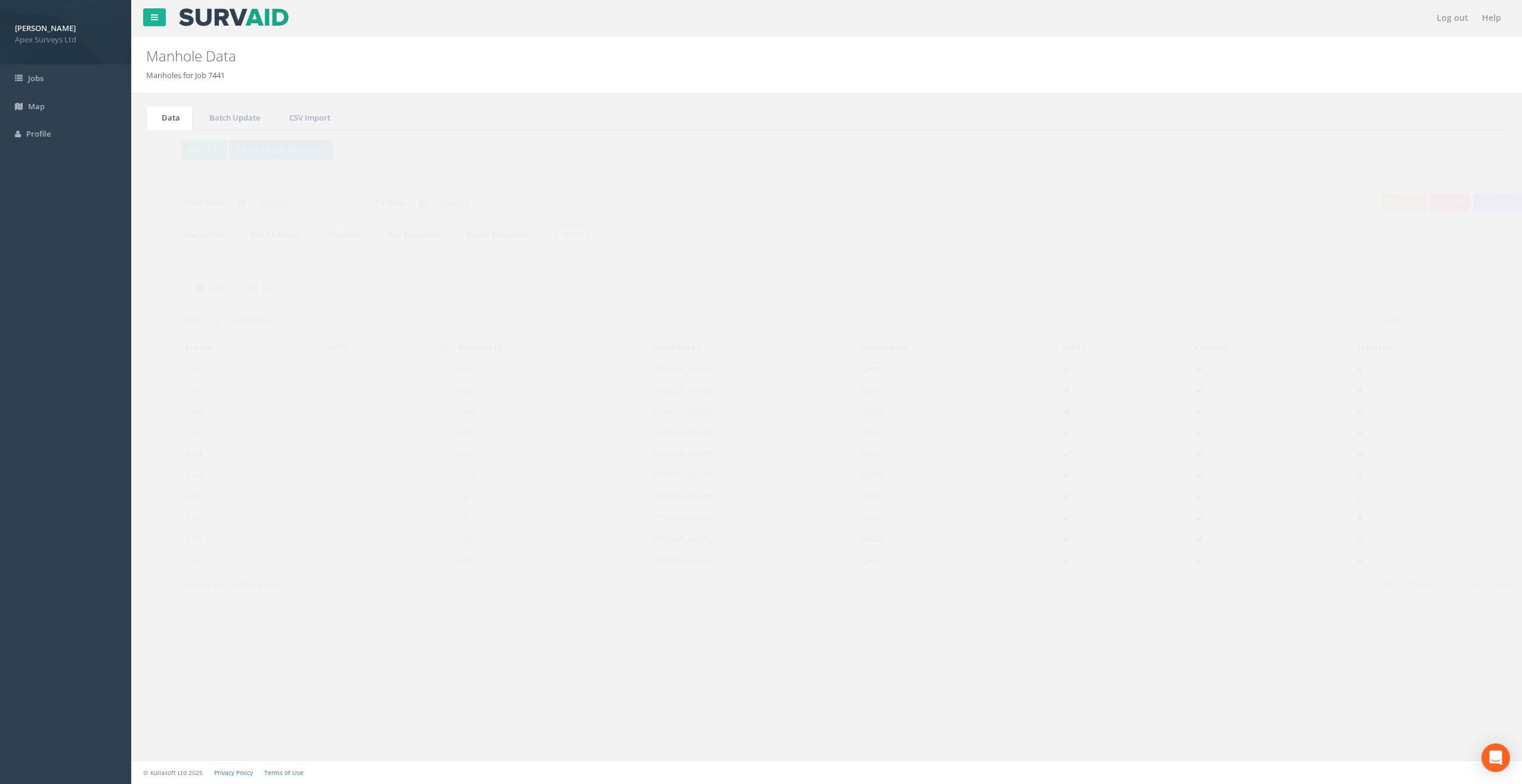
click at [454, 448] on td "Mh6" at bounding box center [528, 454] width 195 height 21
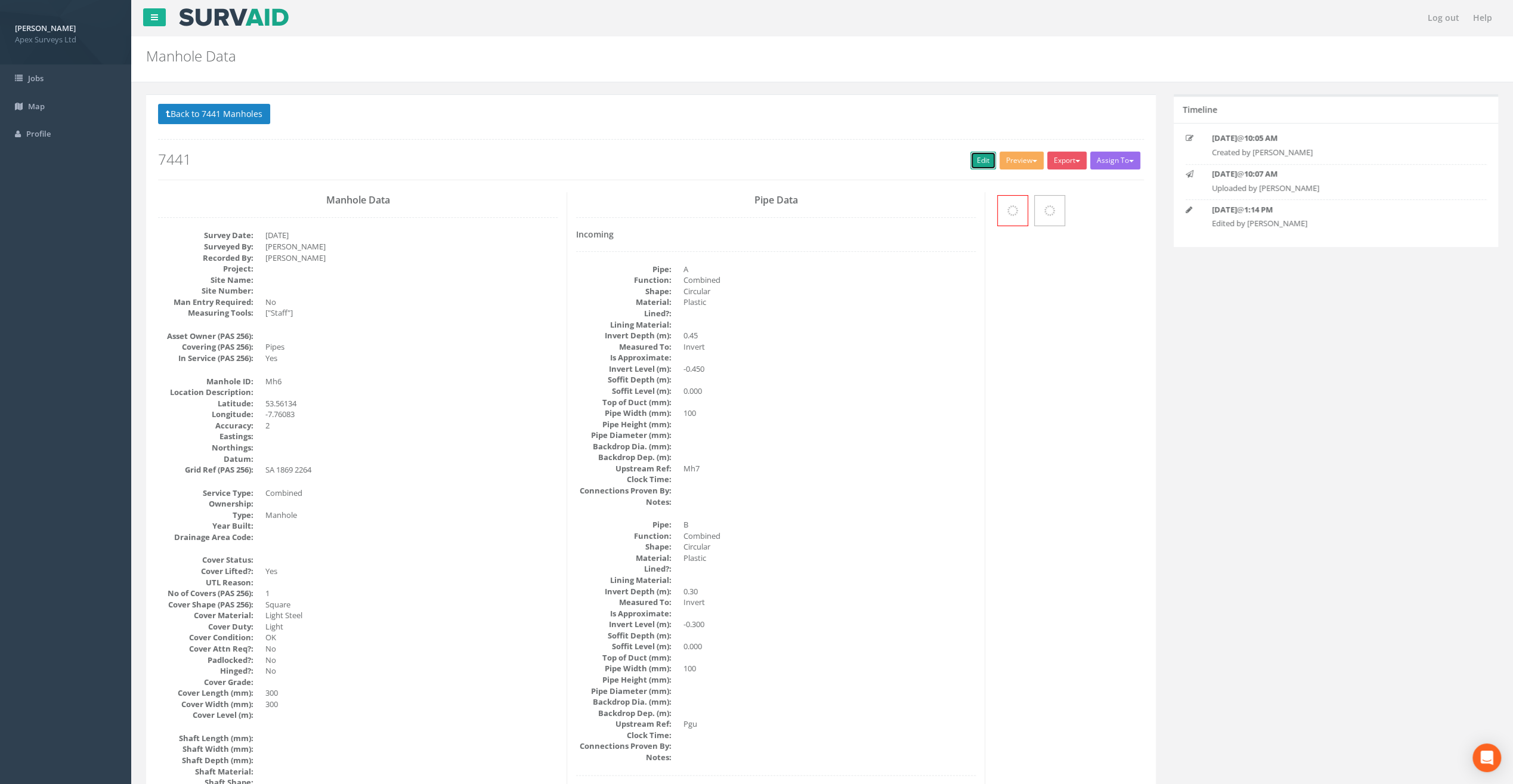
click at [973, 155] on link "Edit" at bounding box center [983, 160] width 25 height 18
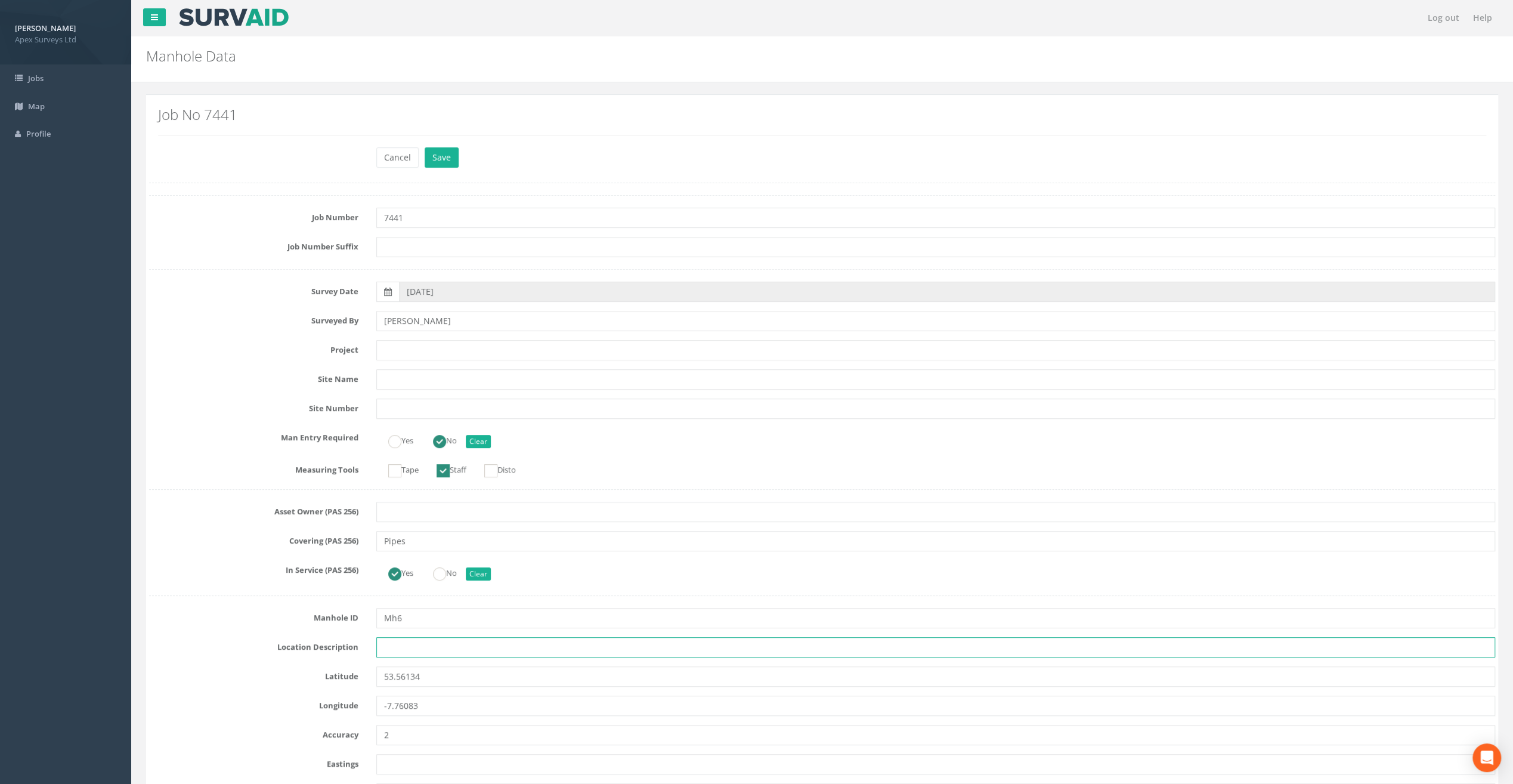
click at [402, 645] on input "text" at bounding box center [936, 647] width 1119 height 21
paste input "Ballymahon"
type input "Ballymahon"
click at [203, 165] on div "Cancel Save Delete" at bounding box center [822, 159] width 1364 height 23
click at [389, 350] on input "text" at bounding box center [936, 350] width 1119 height 21
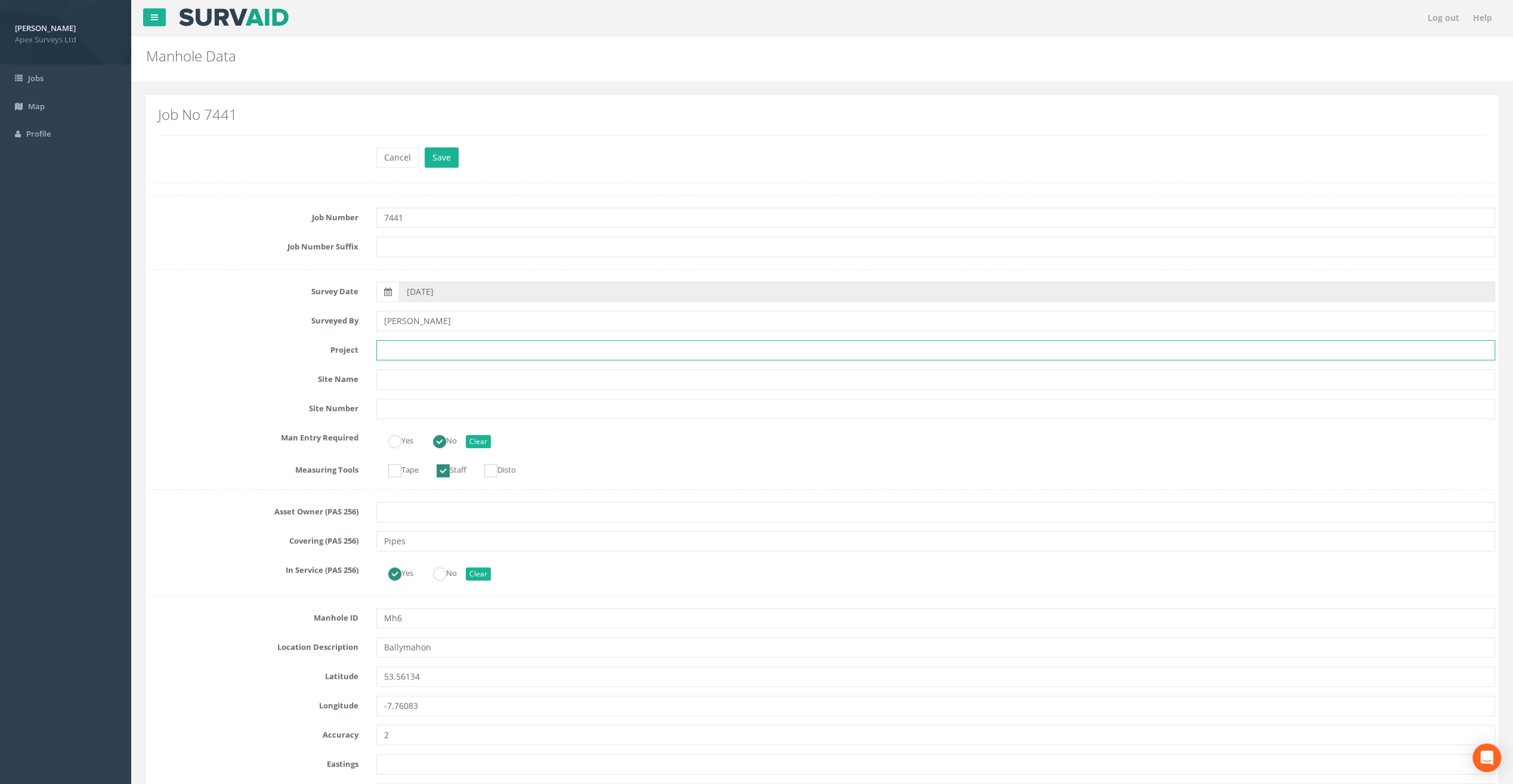
paste input "Ballymahon Grada Station"
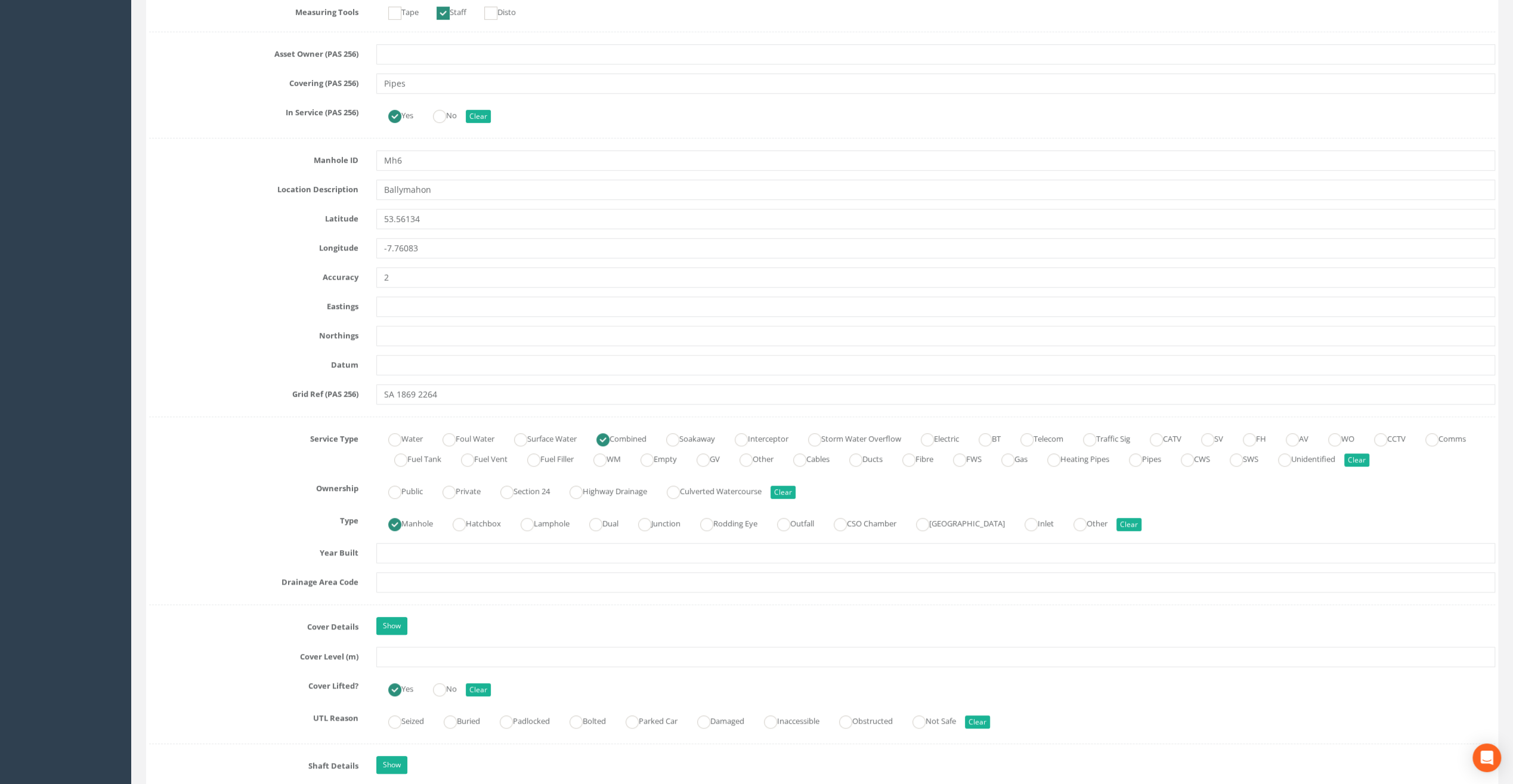
scroll to position [596, 0]
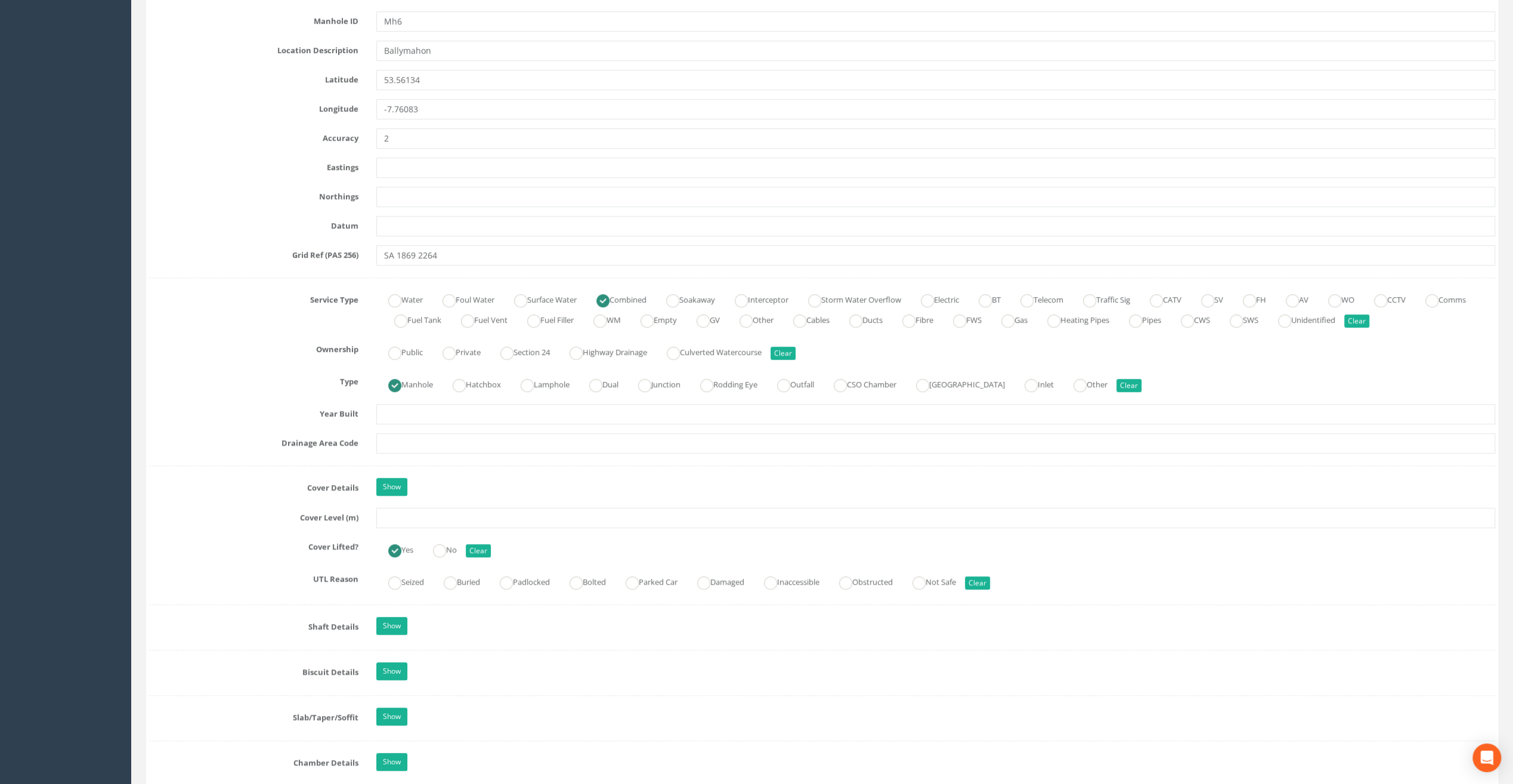
type input "Ballymahon Grada Station"
click at [390, 515] on input "text" at bounding box center [936, 518] width 1119 height 21
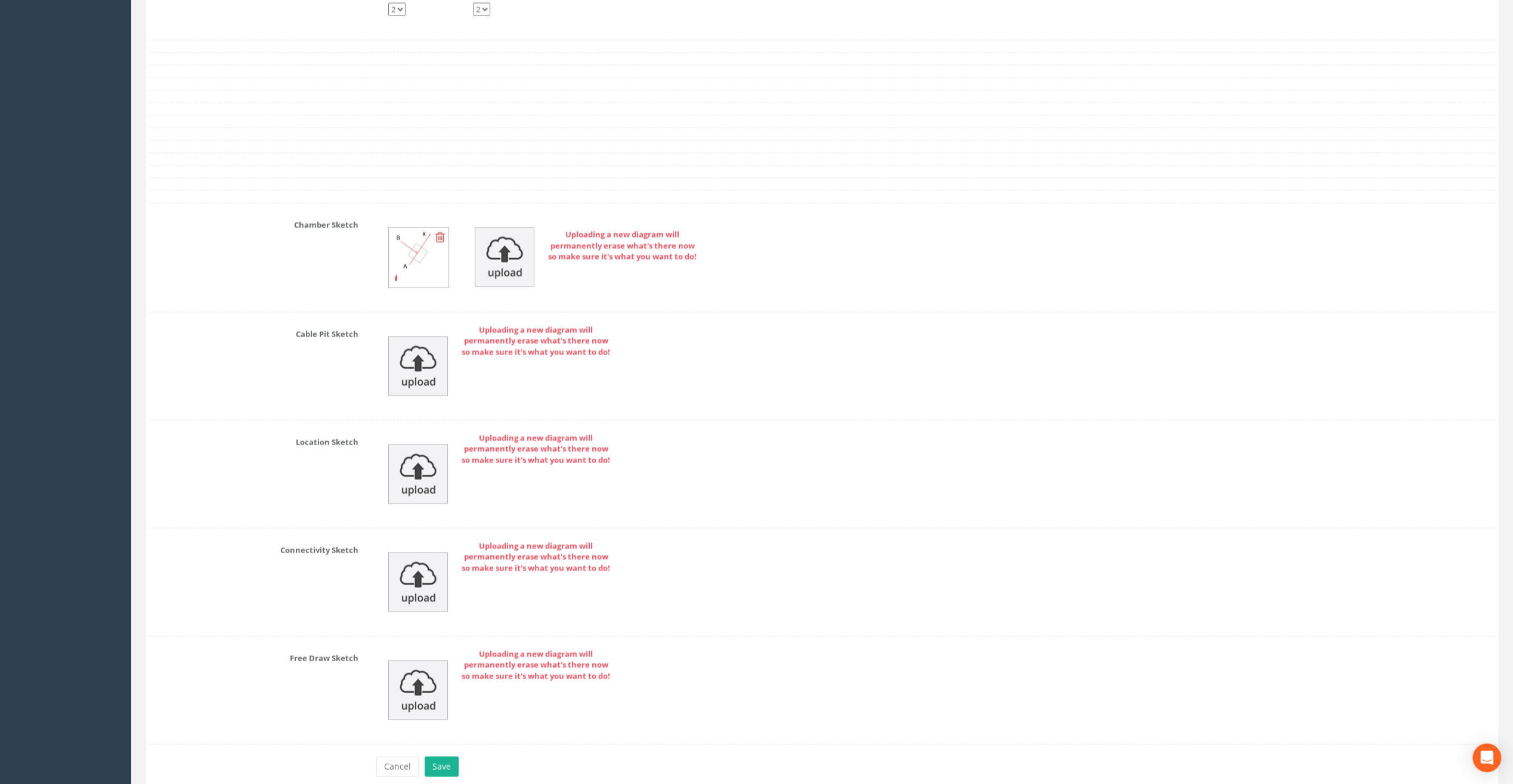
scroll to position [2341, 0]
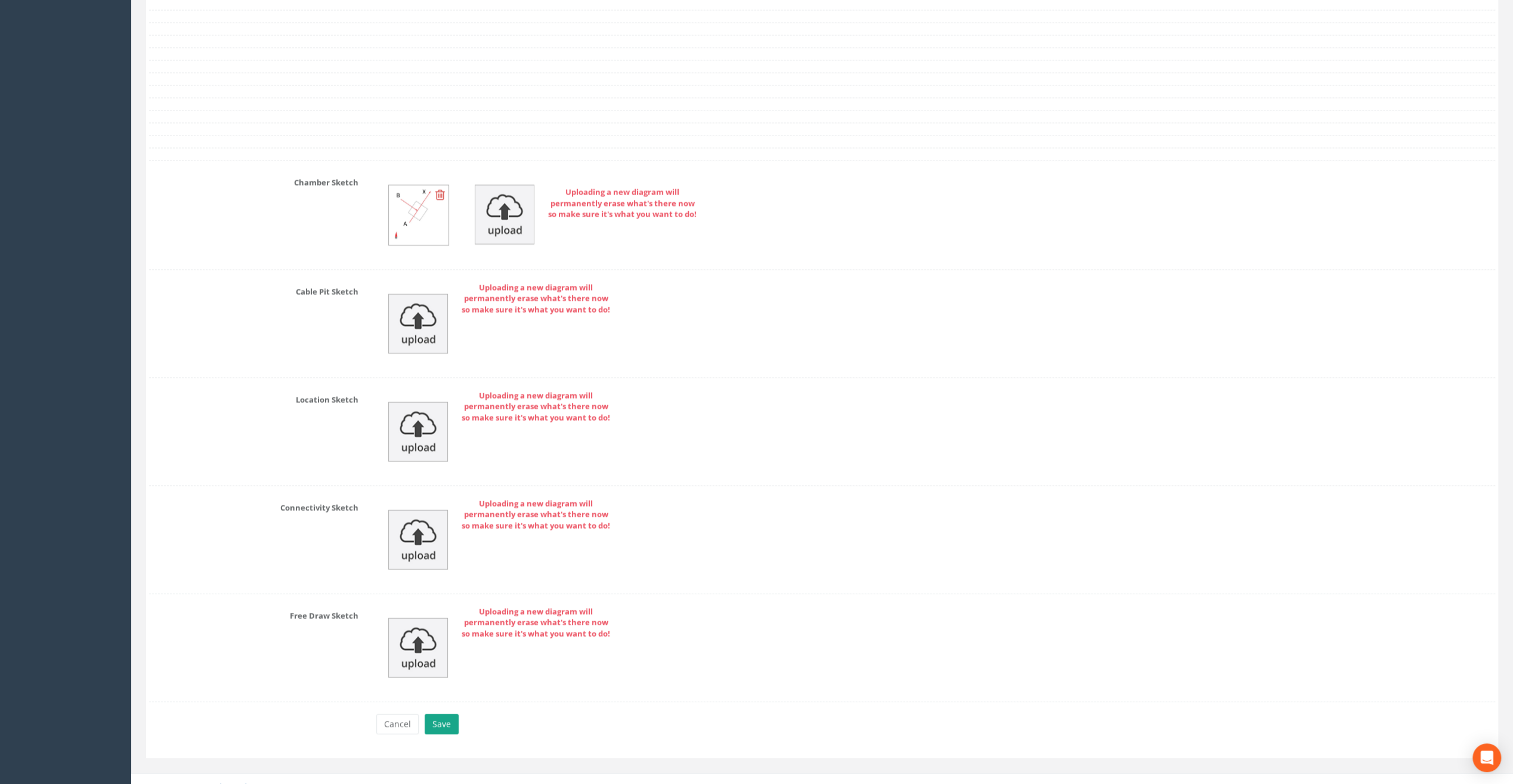
type input "49.81"
click at [448, 714] on button "Save" at bounding box center [442, 724] width 34 height 21
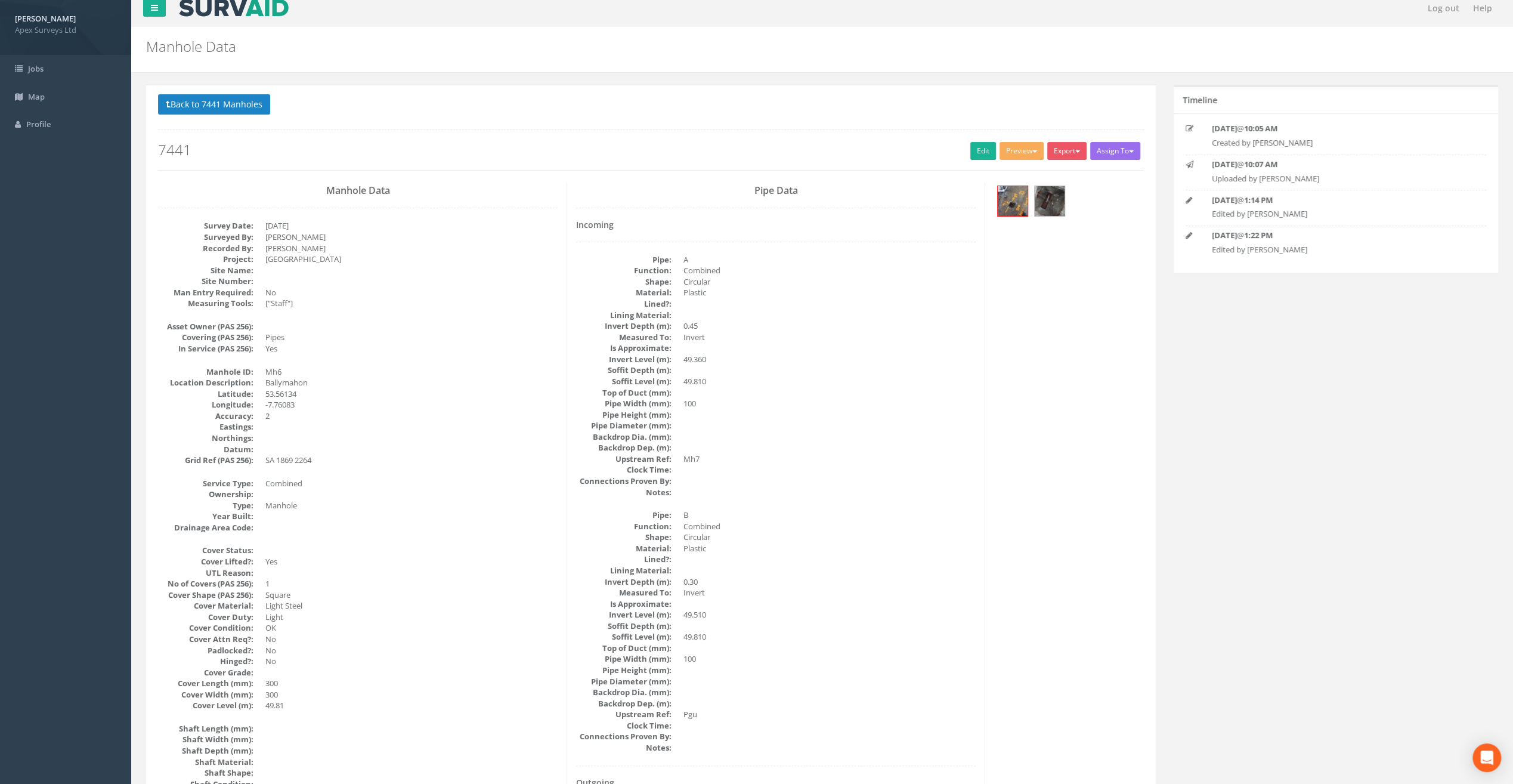
scroll to position [0, 0]
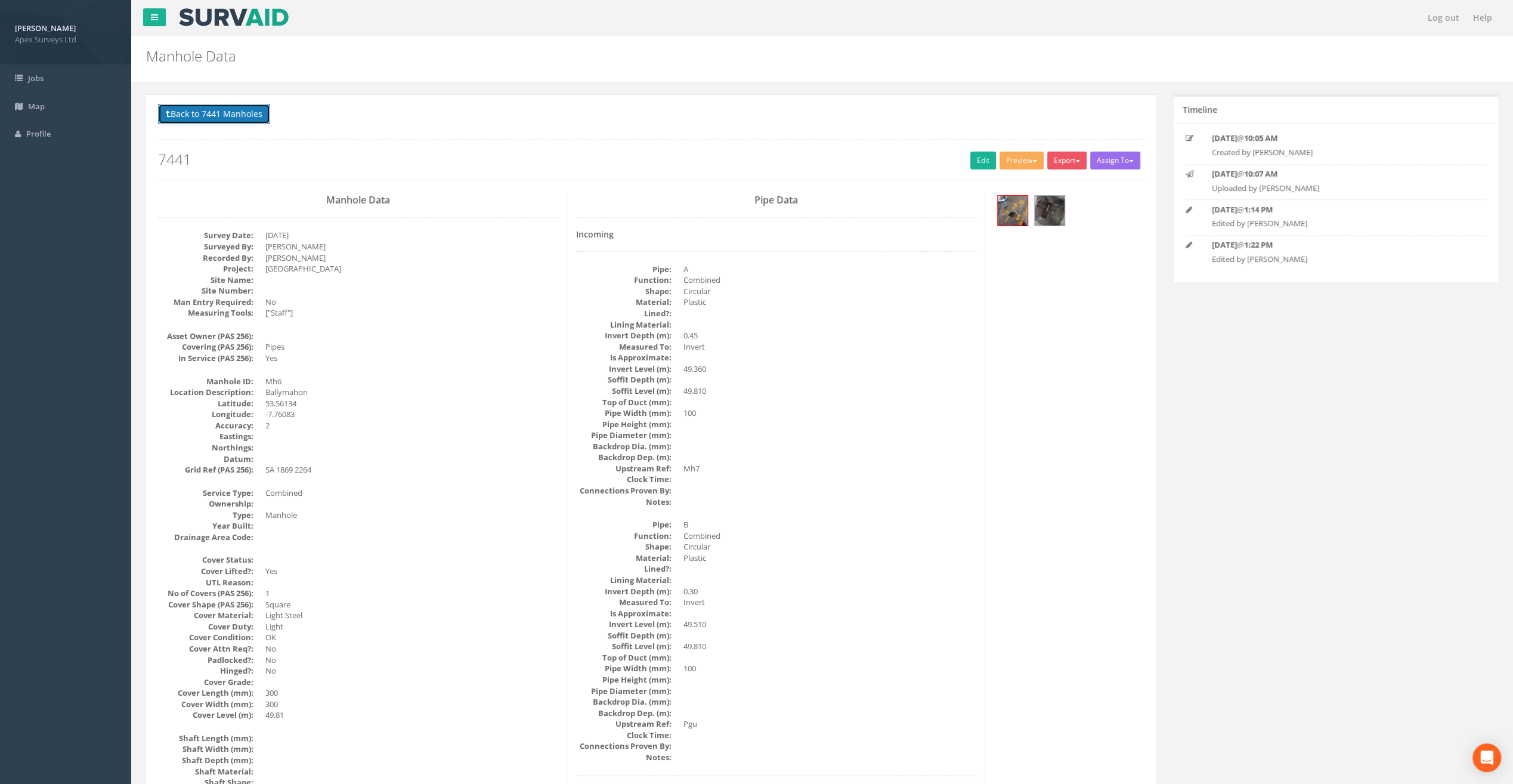
click at [232, 112] on button "Back to 7441 Manholes" at bounding box center [214, 114] width 112 height 21
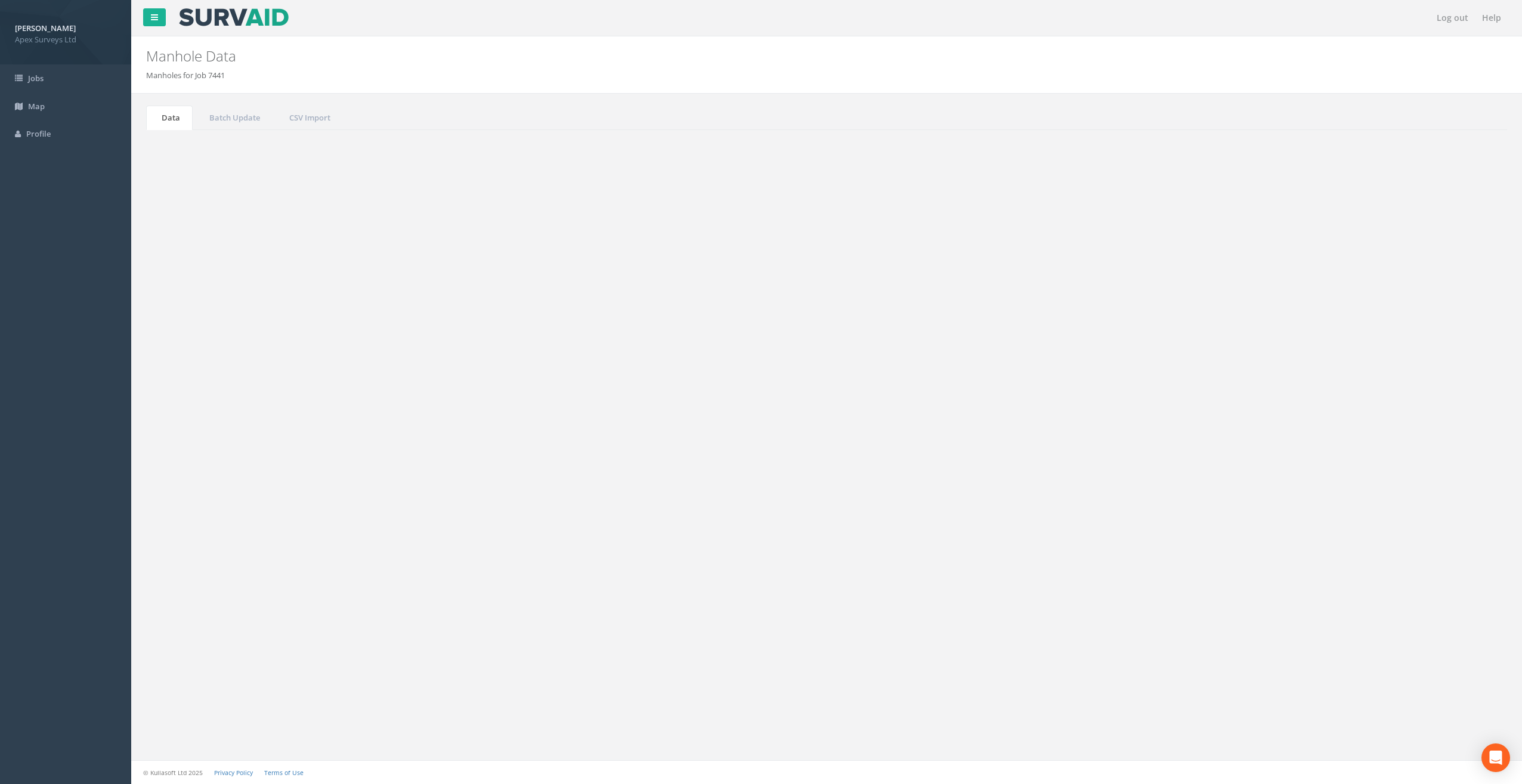
click at [456, 475] on td "Mh7" at bounding box center [528, 474] width 195 height 21
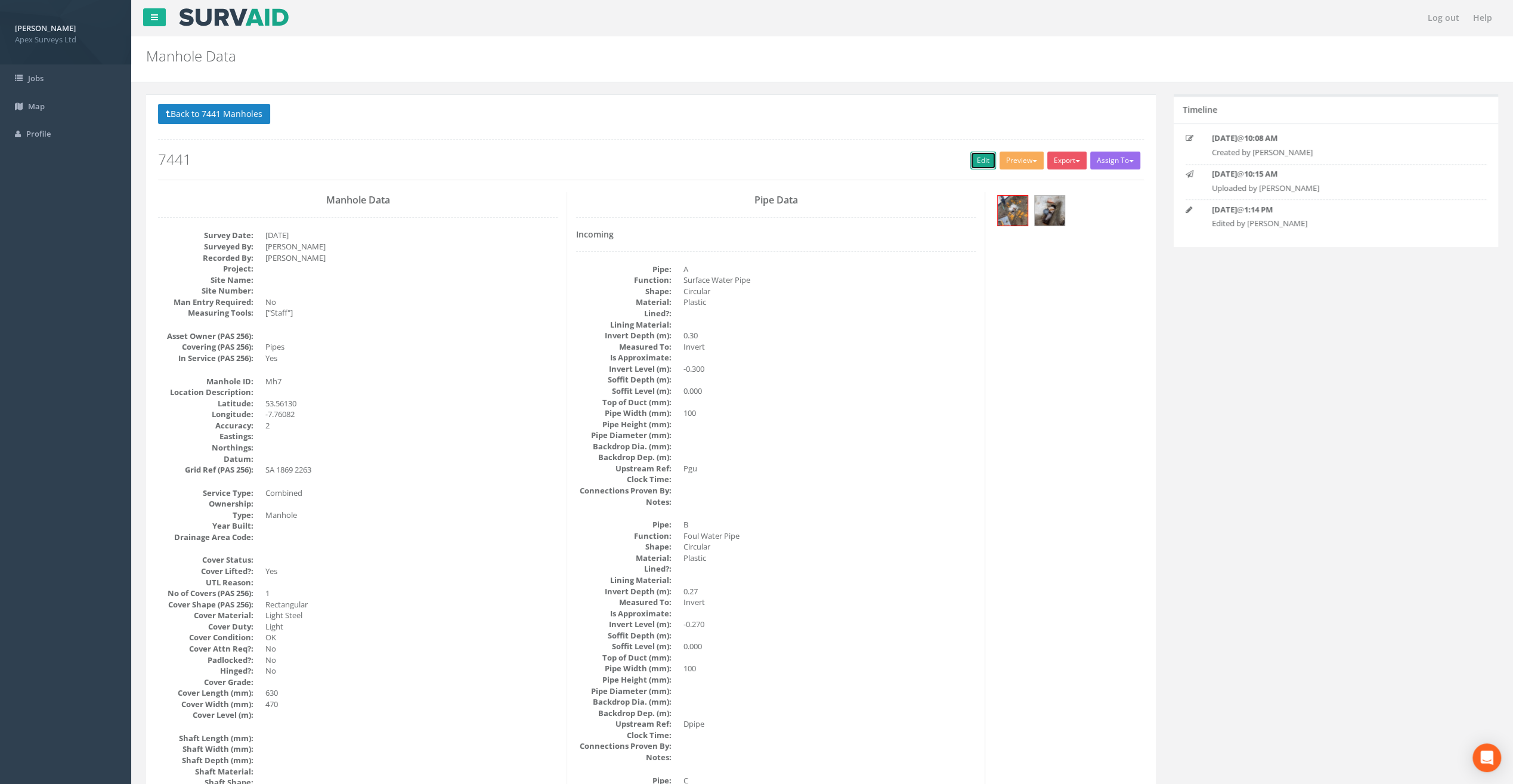
click at [981, 158] on link "Edit" at bounding box center [983, 160] width 25 height 18
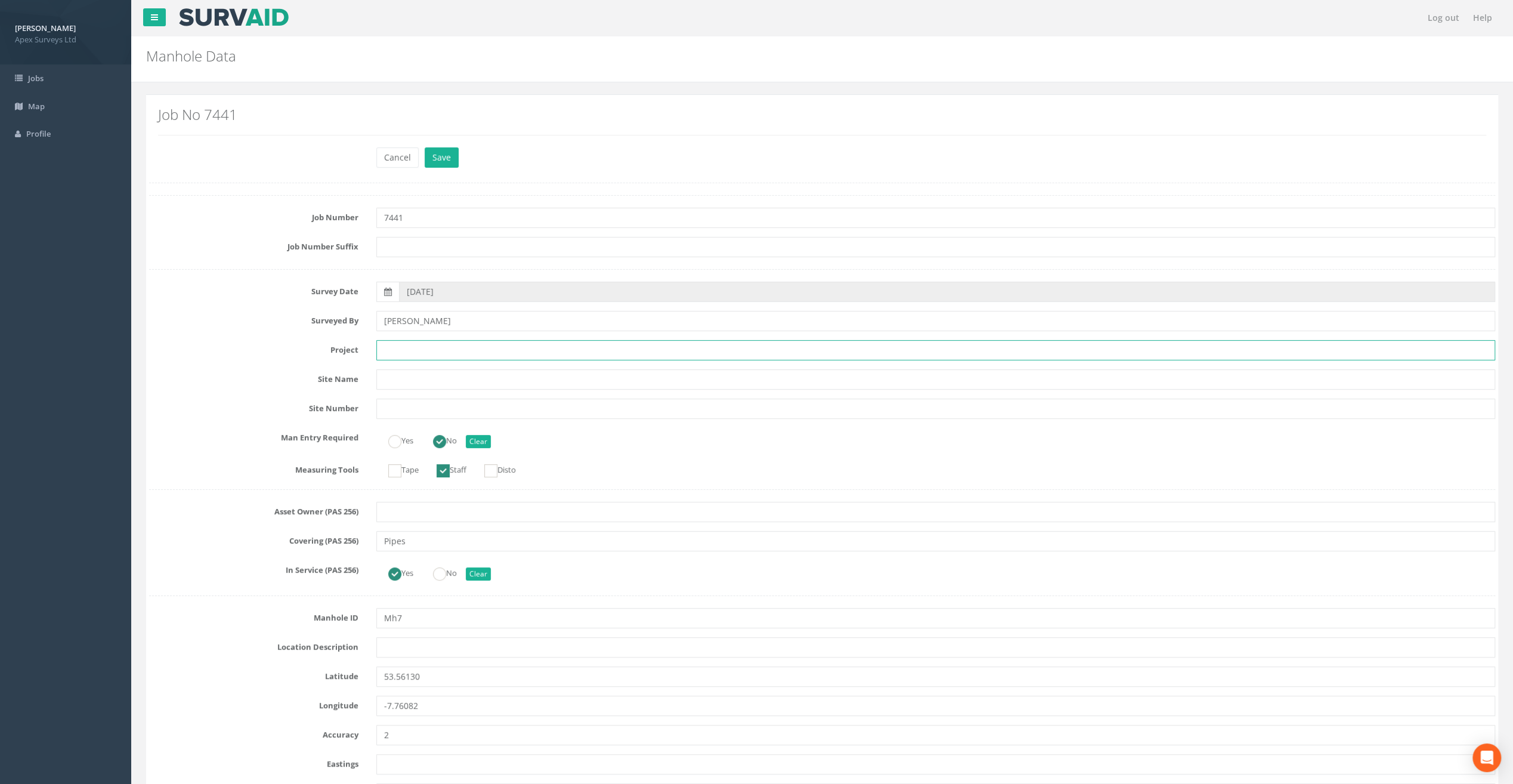
click at [463, 353] on input "text" at bounding box center [936, 350] width 1119 height 21
paste input "Ballymahon Grada Station"
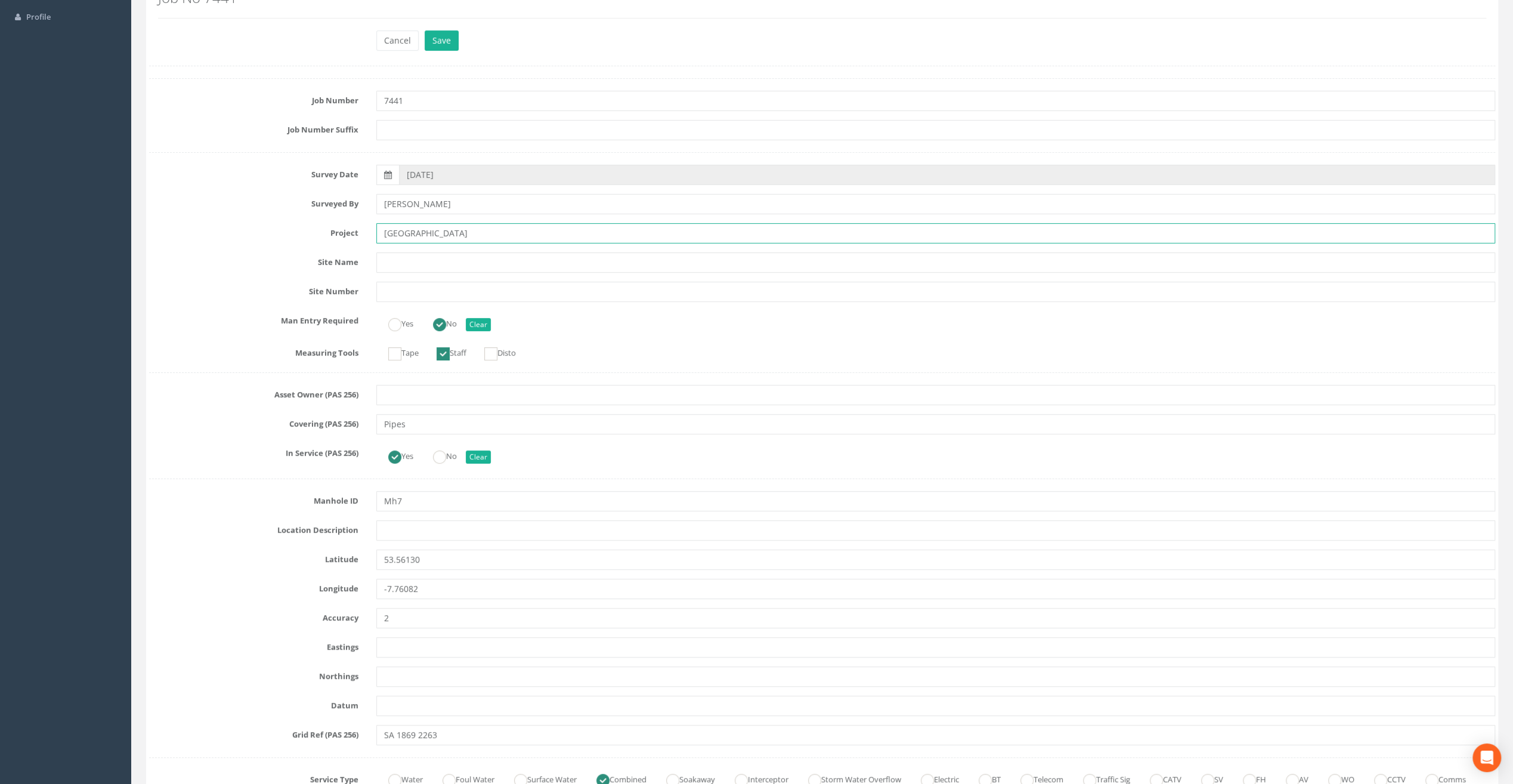
scroll to position [119, 0]
type input "Ballymahon Grada Station"
click at [396, 519] on input "text" at bounding box center [936, 528] width 1119 height 21
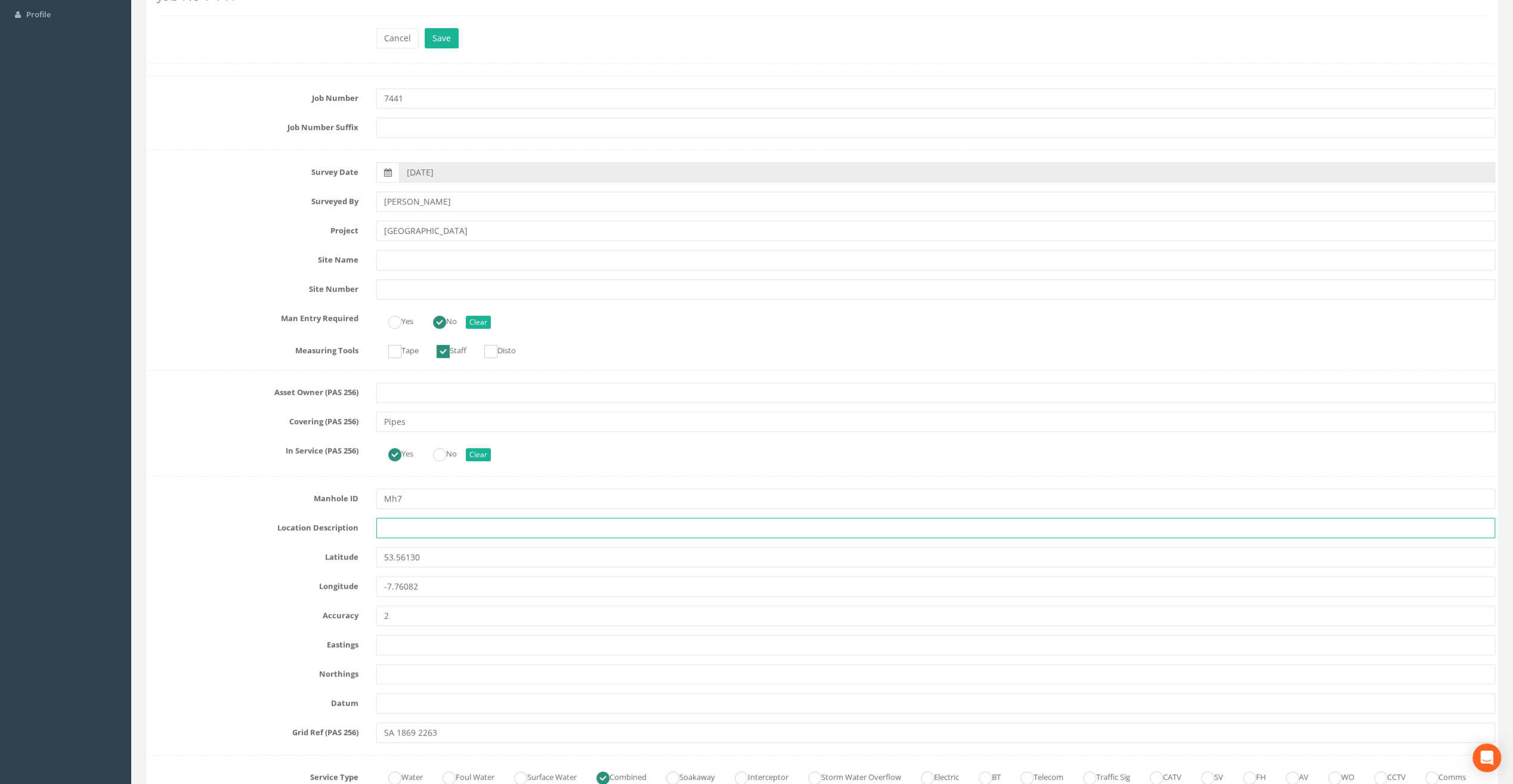
paste input "Ballymahon"
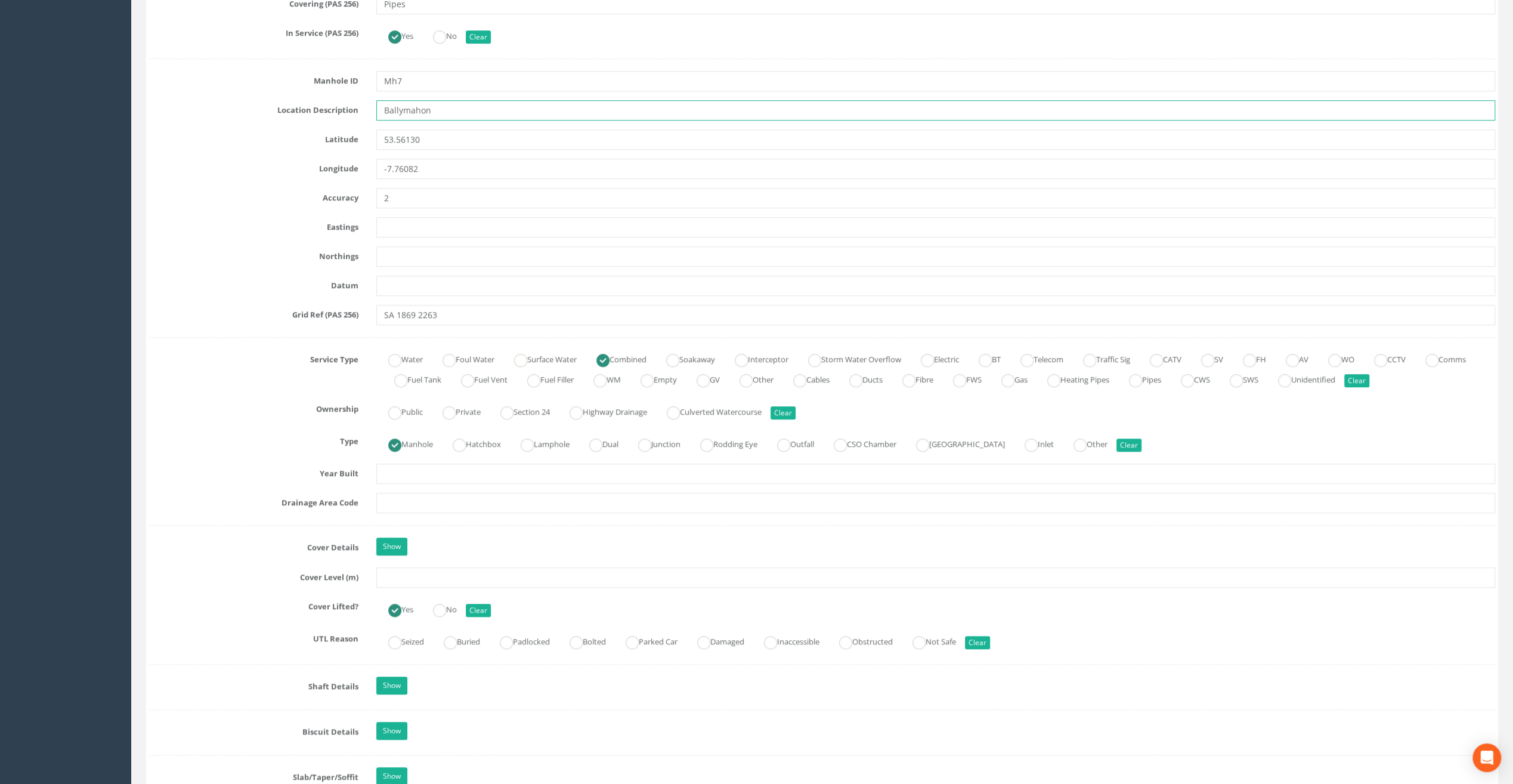
type input "Ballymahon"
click at [392, 578] on input "text" at bounding box center [936, 578] width 1119 height 21
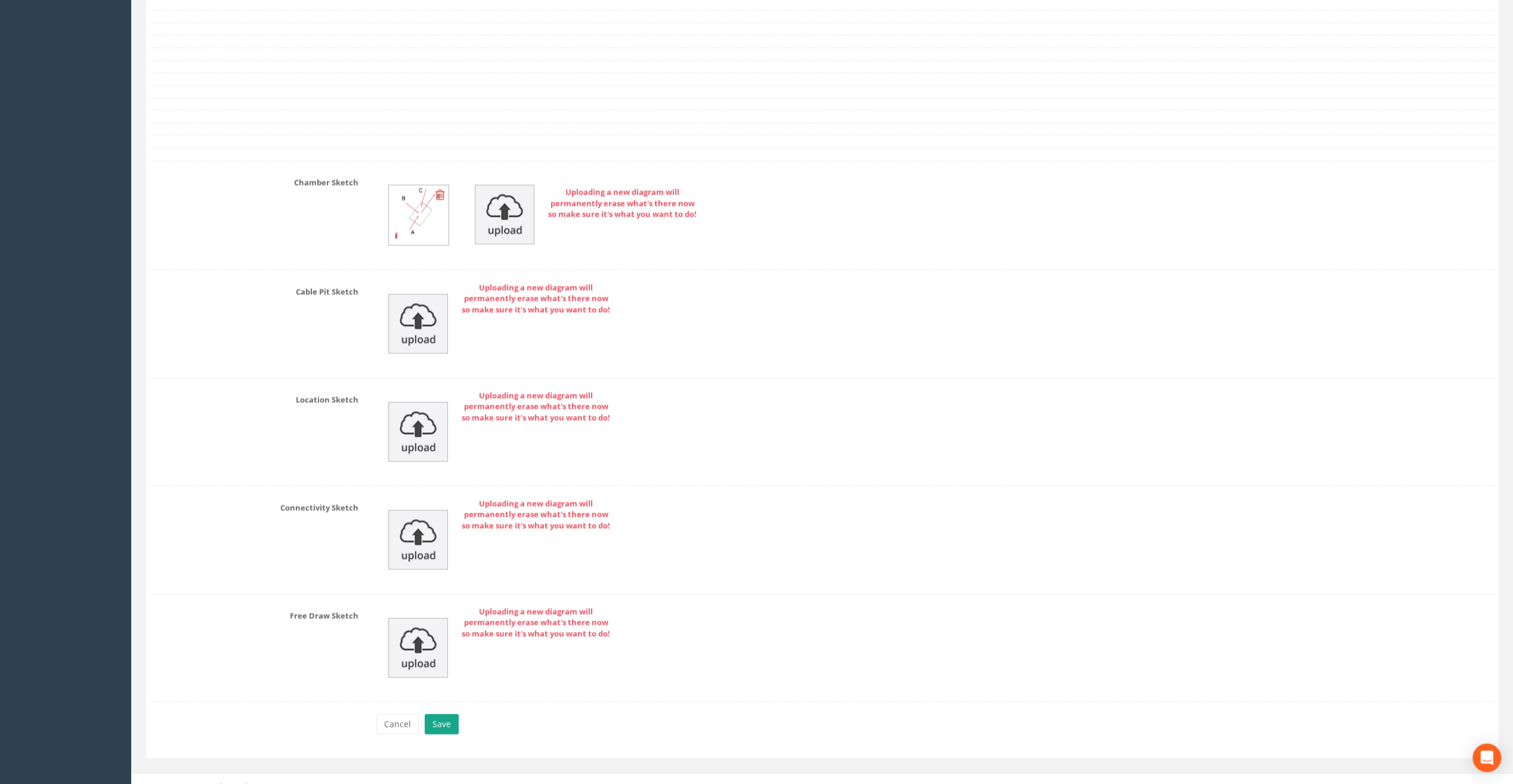
type input "49.79"
click at [451, 714] on button "Save" at bounding box center [442, 724] width 34 height 21
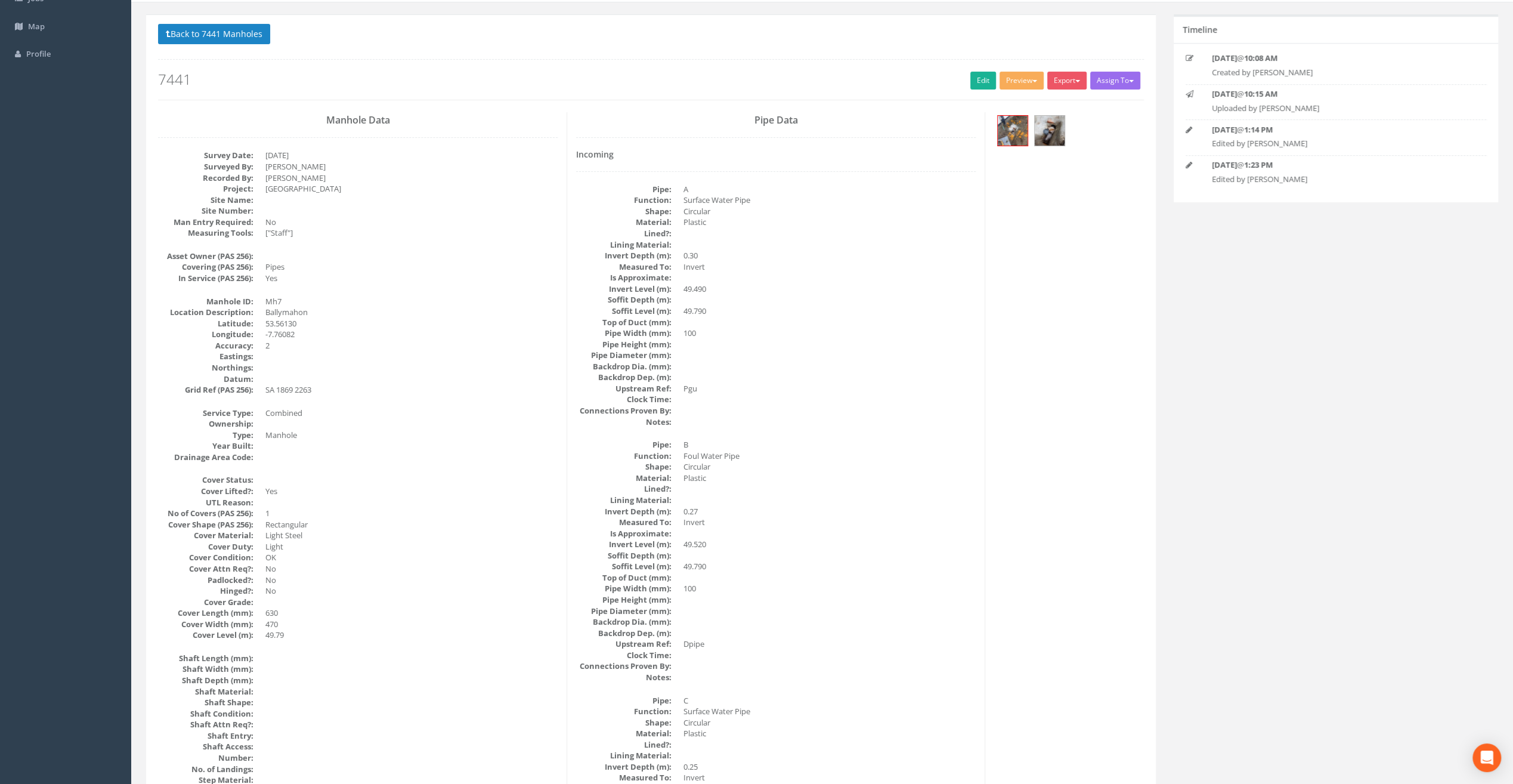
scroll to position [0, 0]
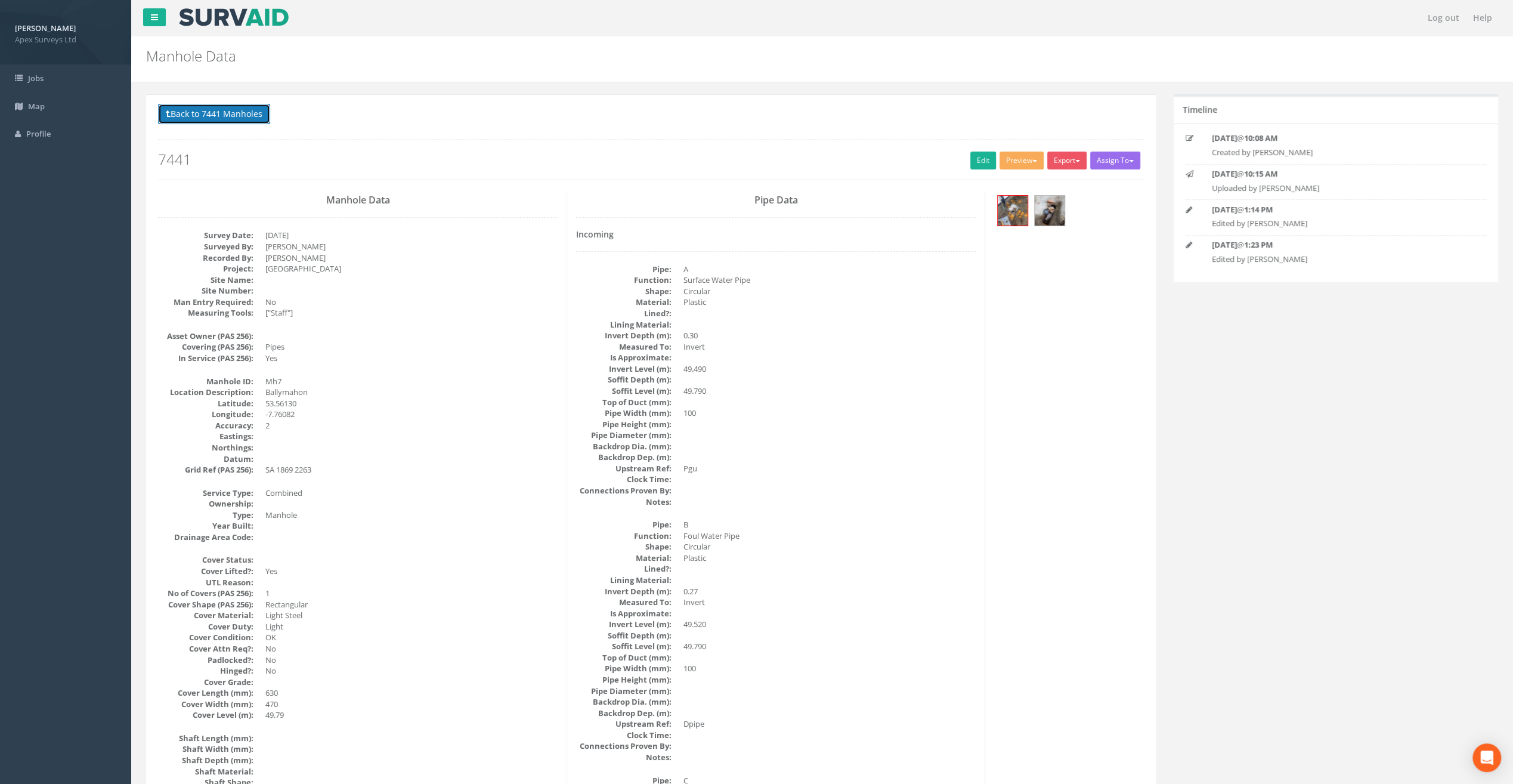
click at [224, 107] on button "Back to 7441 Manholes" at bounding box center [214, 114] width 112 height 21
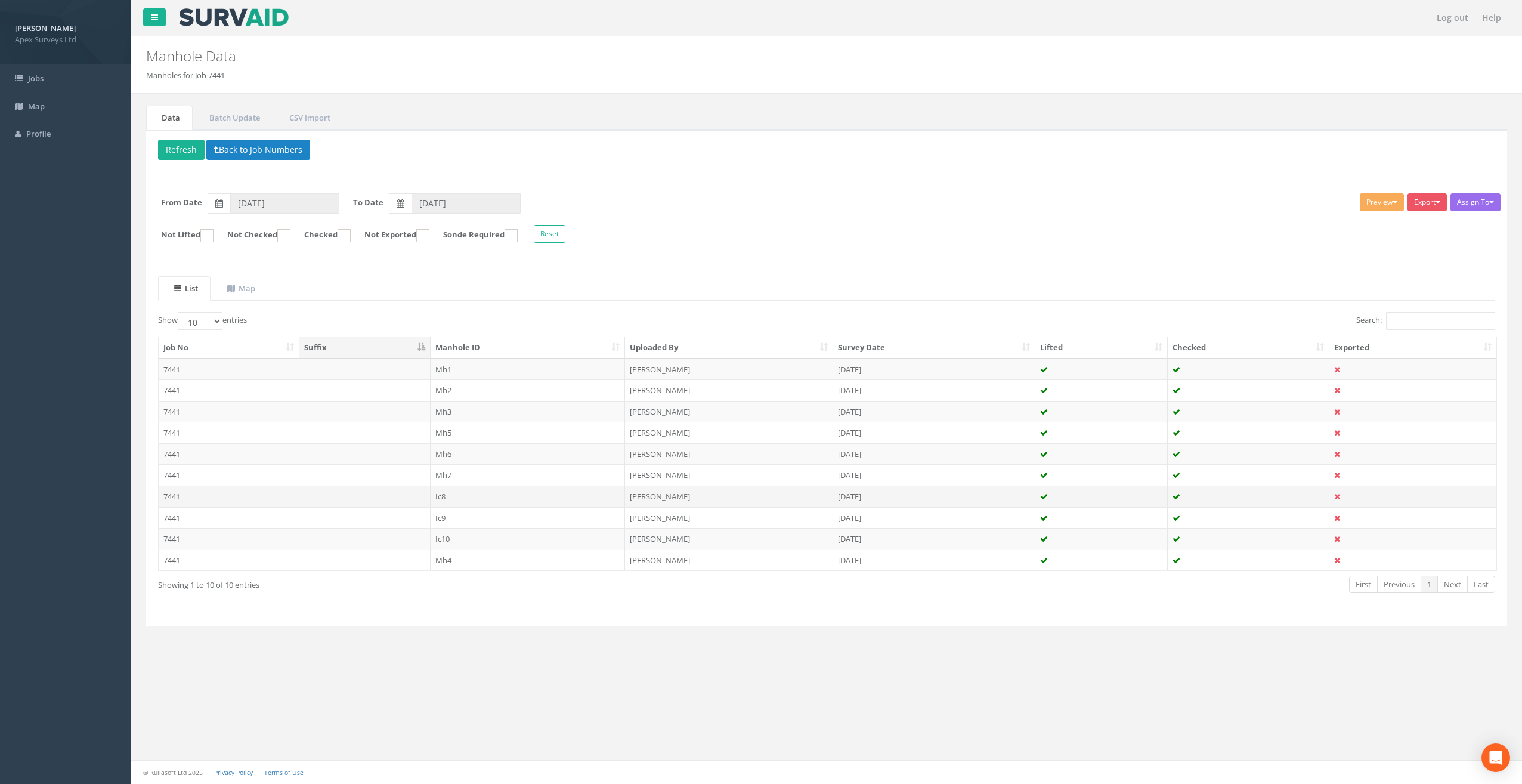
click at [446, 492] on td "Ic8" at bounding box center [528, 496] width 195 height 21
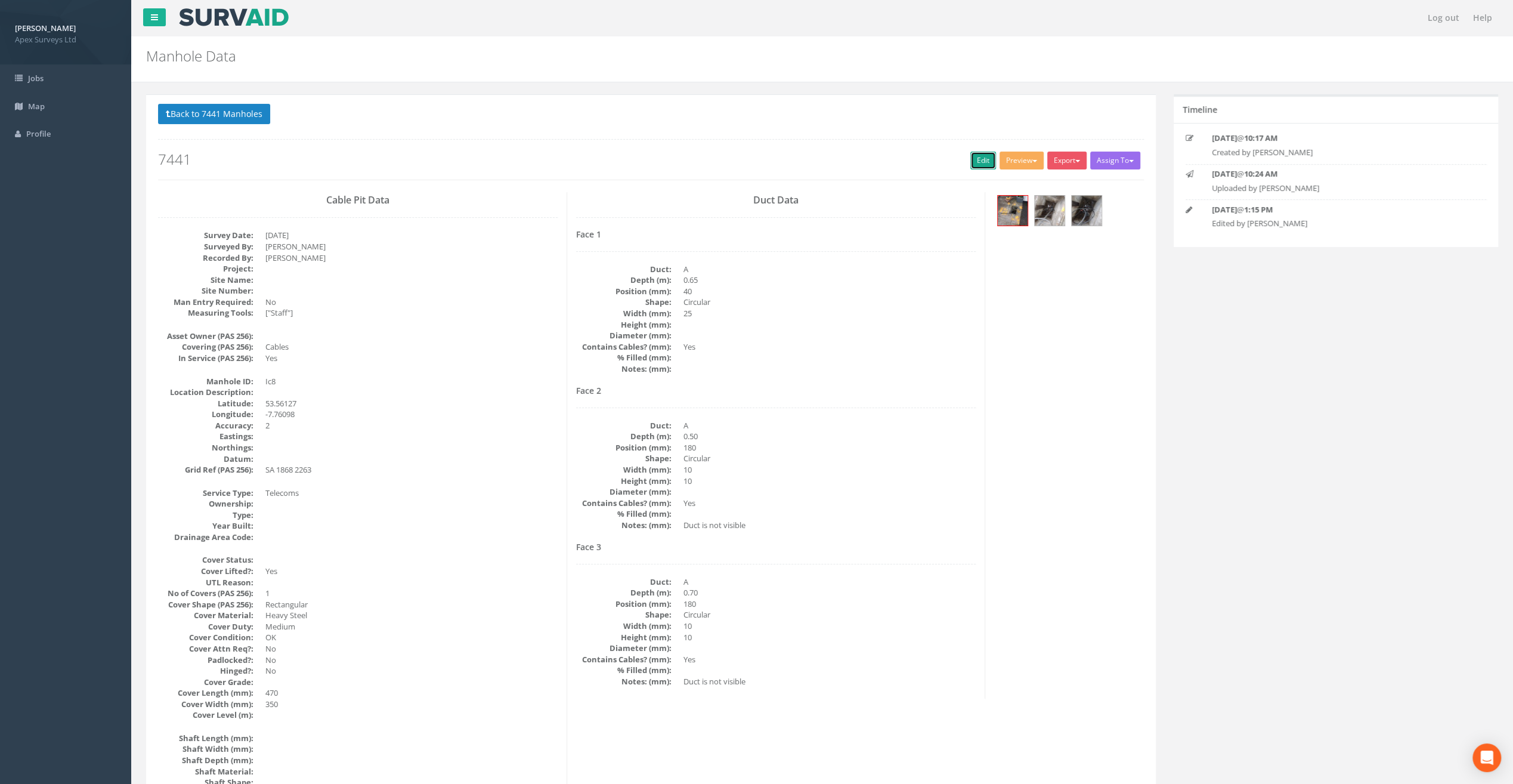
click at [982, 158] on link "Edit" at bounding box center [983, 160] width 25 height 18
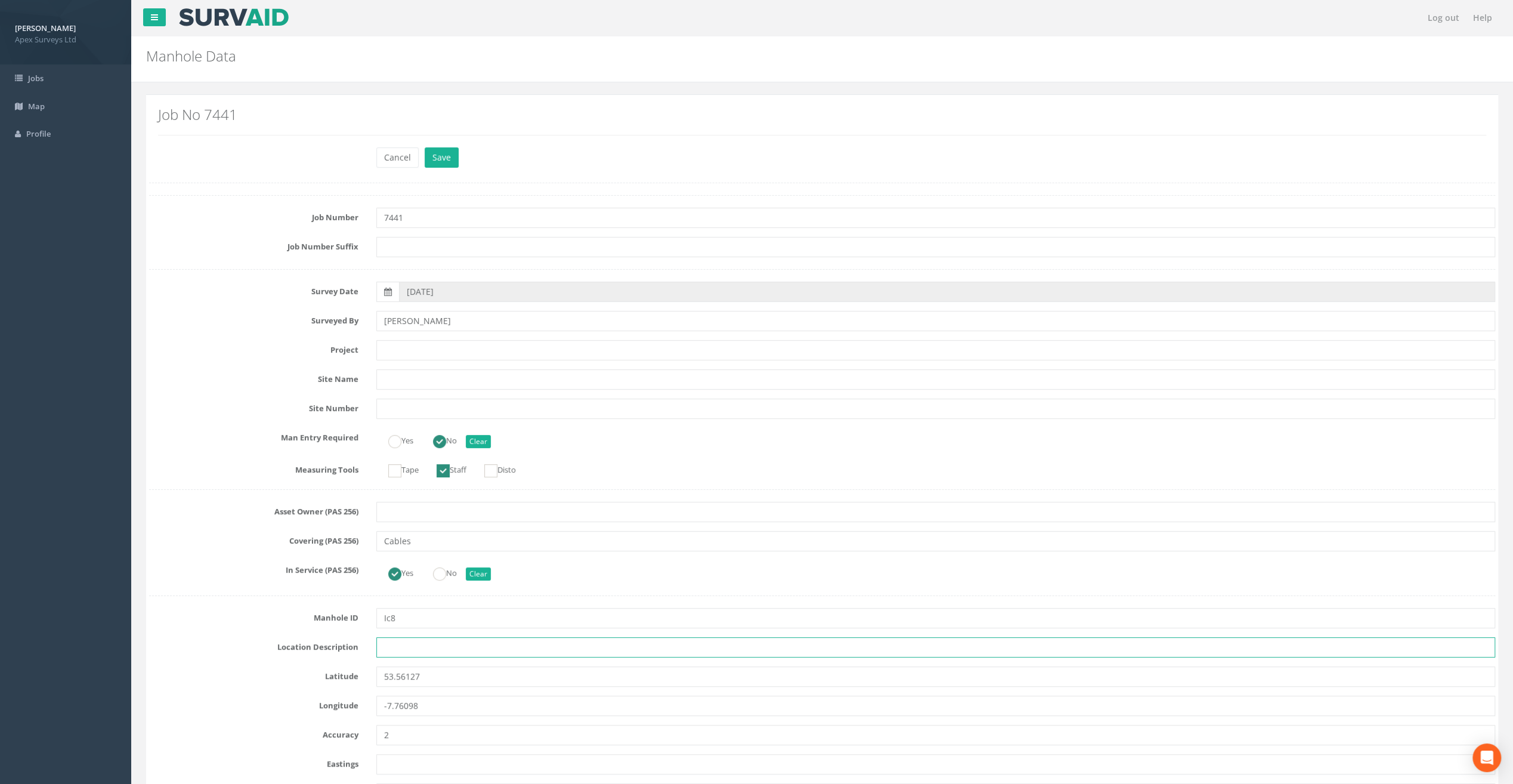
click at [384, 647] on input "text" at bounding box center [936, 647] width 1119 height 21
paste input "Ballymahon"
type input "Ballymahon"
click at [211, 166] on div "Cancel Save Delete" at bounding box center [822, 159] width 1364 height 23
click at [396, 342] on input "text" at bounding box center [936, 350] width 1119 height 21
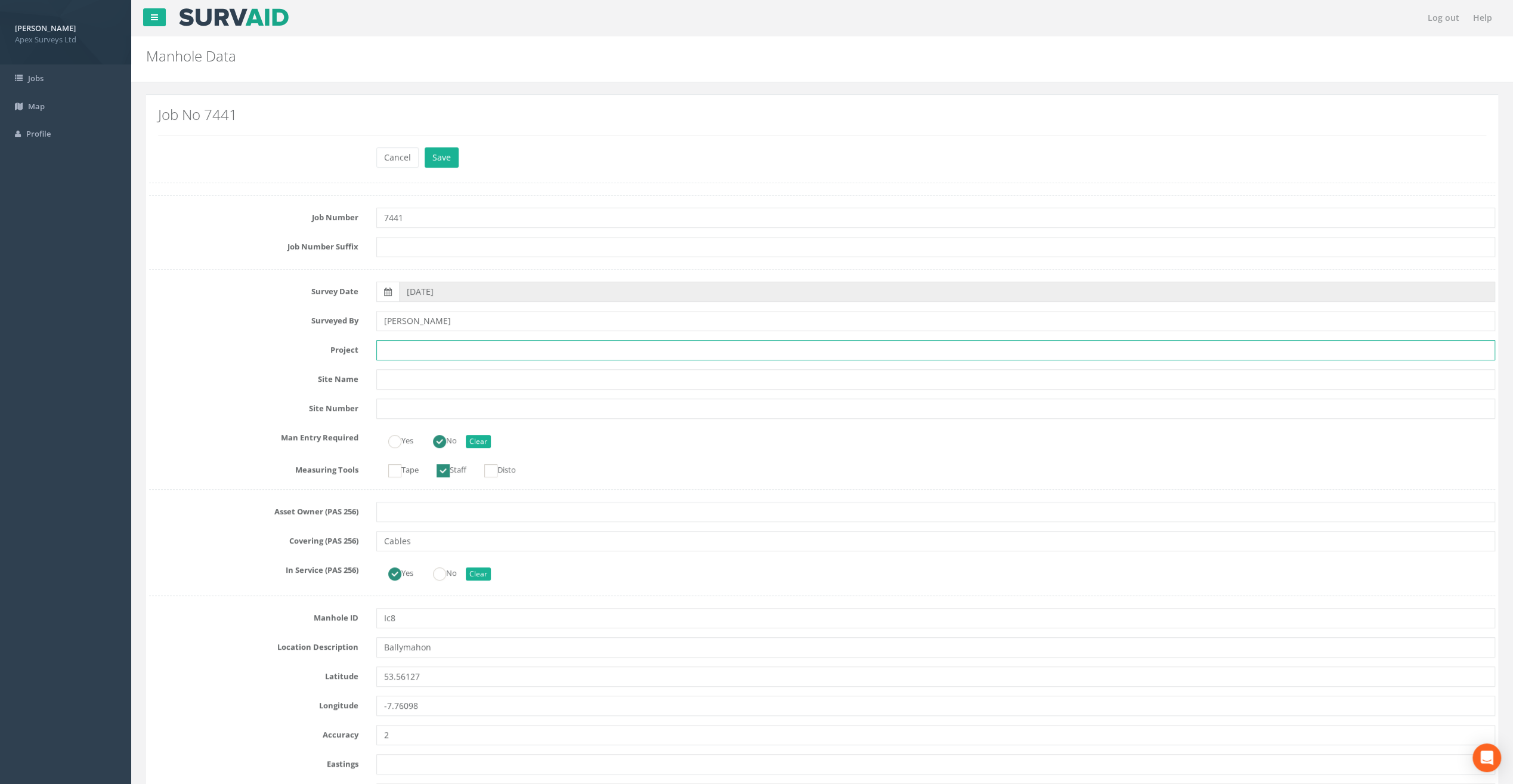
paste input "Ballymahon Grada Station"
type input "Ballymahon Grada Station"
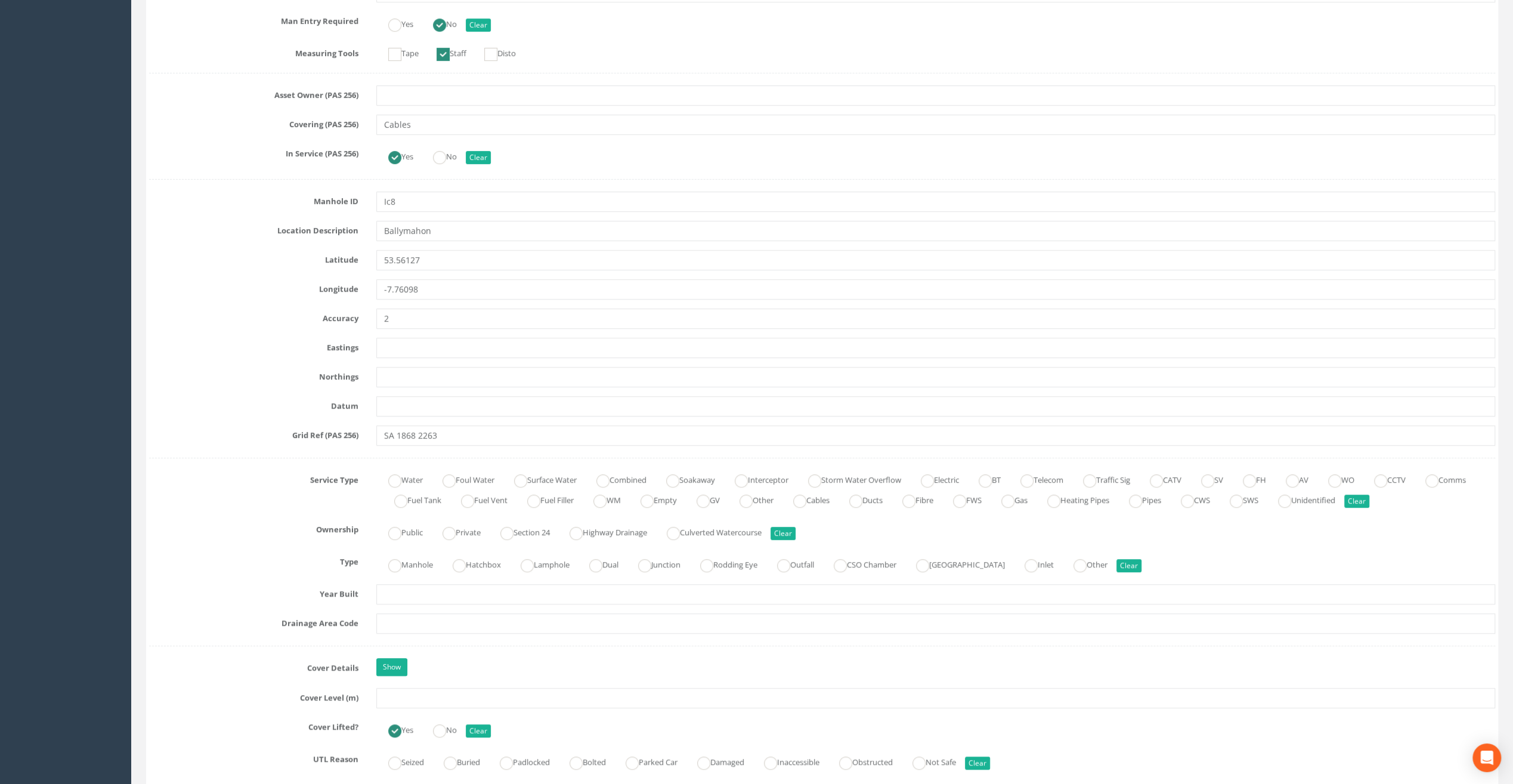
scroll to position [417, 0]
click at [410, 690] on input "text" at bounding box center [936, 697] width 1119 height 21
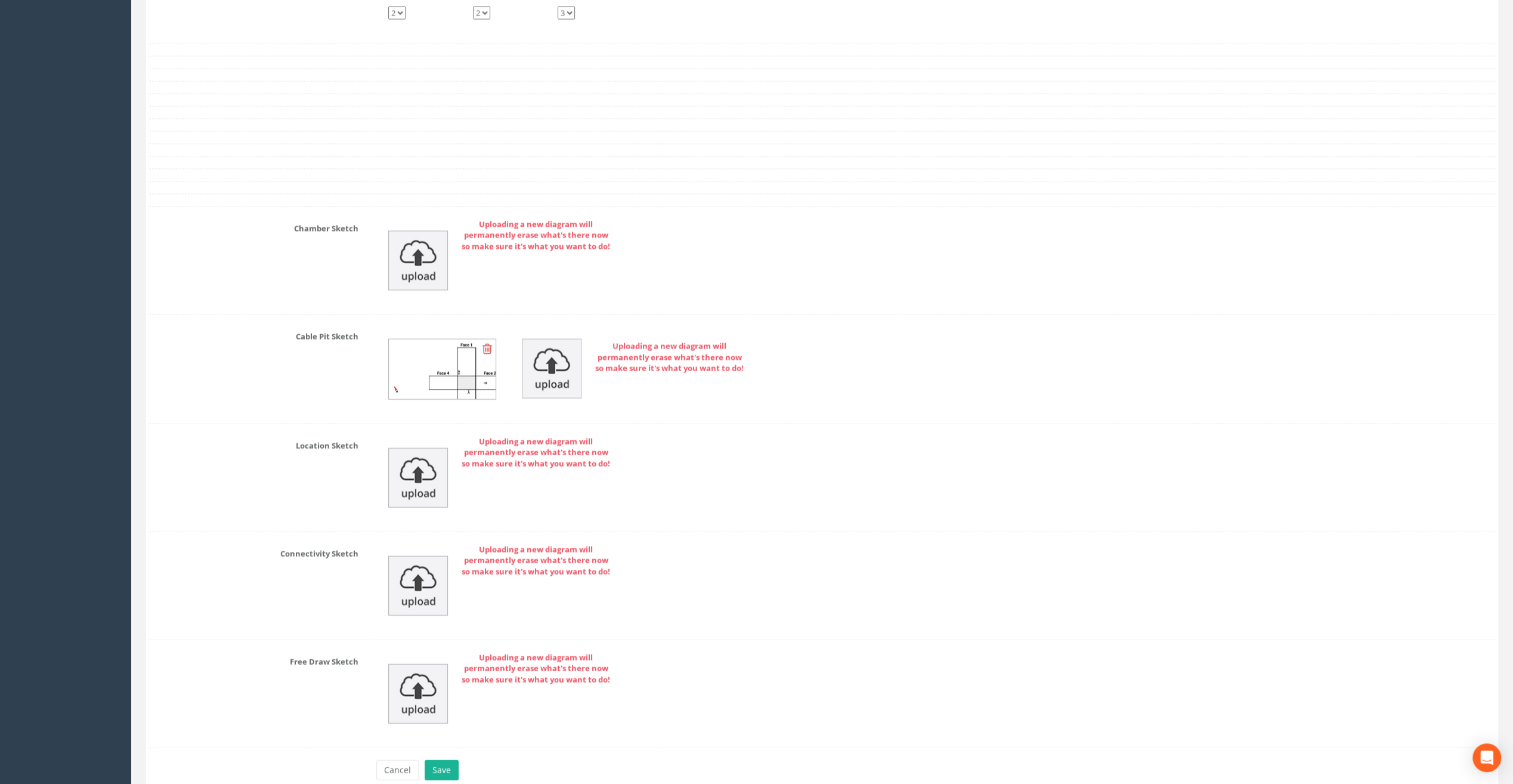
scroll to position [2412, 0]
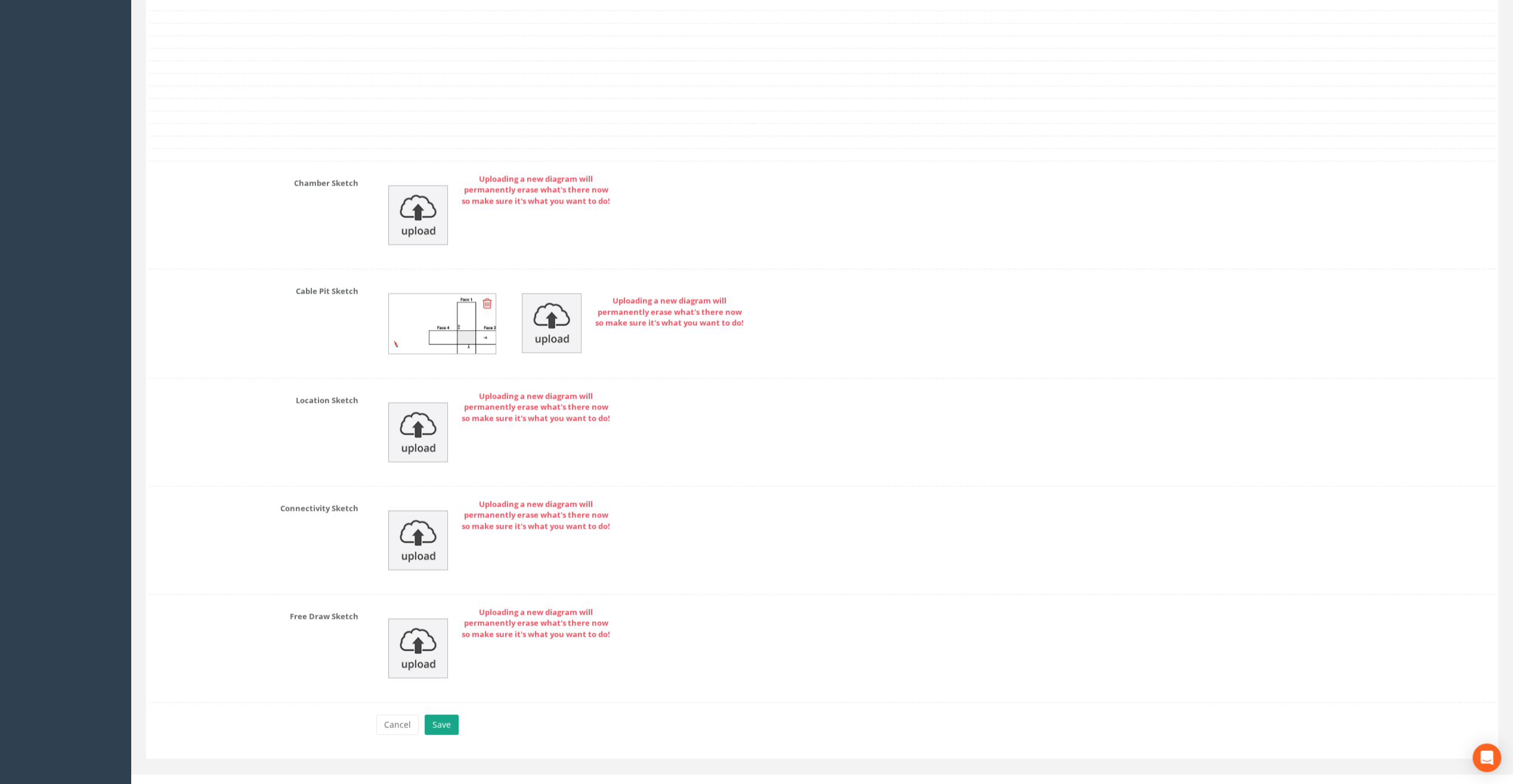
type input "49.82"
click at [443, 714] on button "Save" at bounding box center [442, 725] width 34 height 21
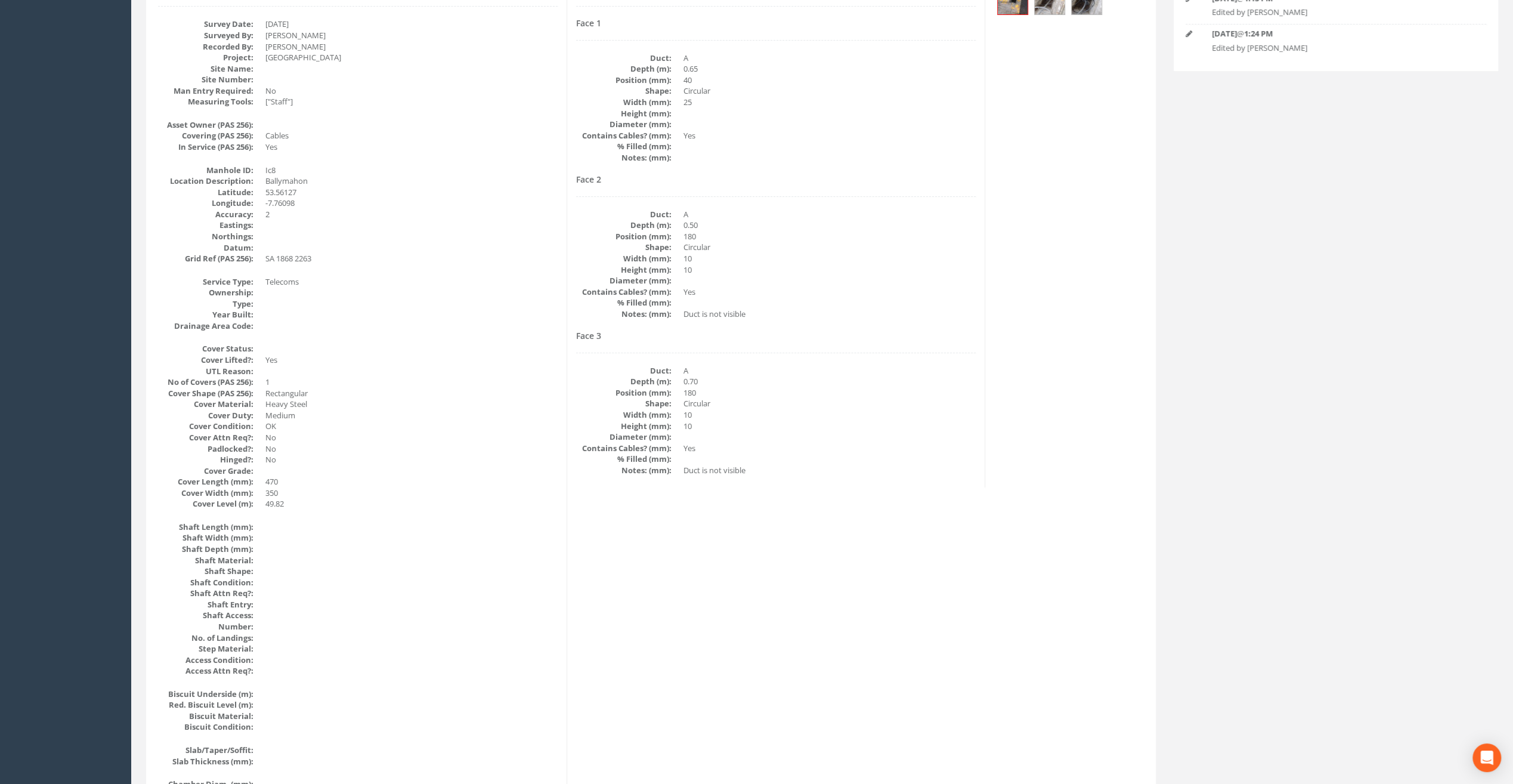
scroll to position [41, 0]
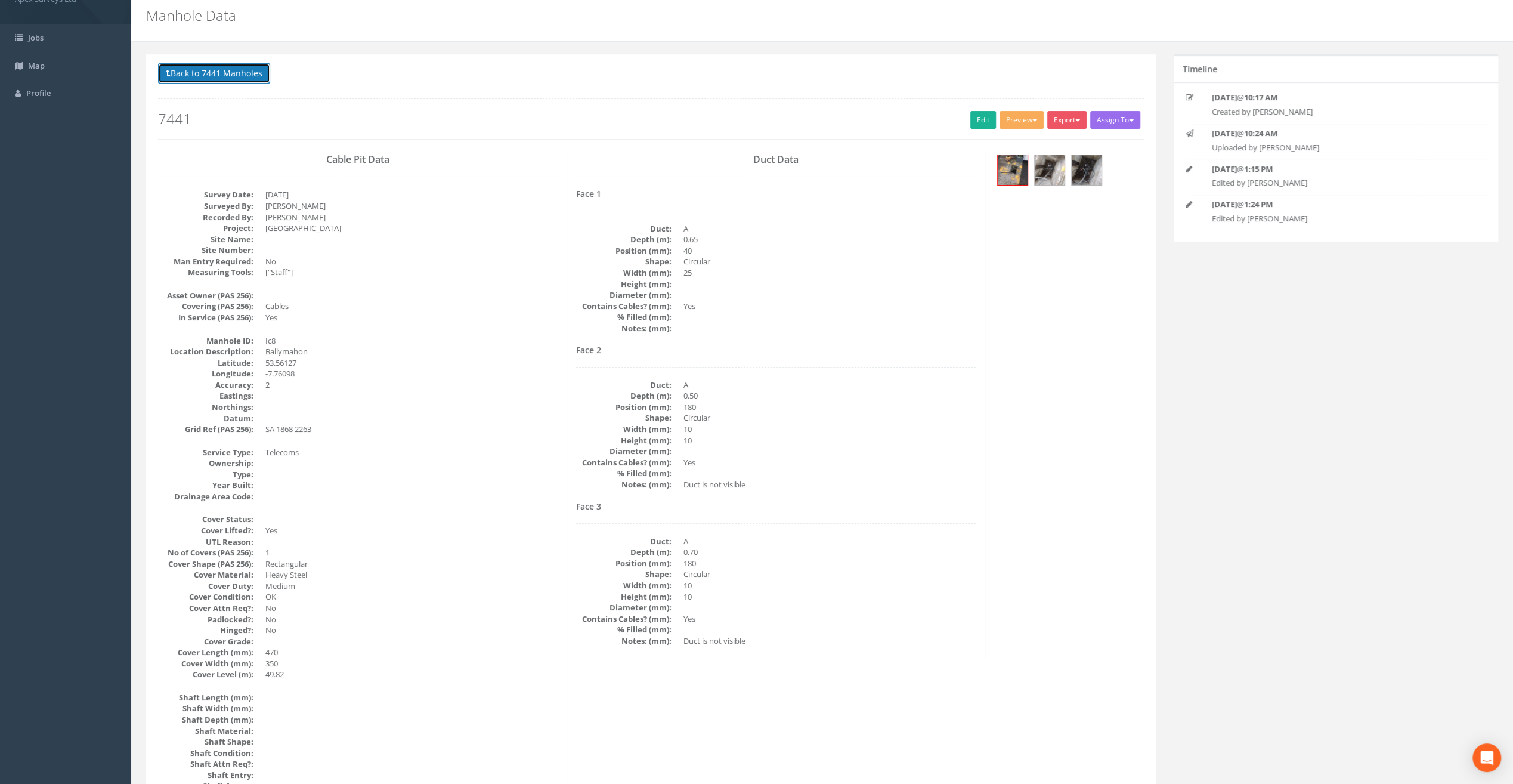
click at [231, 64] on button "Back to 7441 Manholes" at bounding box center [214, 74] width 112 height 21
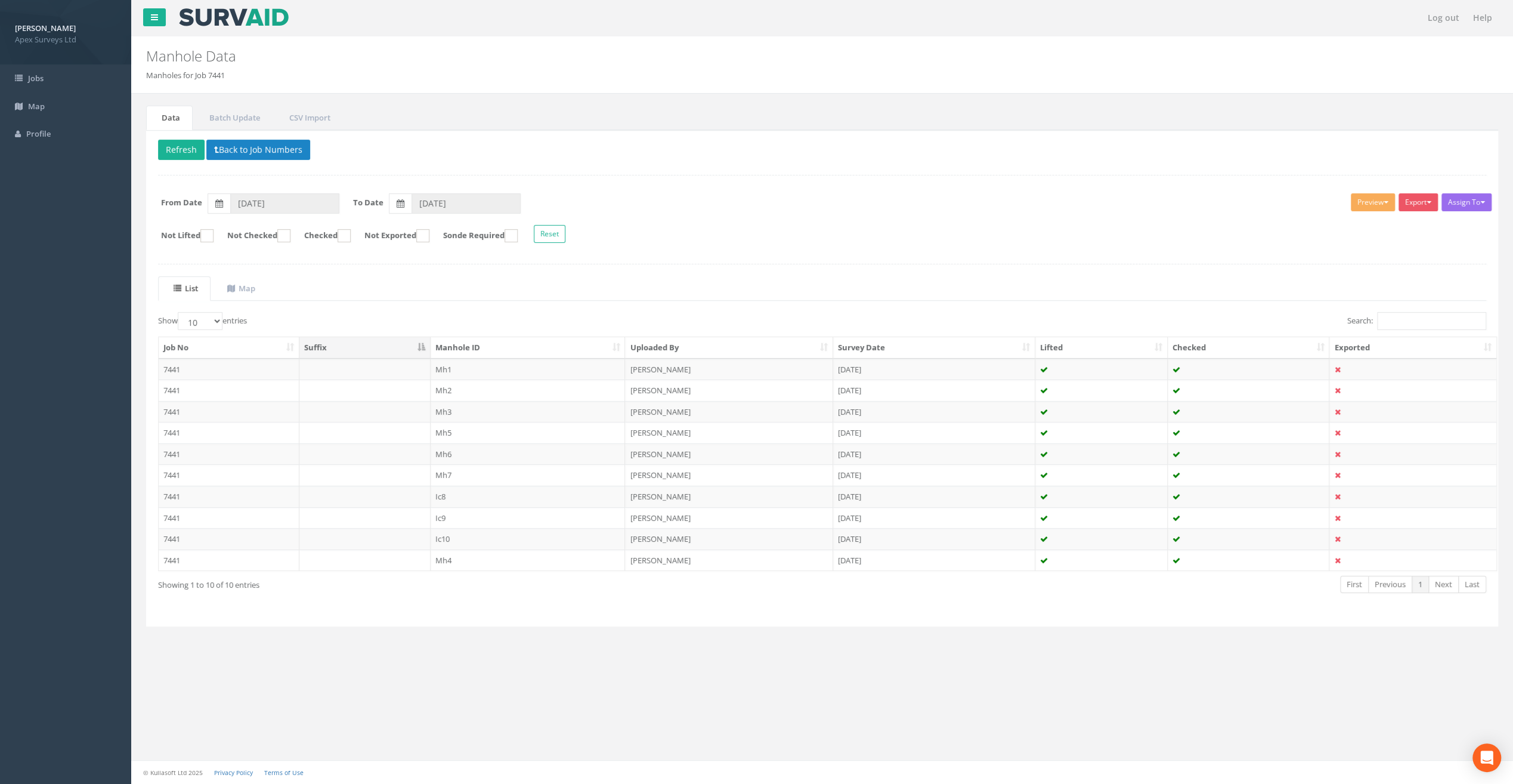
scroll to position [0, 0]
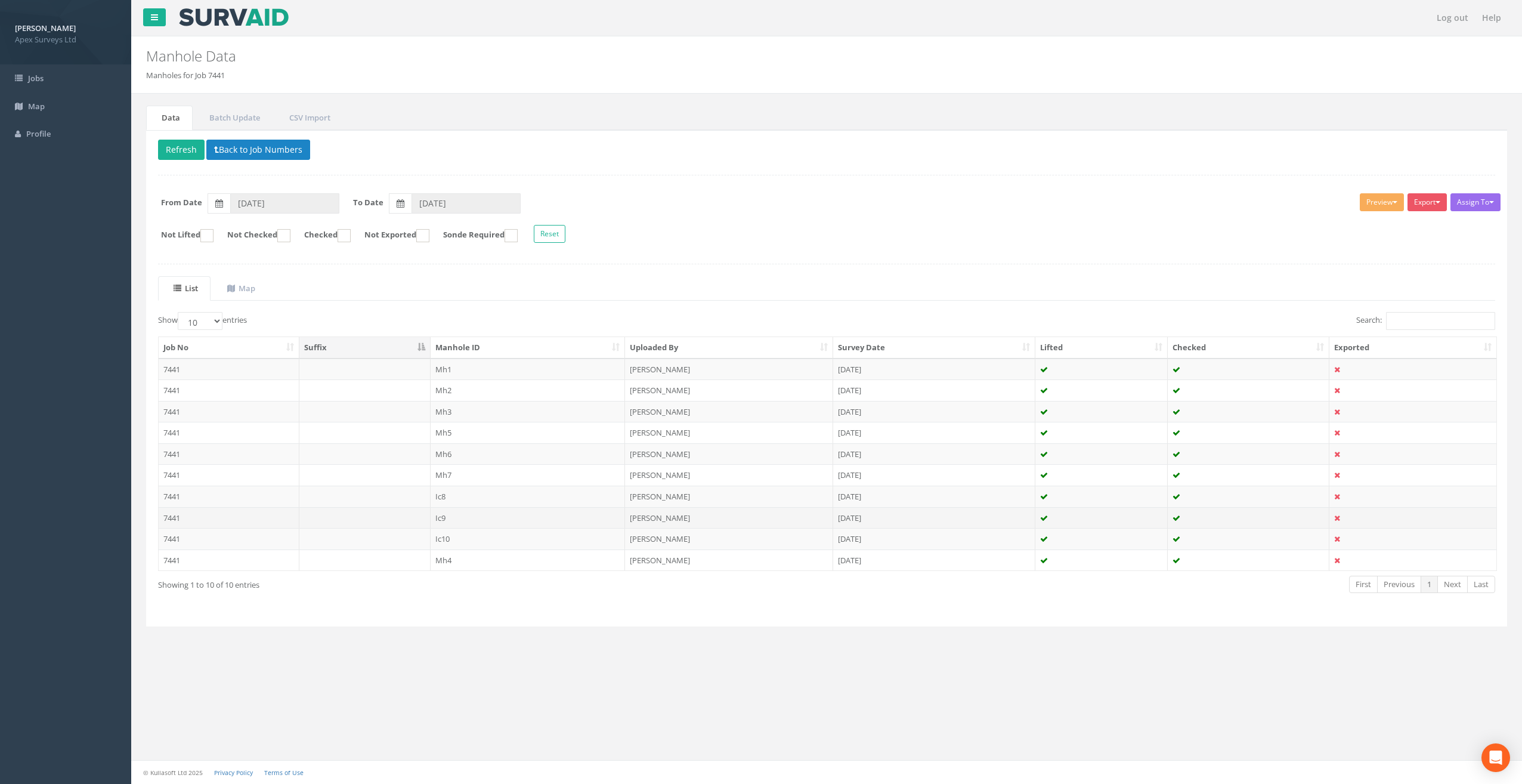
click at [469, 514] on td "Ic9" at bounding box center [528, 517] width 195 height 21
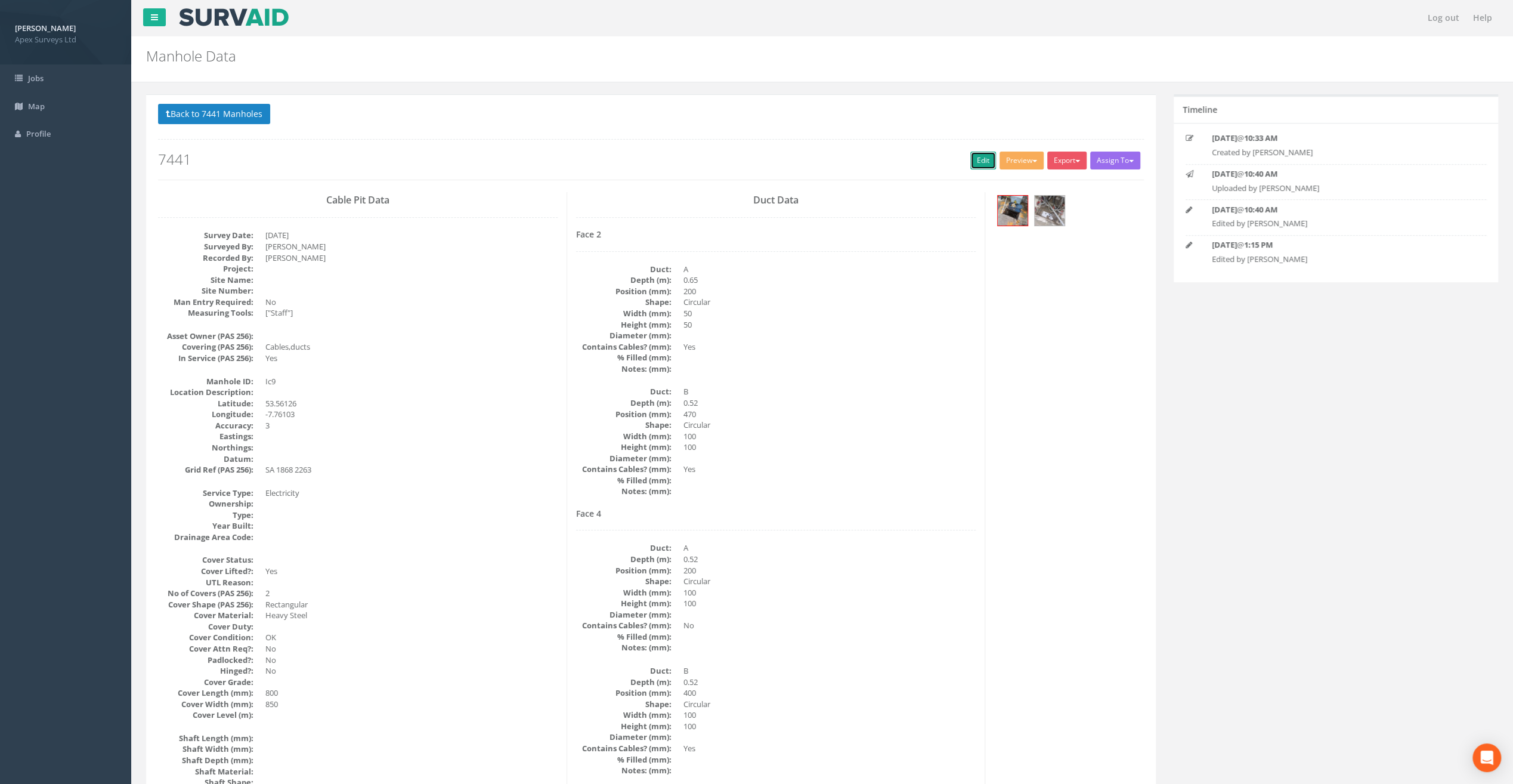
click at [979, 161] on link "Edit" at bounding box center [983, 160] width 25 height 18
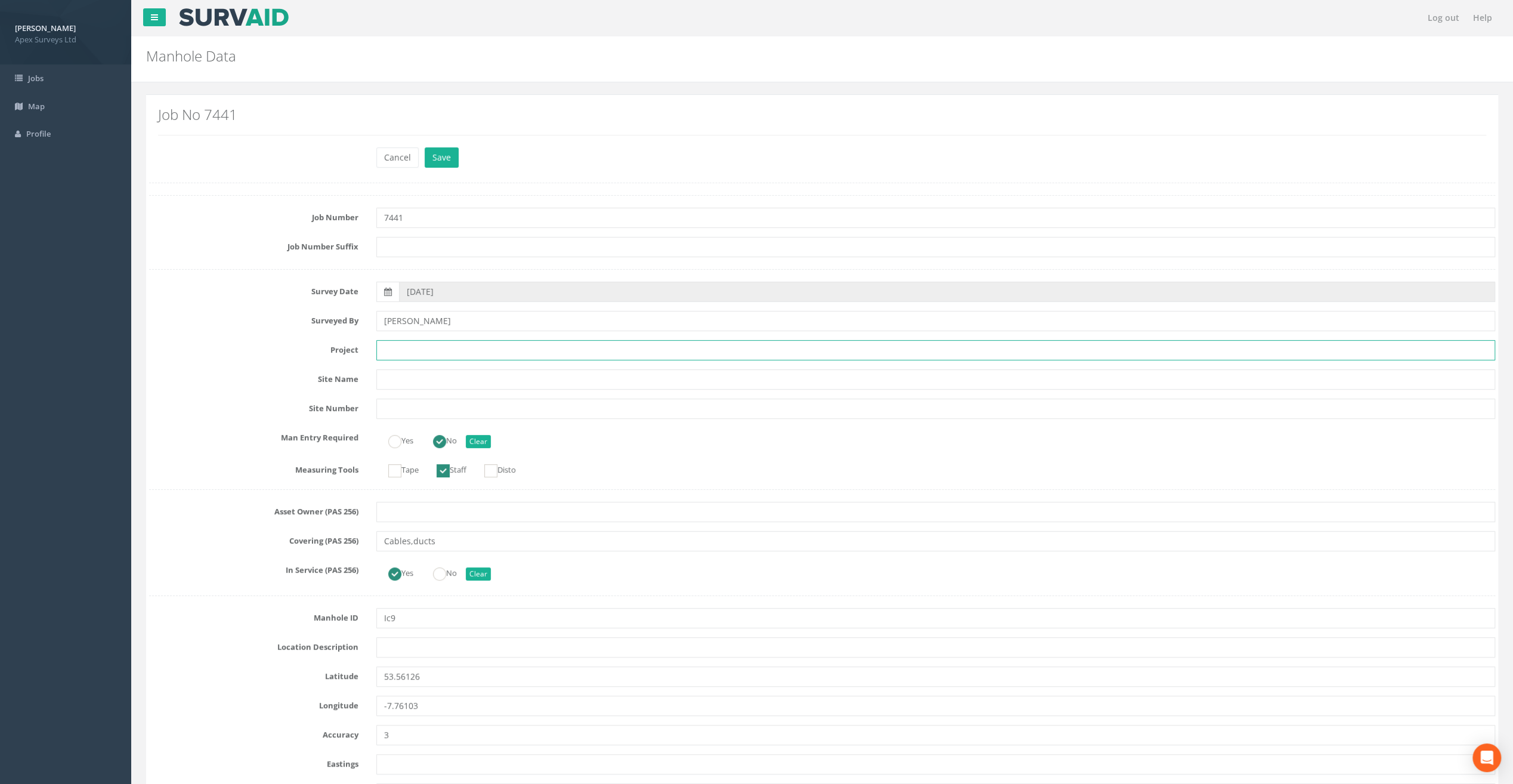
click at [419, 344] on input "text" at bounding box center [936, 350] width 1119 height 21
paste input "Ballymahon Grada Station"
type input "Ballymahon Grada Station"
click at [163, 224] on div "Job Number 7441" at bounding box center [822, 218] width 1364 height 21
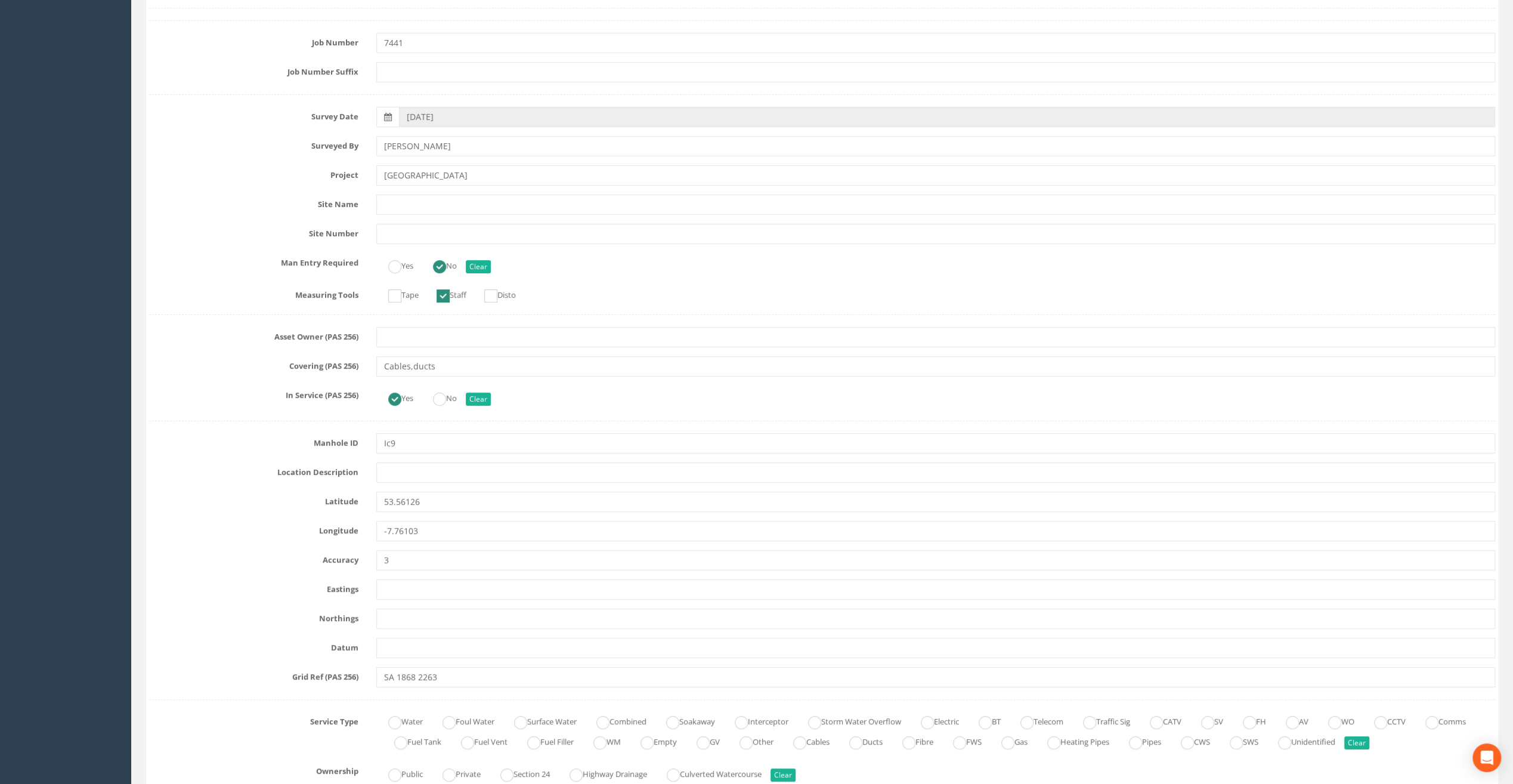
scroll to position [179, 0]
click at [404, 474] on input "text" at bounding box center [936, 468] width 1119 height 21
paste input "Ballymahon"
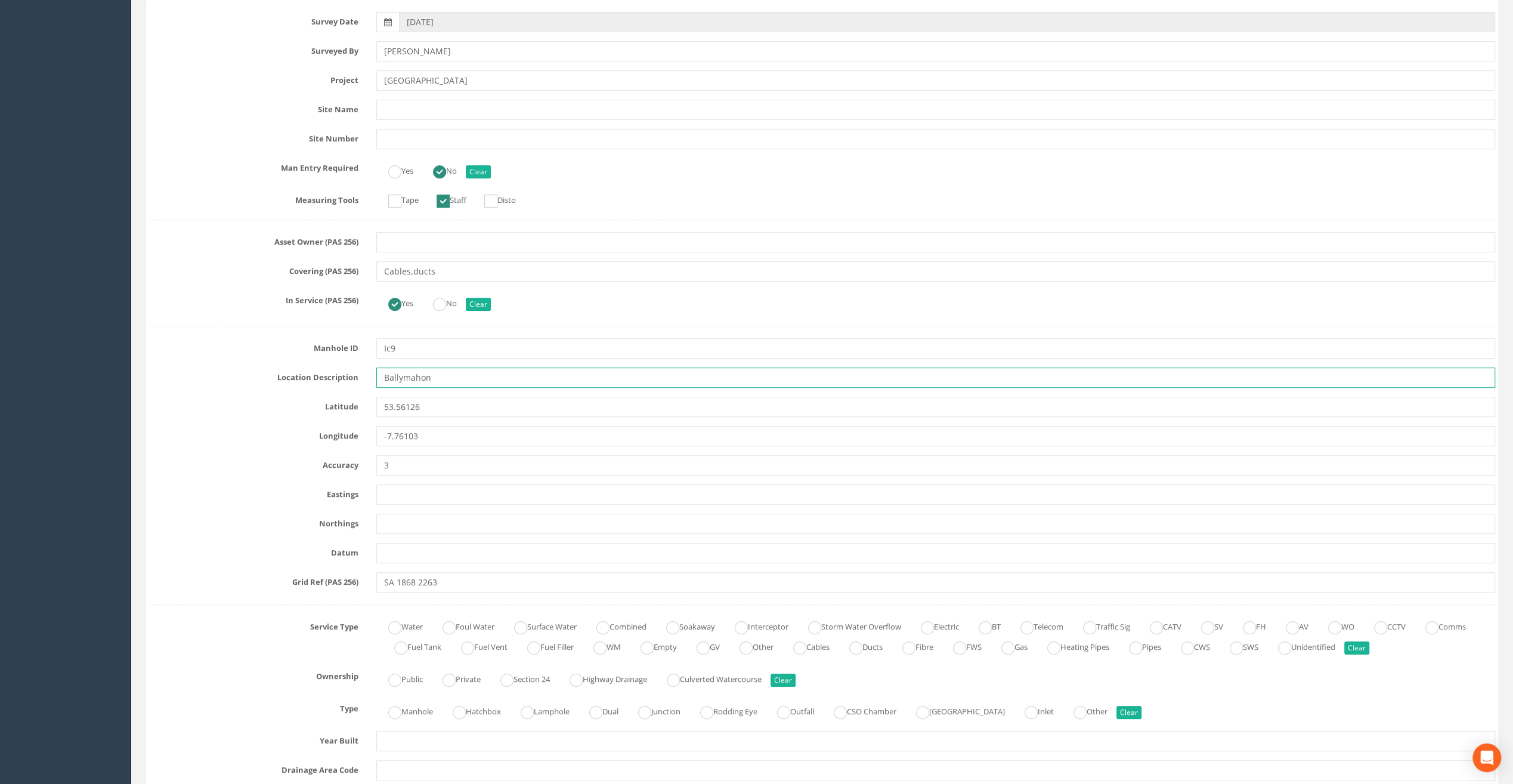
scroll to position [596, 0]
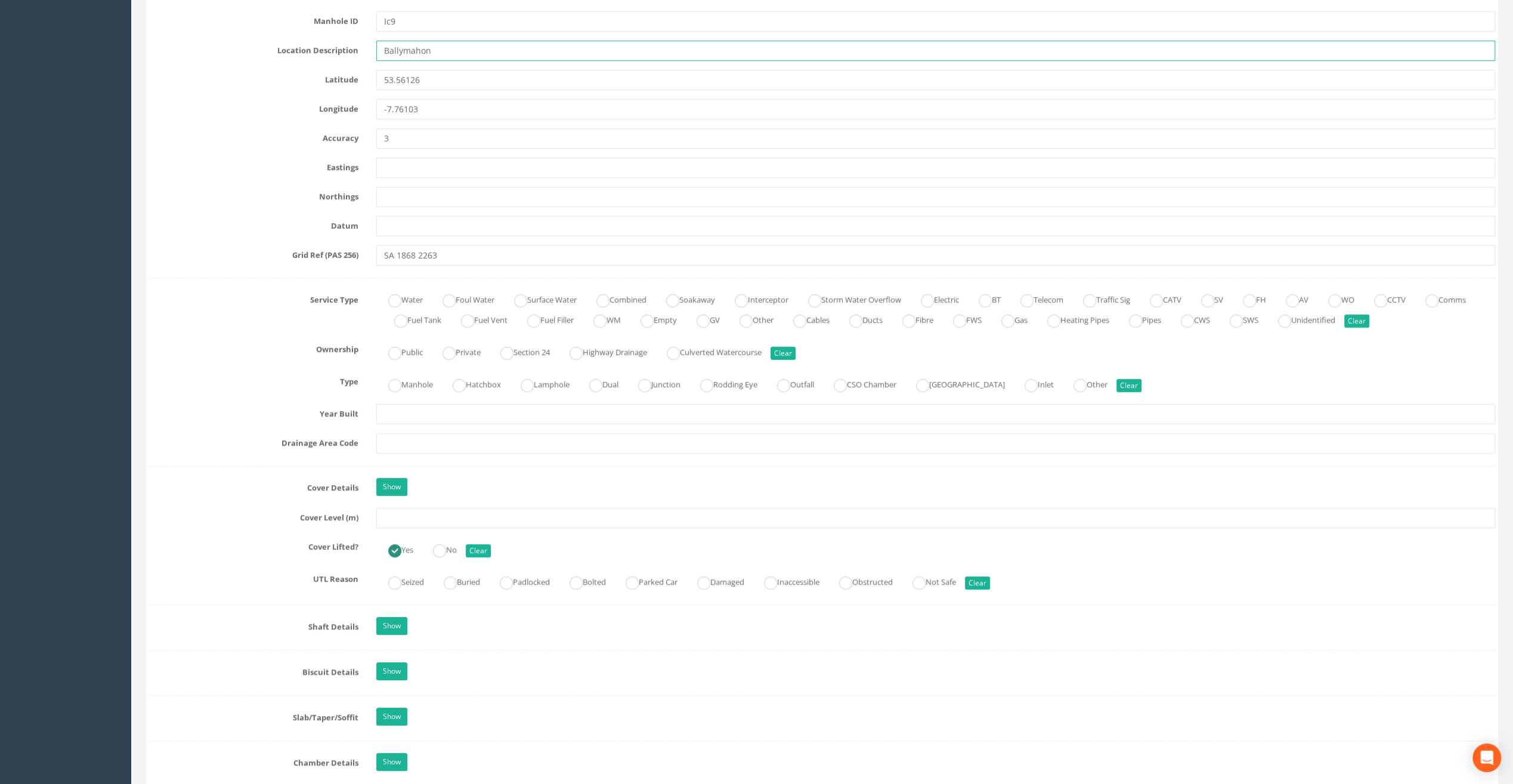
type input "Ballymahon"
click at [408, 519] on input "text" at bounding box center [936, 518] width 1119 height 21
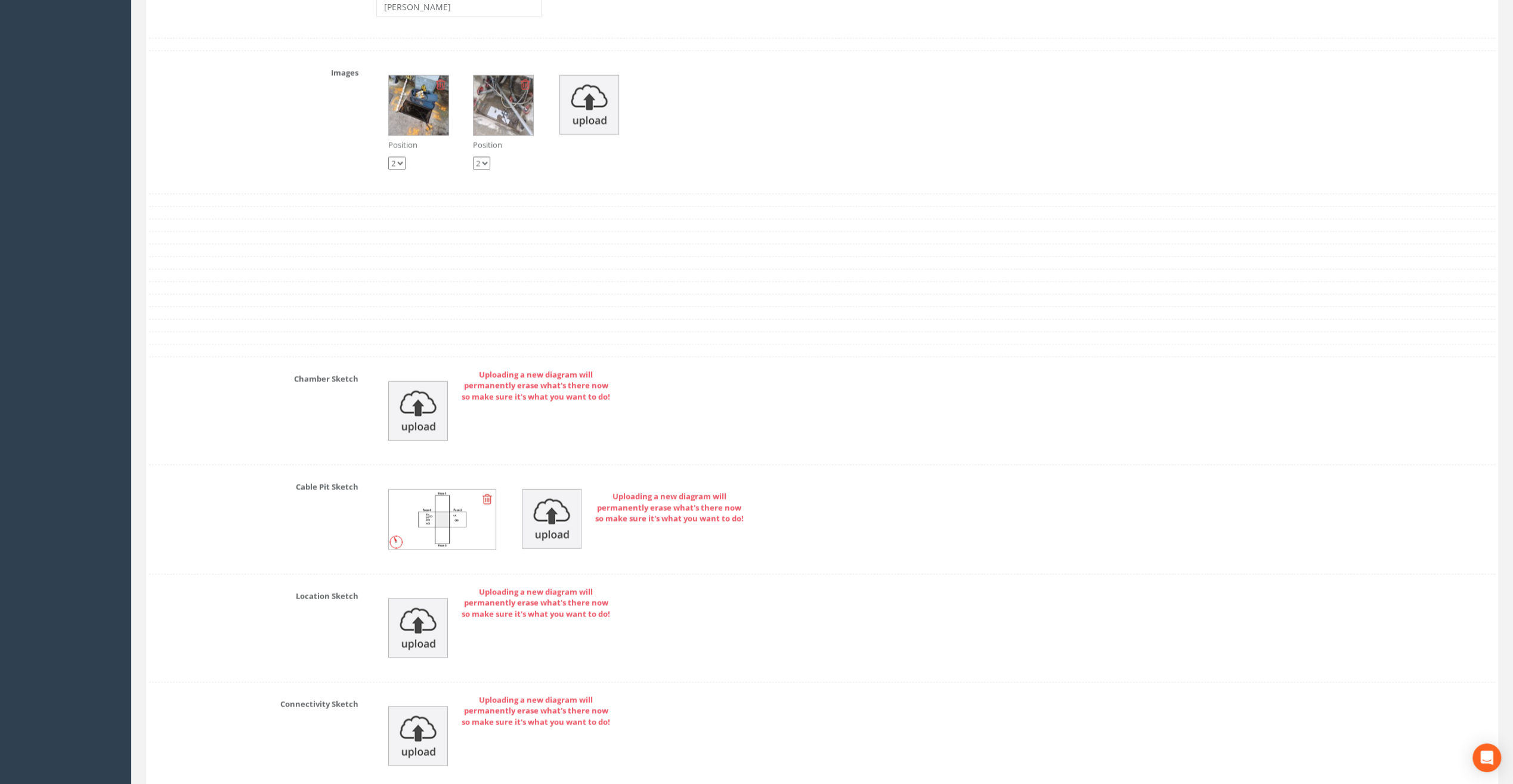
scroll to position [2610, 0]
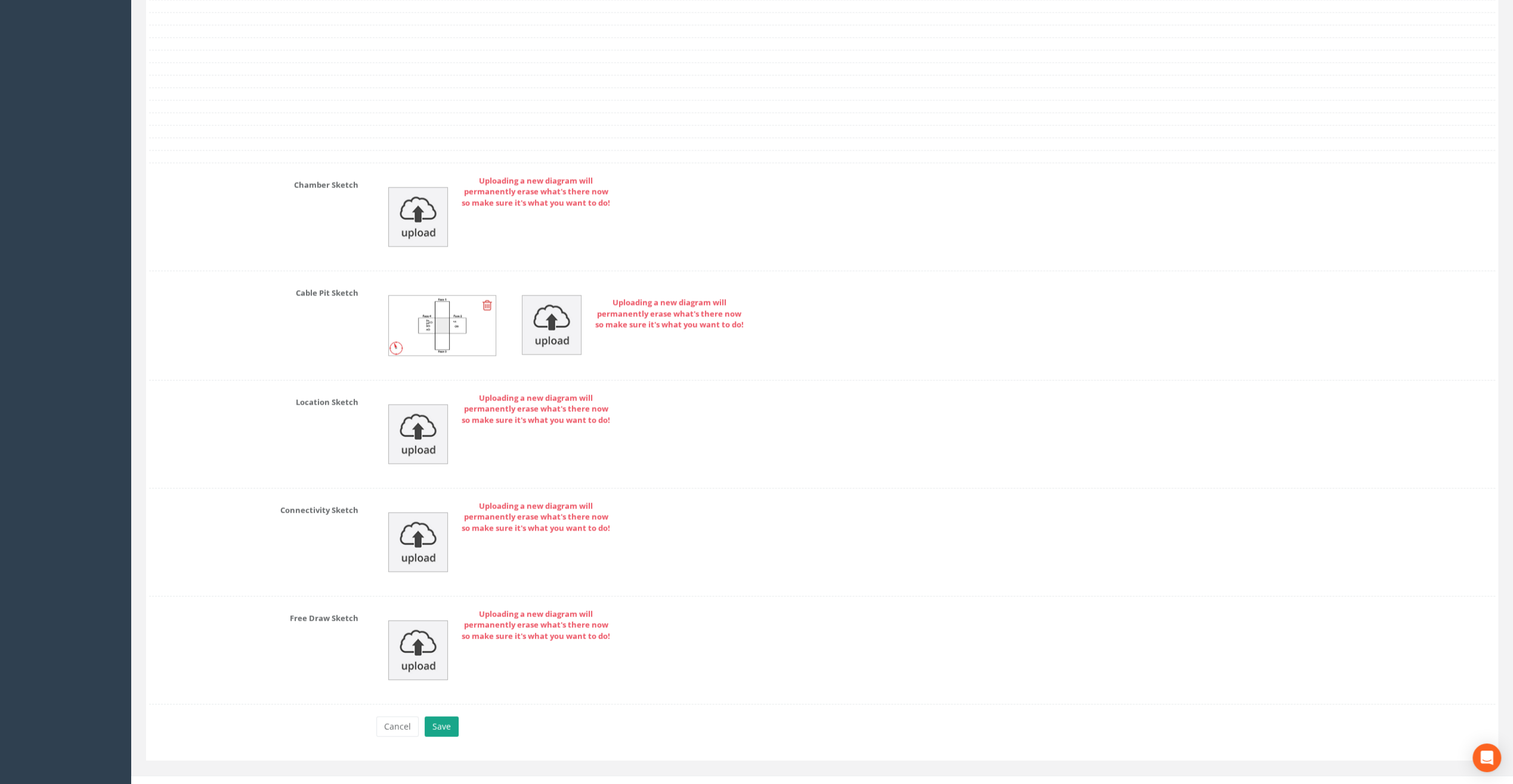
type input "49.40"
click at [443, 716] on button "Save" at bounding box center [442, 727] width 34 height 21
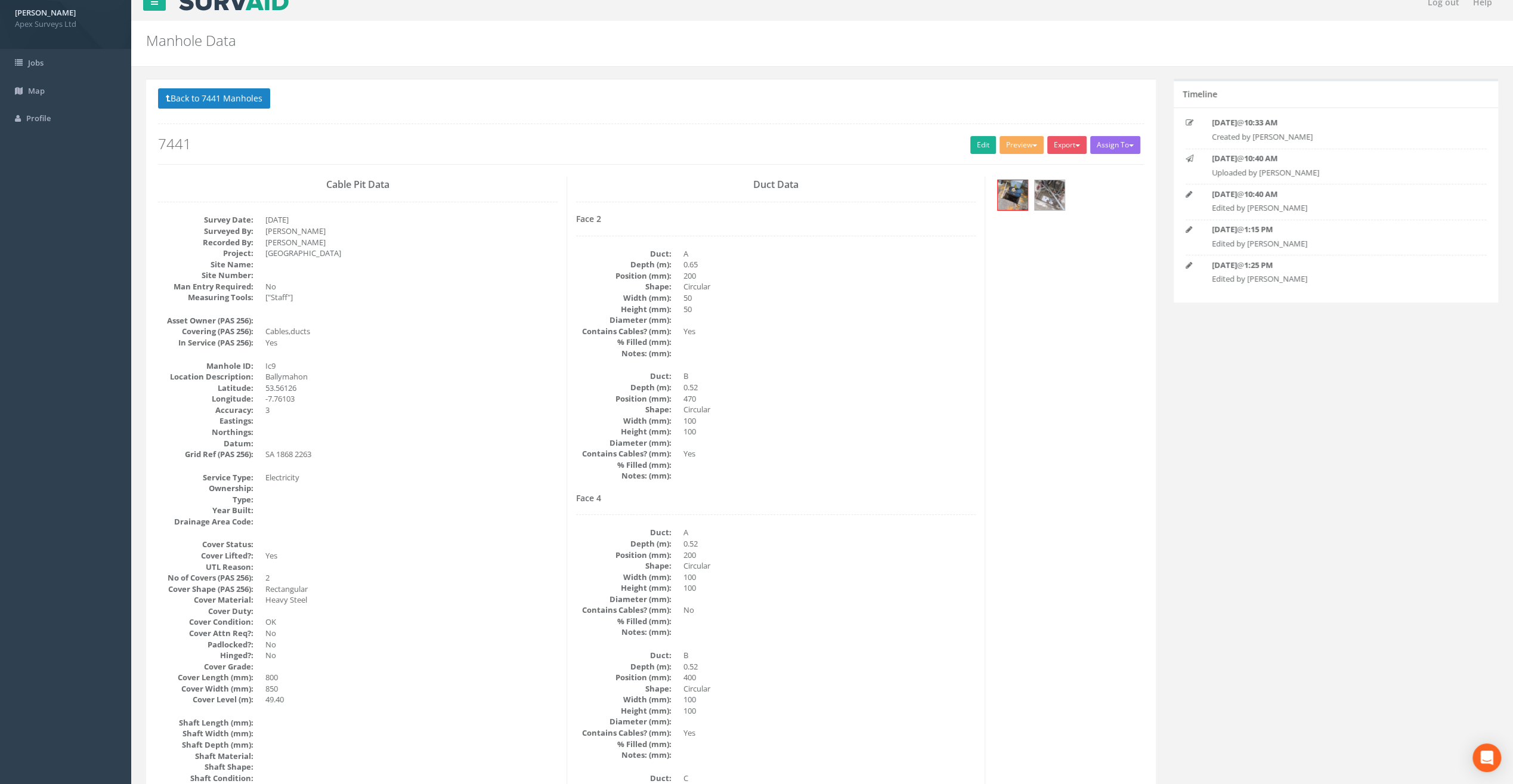
scroll to position [0, 0]
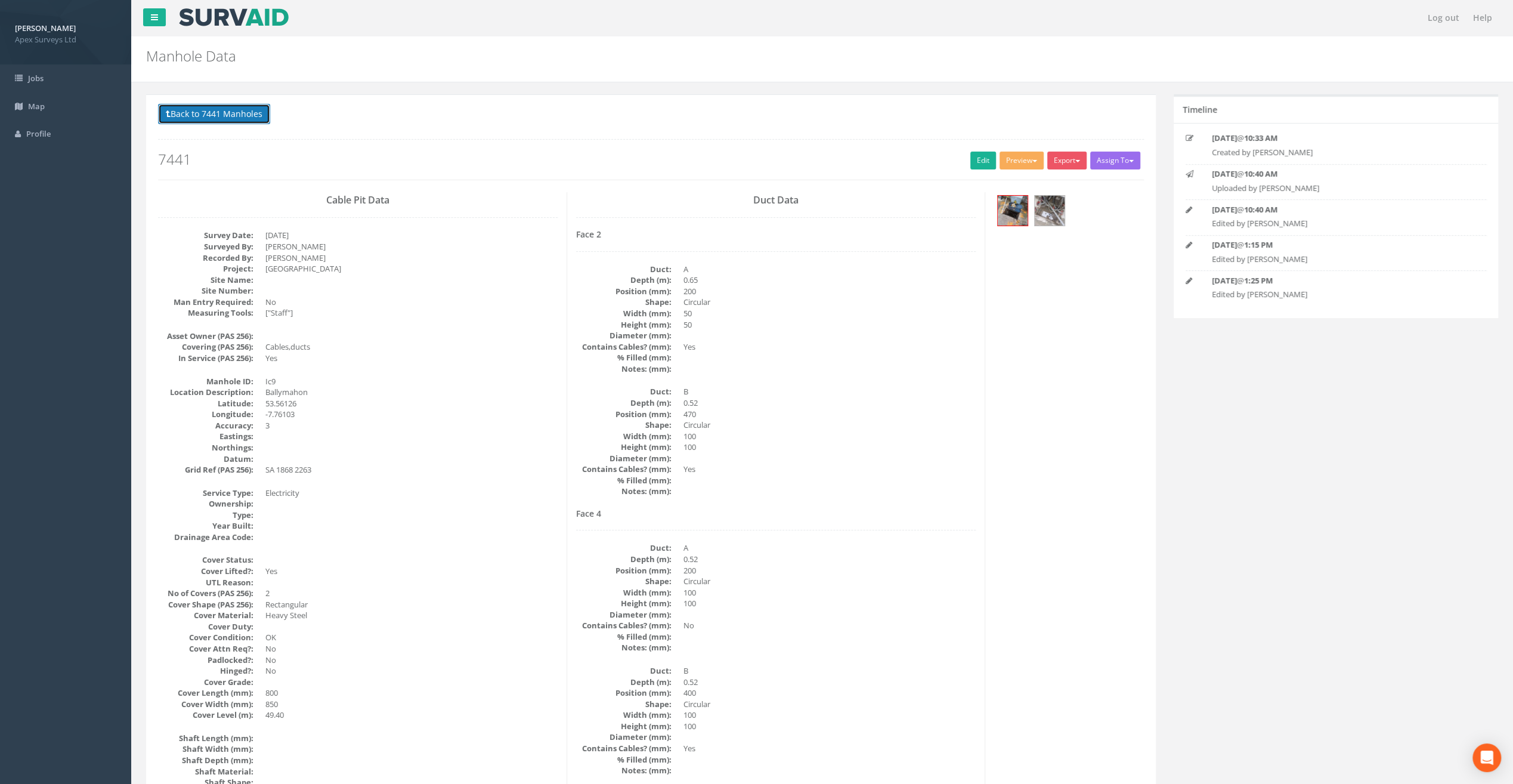
click at [233, 114] on button "Back to 7441 Manholes" at bounding box center [214, 114] width 112 height 21
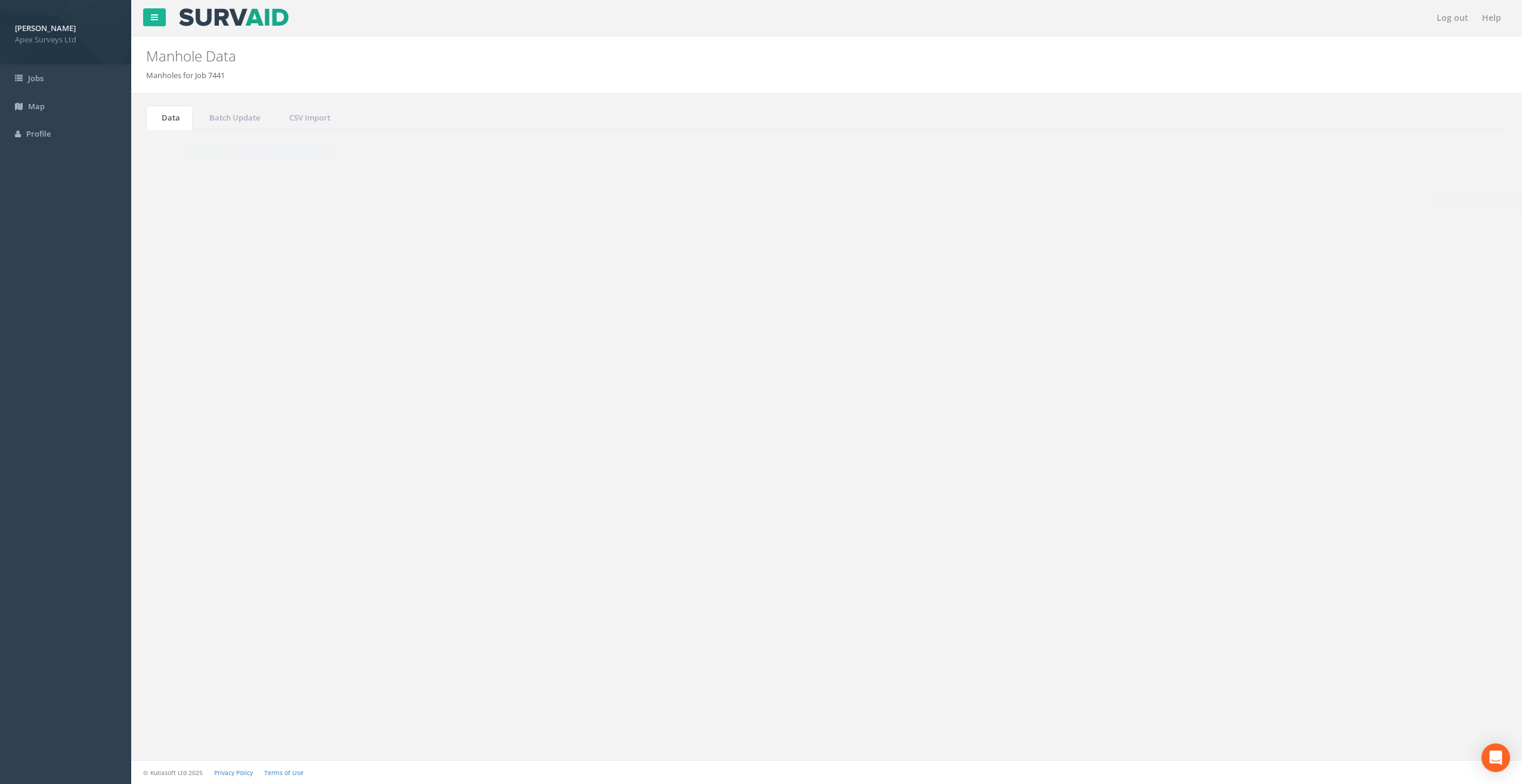
click at [448, 537] on td "Ic10" at bounding box center [528, 538] width 195 height 21
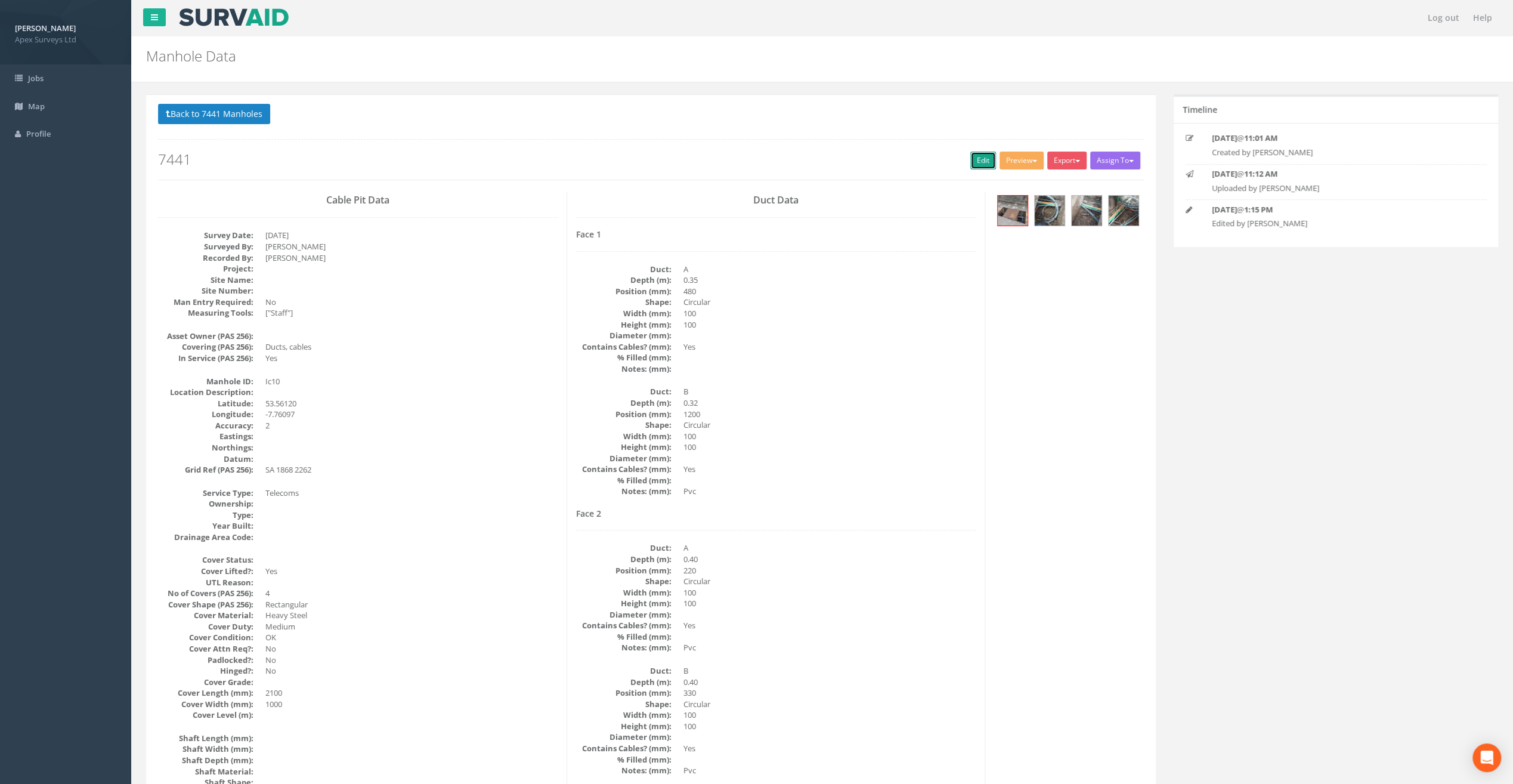
click at [973, 155] on link "Edit" at bounding box center [983, 160] width 25 height 18
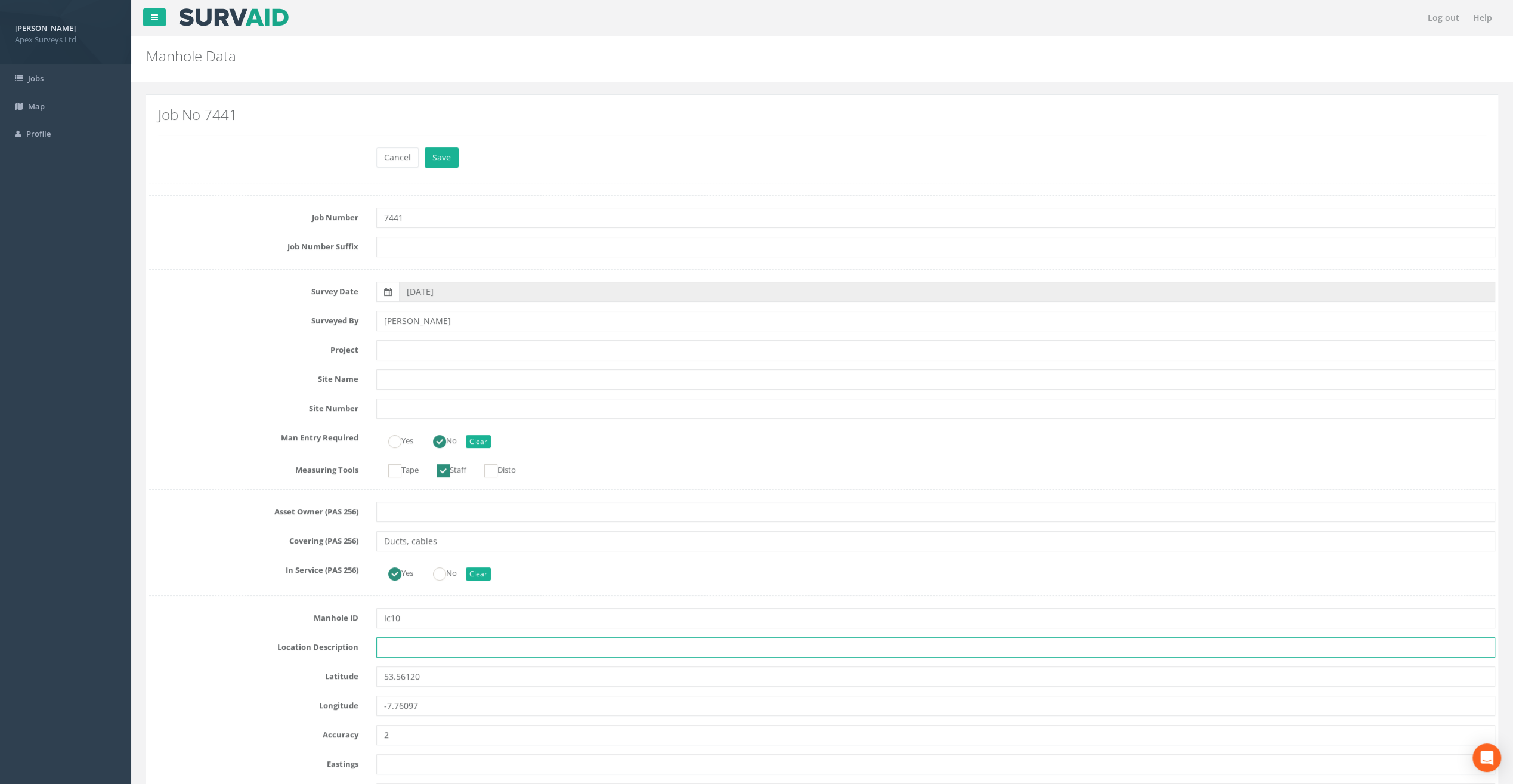
click at [409, 650] on input "text" at bounding box center [936, 647] width 1119 height 21
paste input "Ballymahon"
type input "Ballymahon"
drag, startPoint x: 179, startPoint y: 156, endPoint x: 196, endPoint y: 167, distance: 20.2
click at [179, 156] on div "Cancel Save Delete" at bounding box center [822, 159] width 1364 height 23
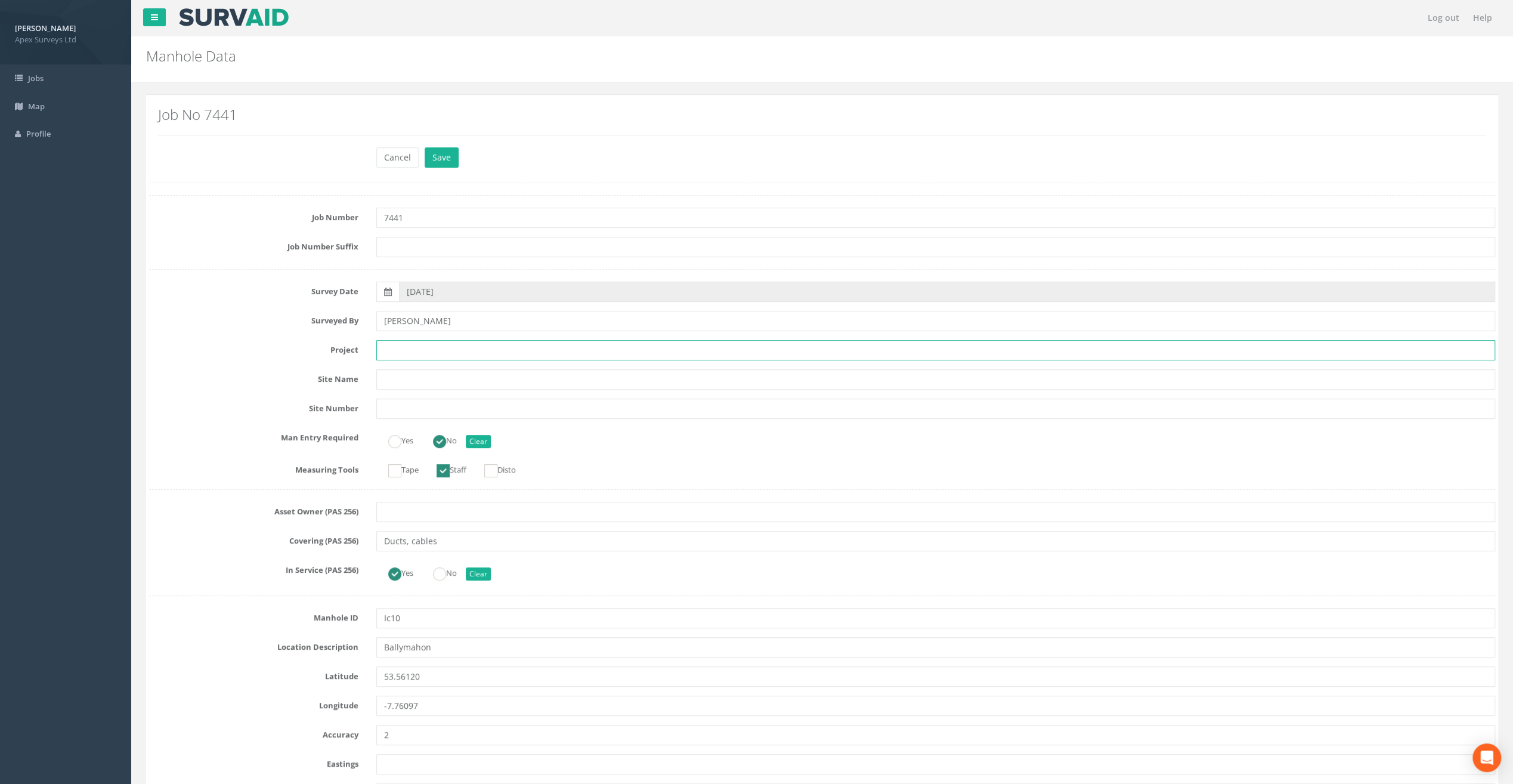
click at [399, 348] on input "text" at bounding box center [936, 350] width 1119 height 21
paste input "Ballymahon Grada Station"
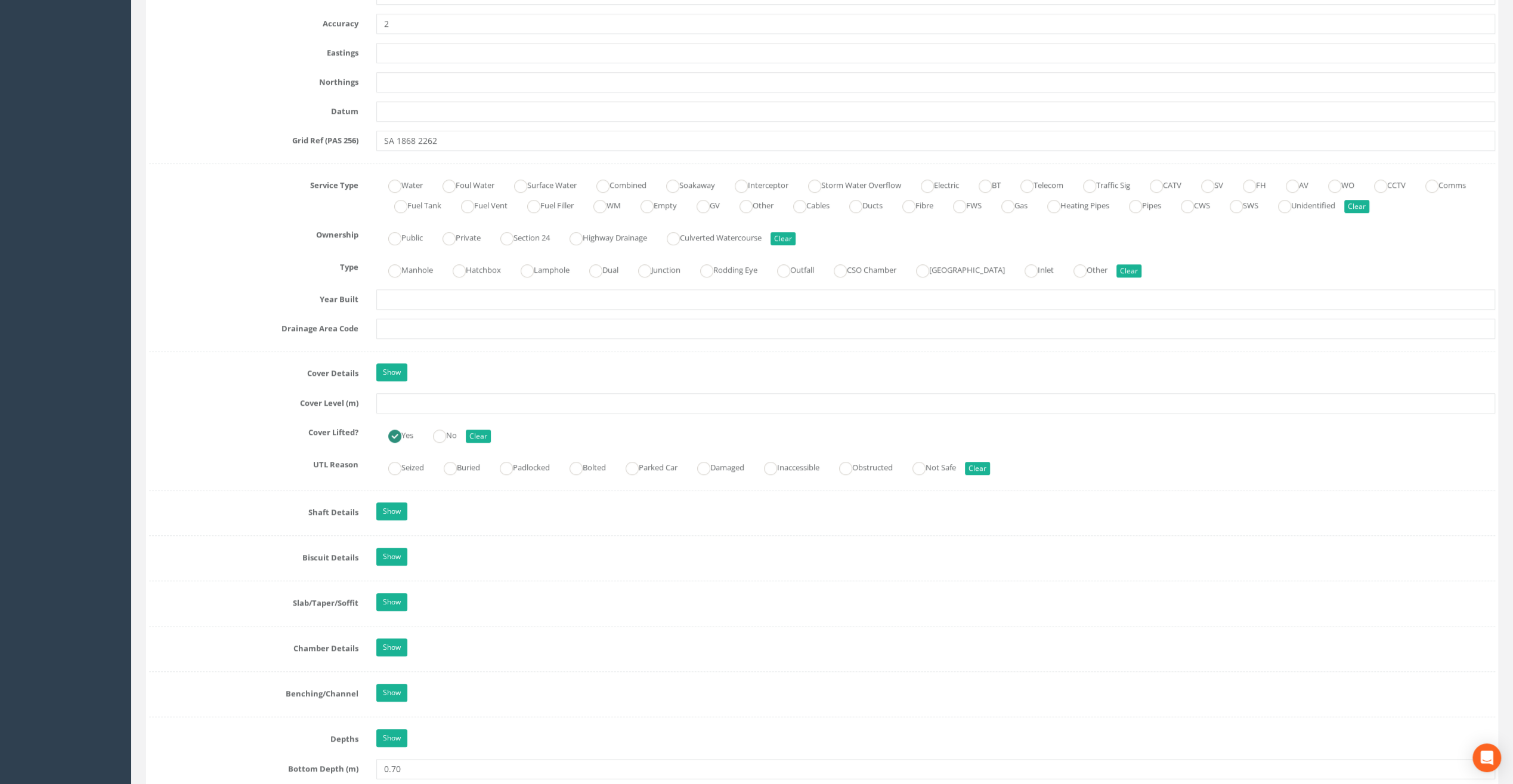
scroll to position [716, 0]
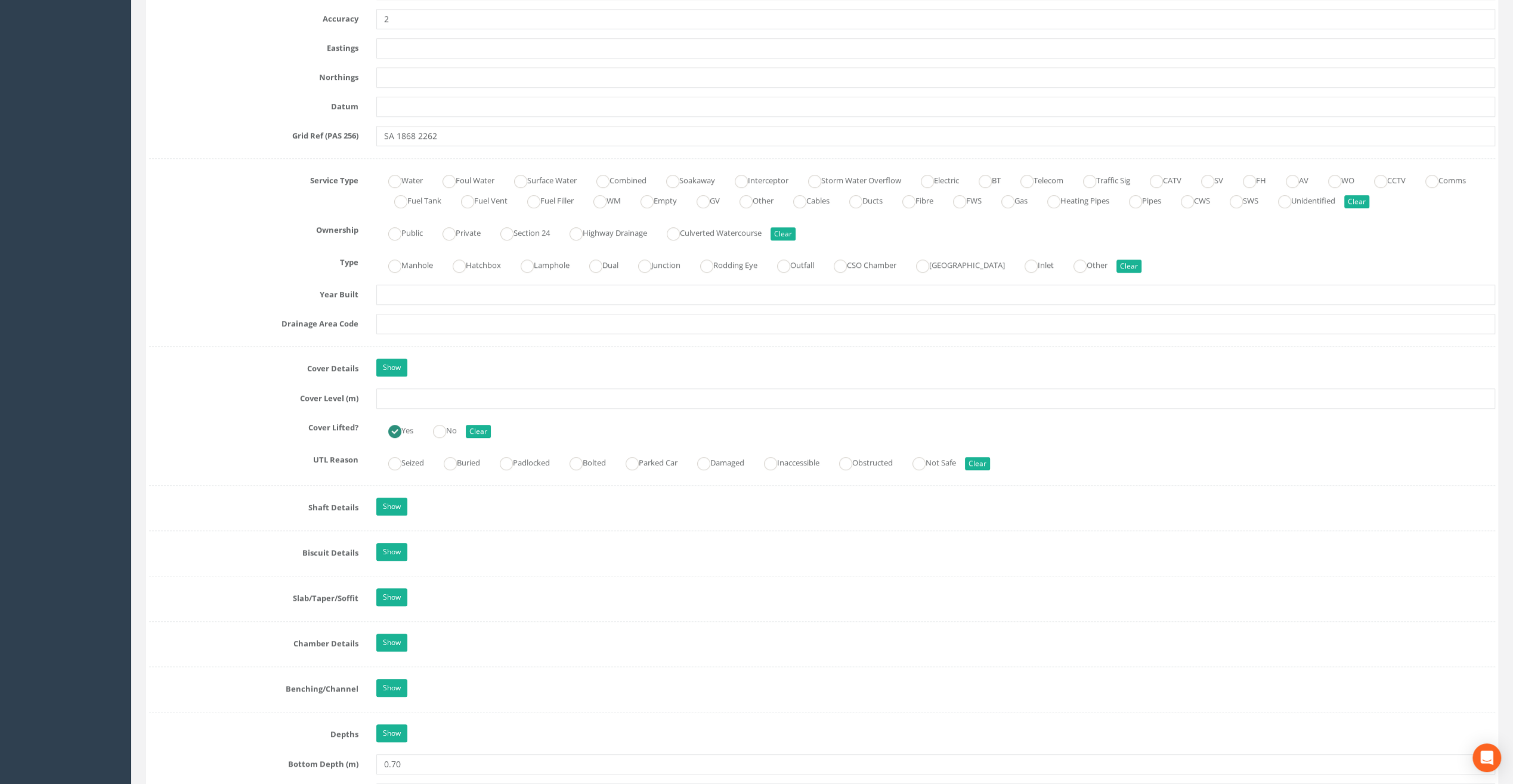
type input "Ballymahon Grada Station"
click at [404, 397] on input "text" at bounding box center [936, 399] width 1119 height 21
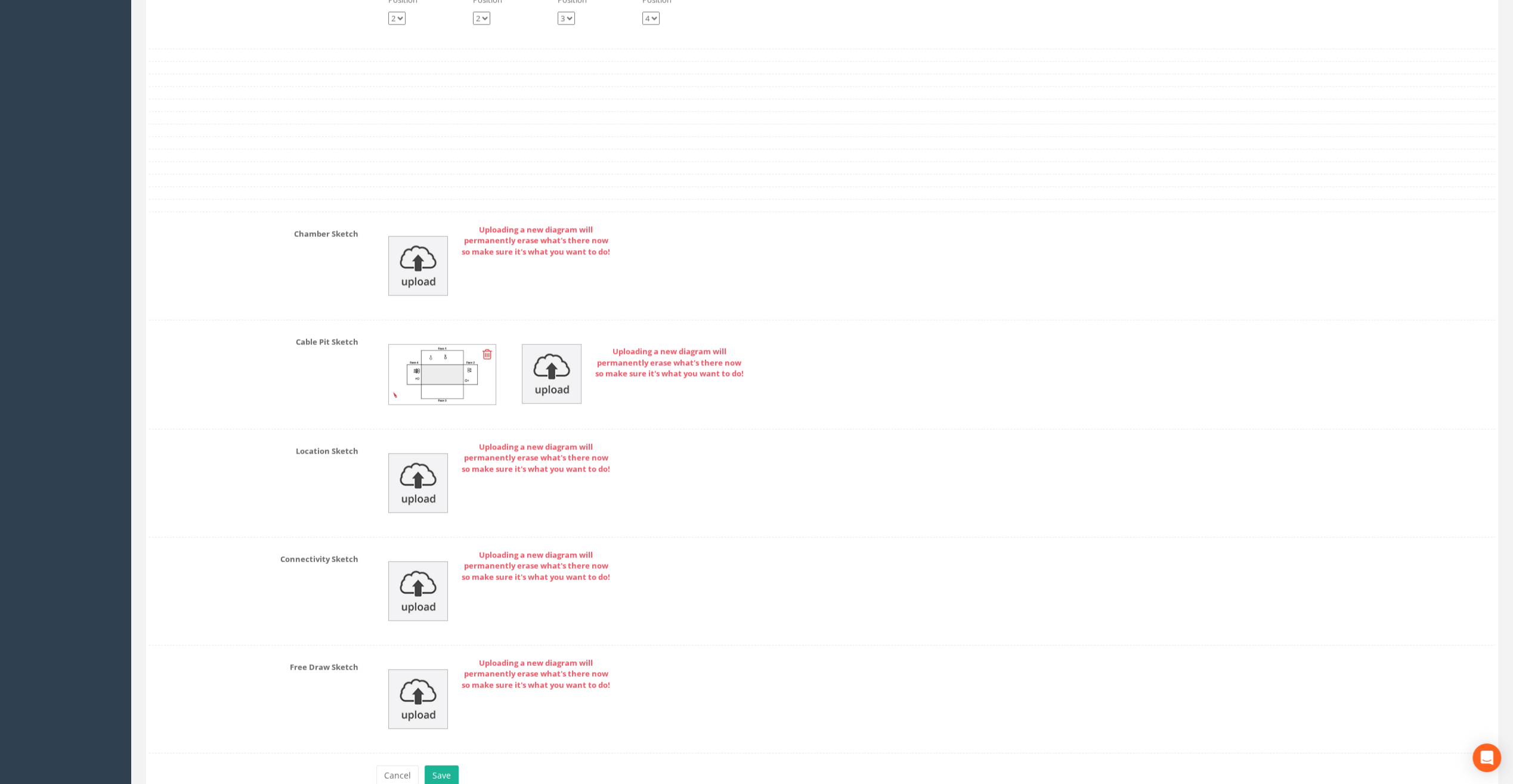
scroll to position [2729, 0]
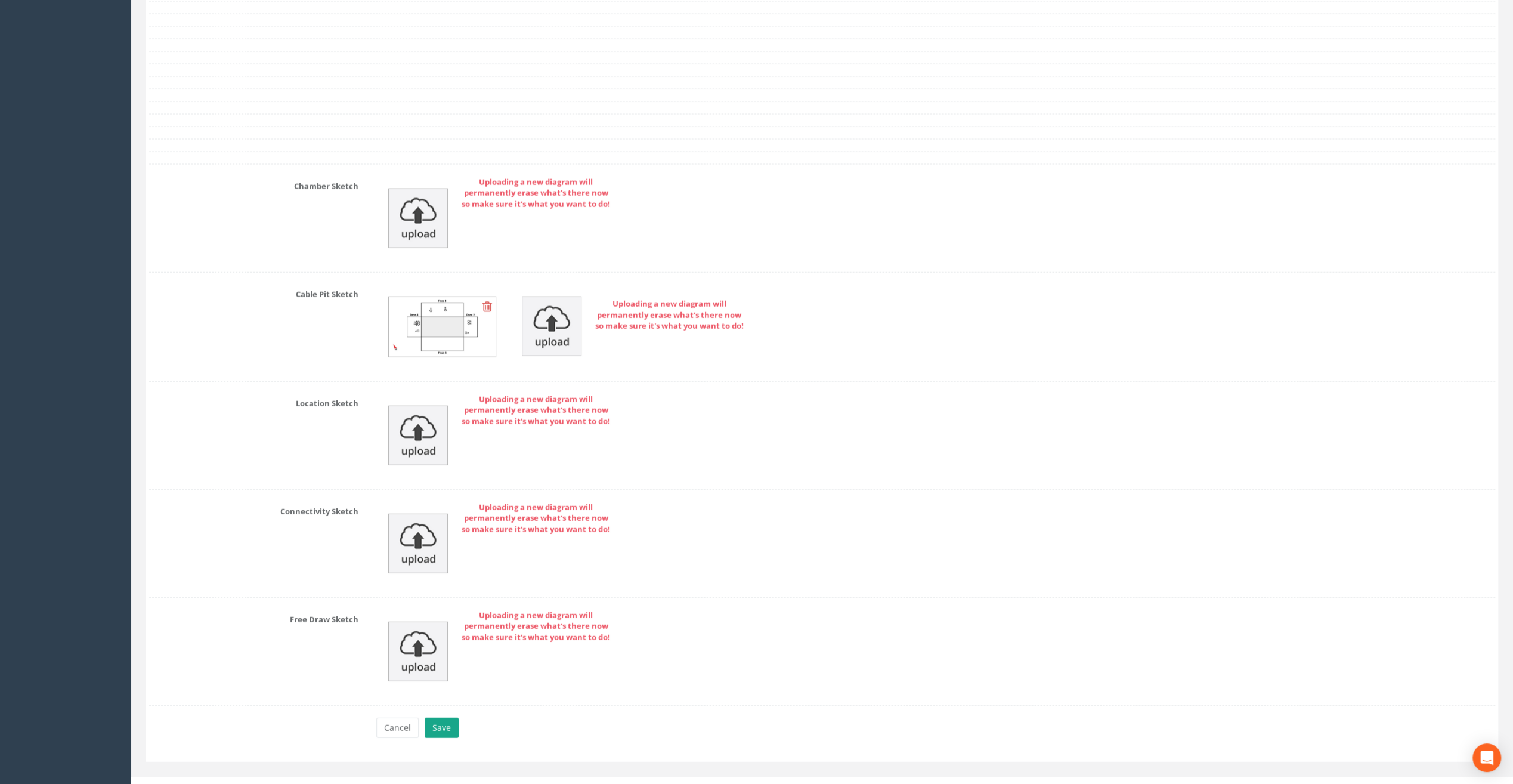
type input "50.07"
click at [445, 717] on button "Save" at bounding box center [442, 728] width 34 height 21
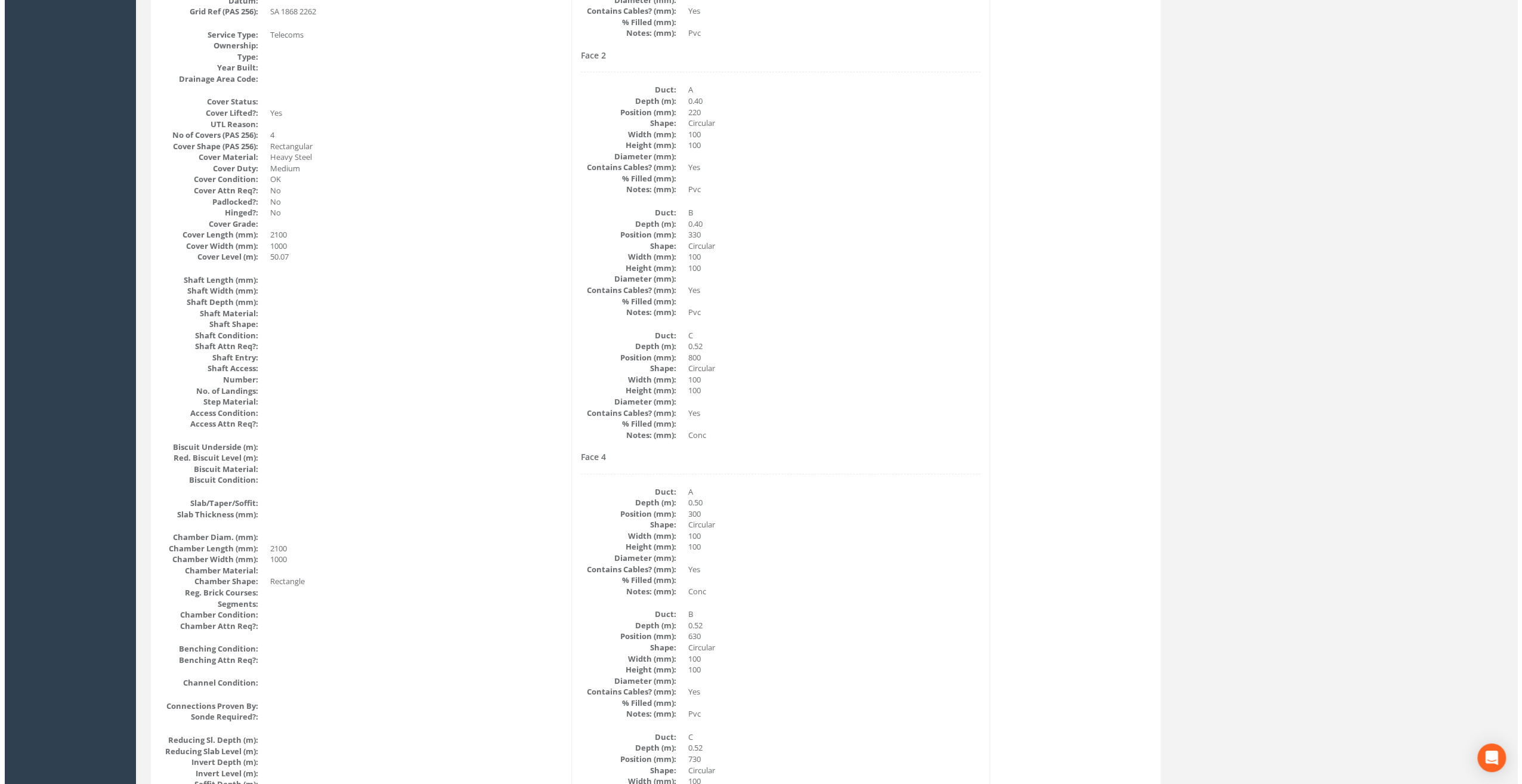
scroll to position [0, 0]
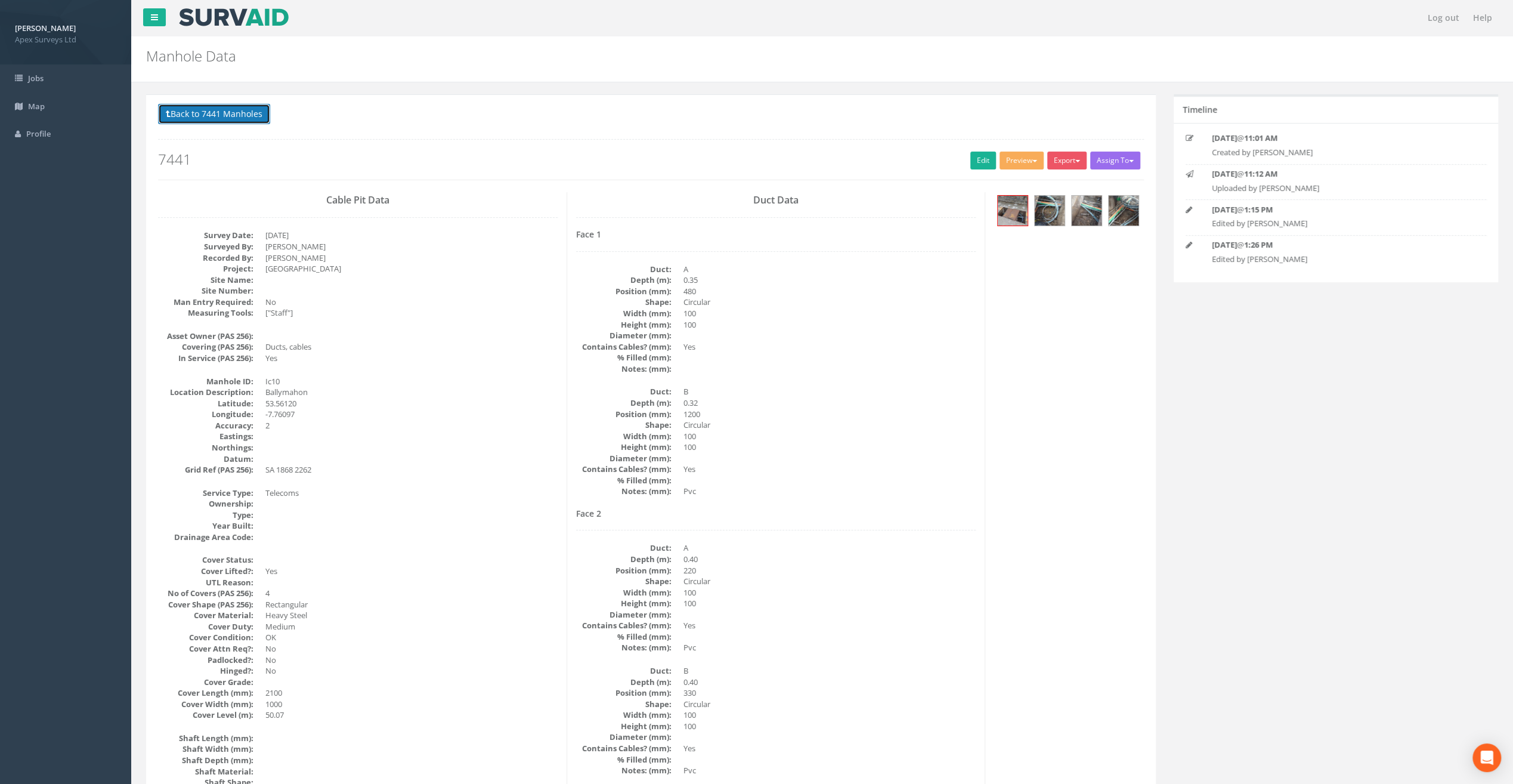
click at [224, 114] on button "Back to 7441 Manholes" at bounding box center [214, 114] width 112 height 21
